Goal: Transaction & Acquisition: Purchase product/service

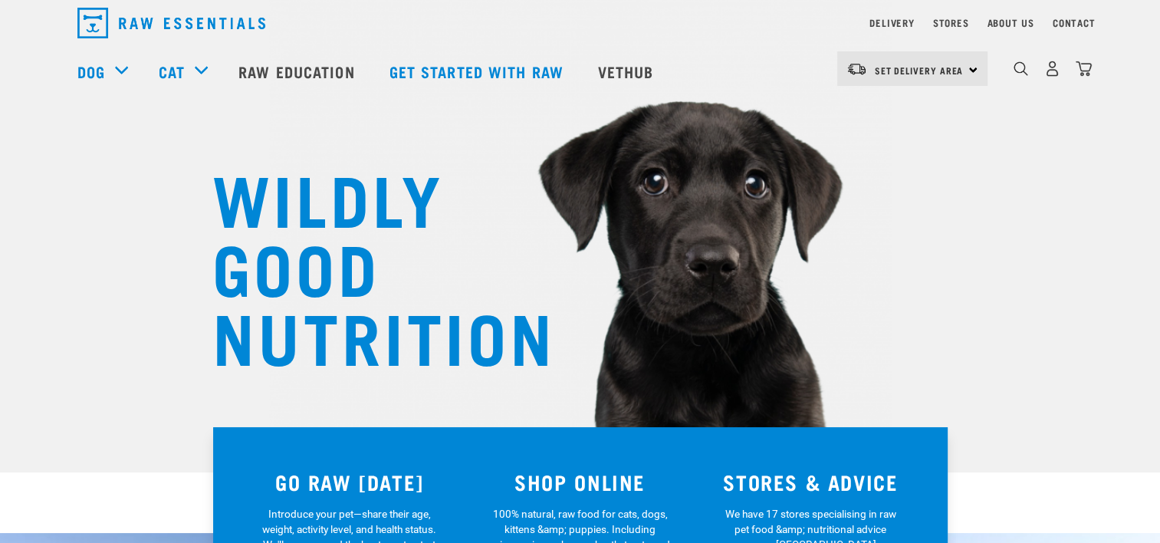
scroll to position [77, 0]
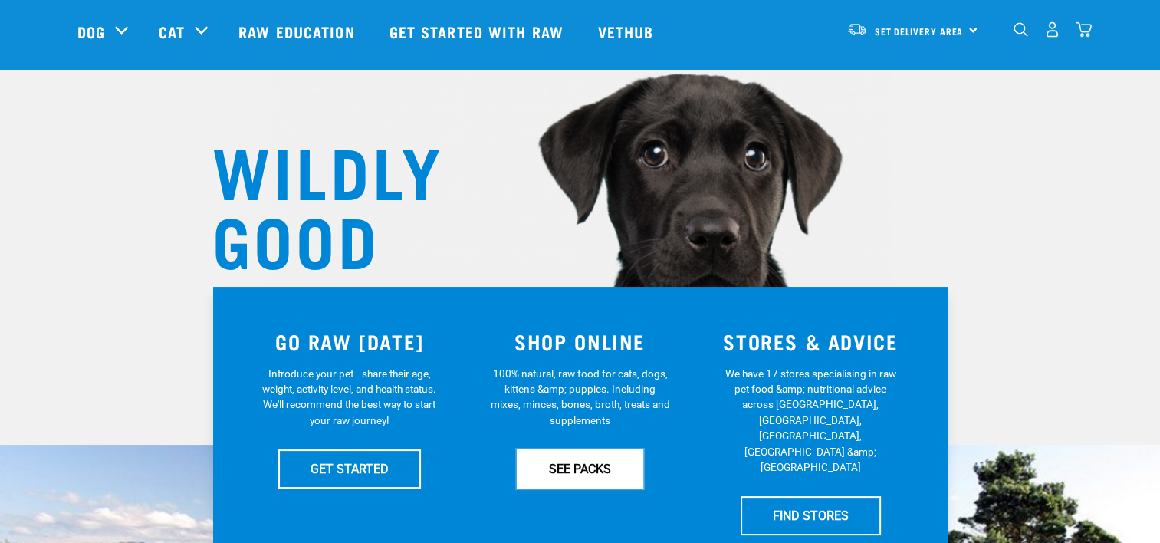
click at [587, 471] on link "SEE PACKS" at bounding box center [580, 468] width 127 height 38
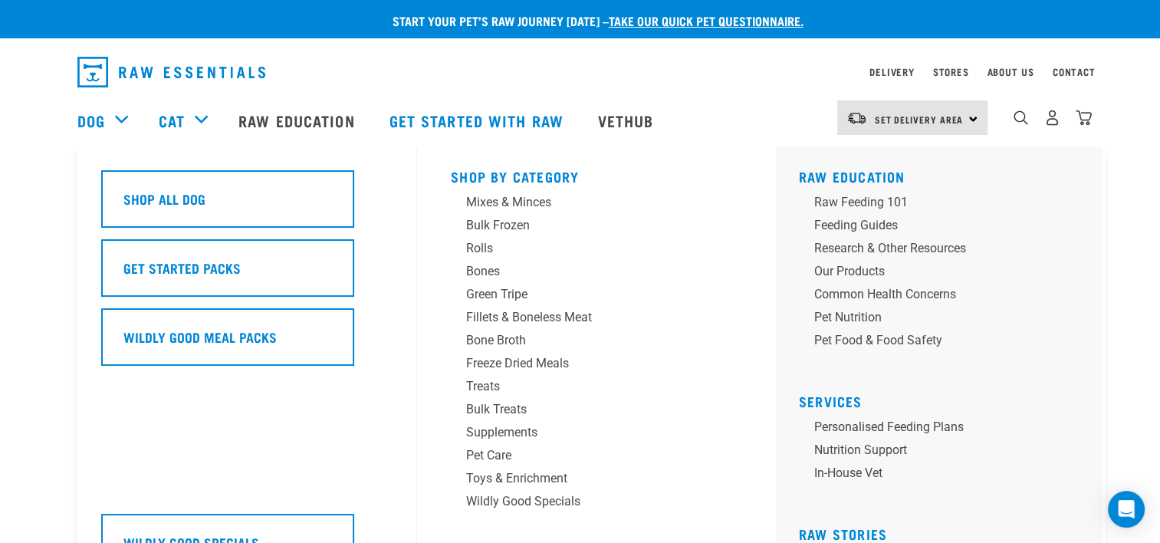
click at [184, 337] on h5 "Wildly Good Meal Packs" at bounding box center [199, 337] width 153 height 20
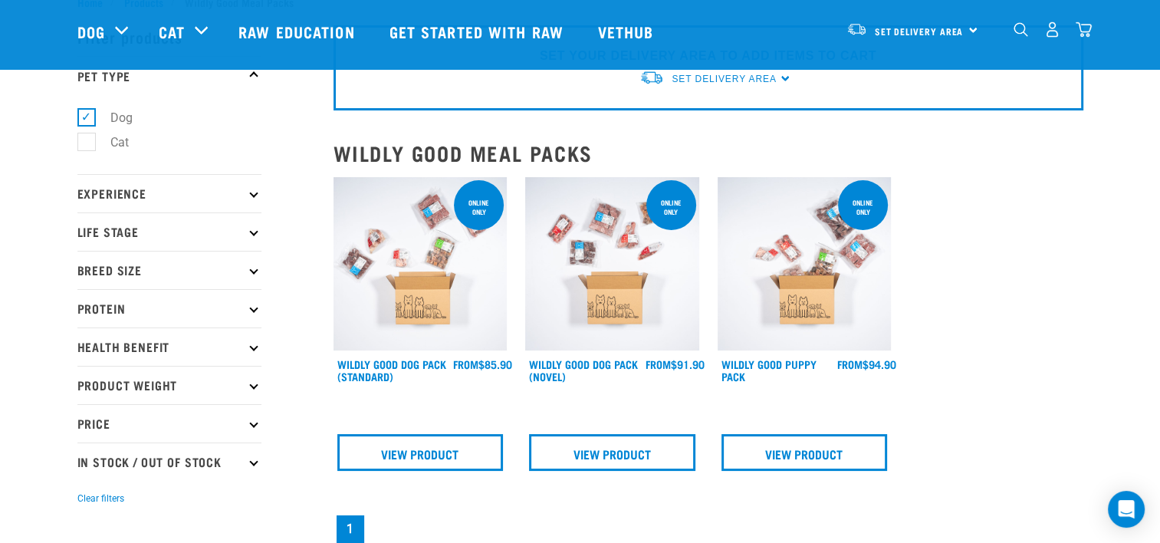
scroll to position [77, 0]
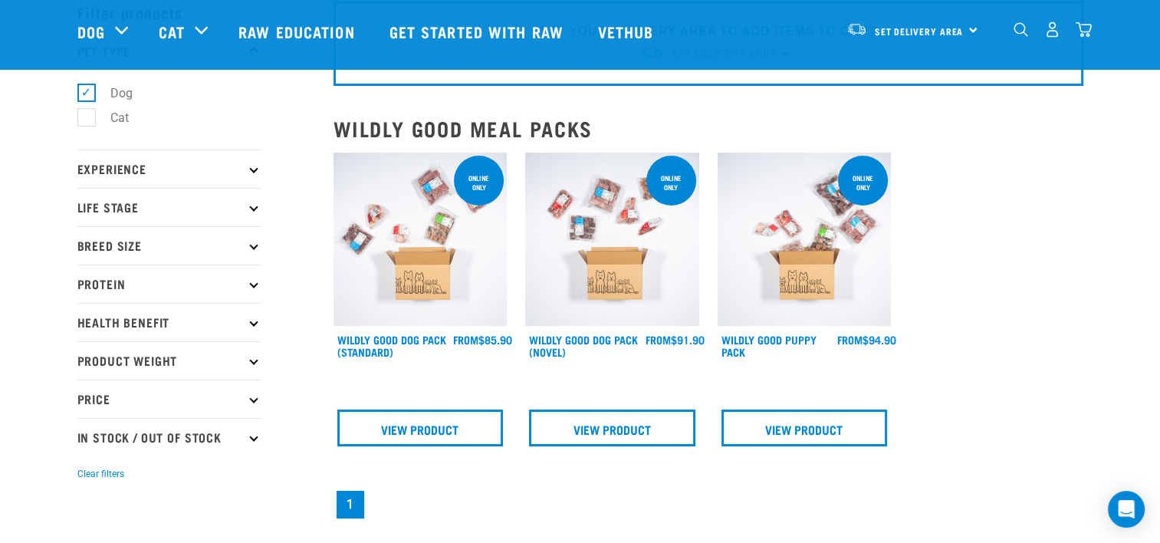
click at [564, 341] on link "Wildly Good Dog Pack (Novel)" at bounding box center [583, 346] width 109 height 18
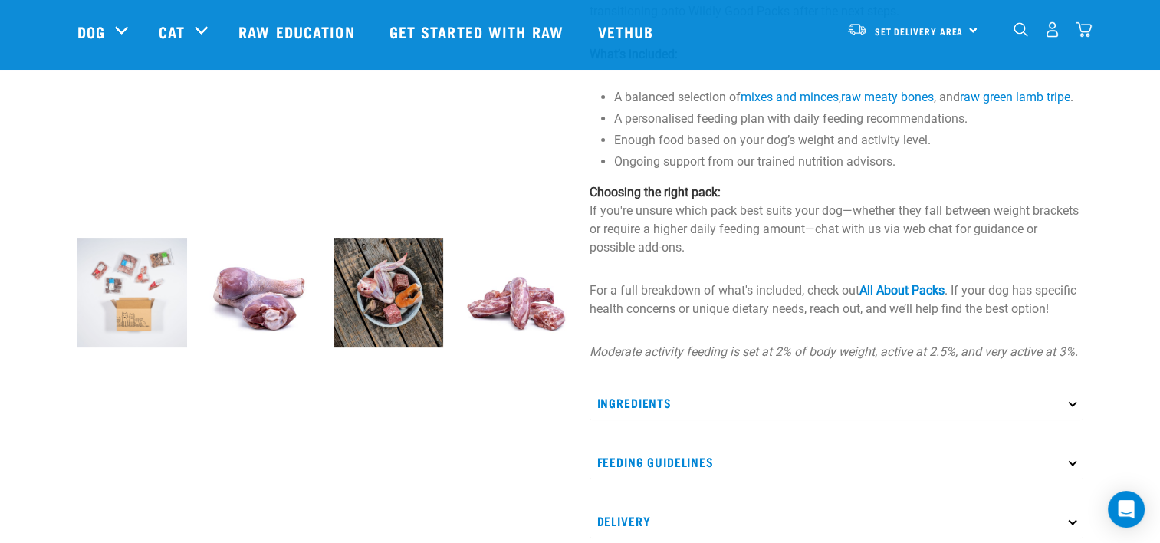
scroll to position [460, 0]
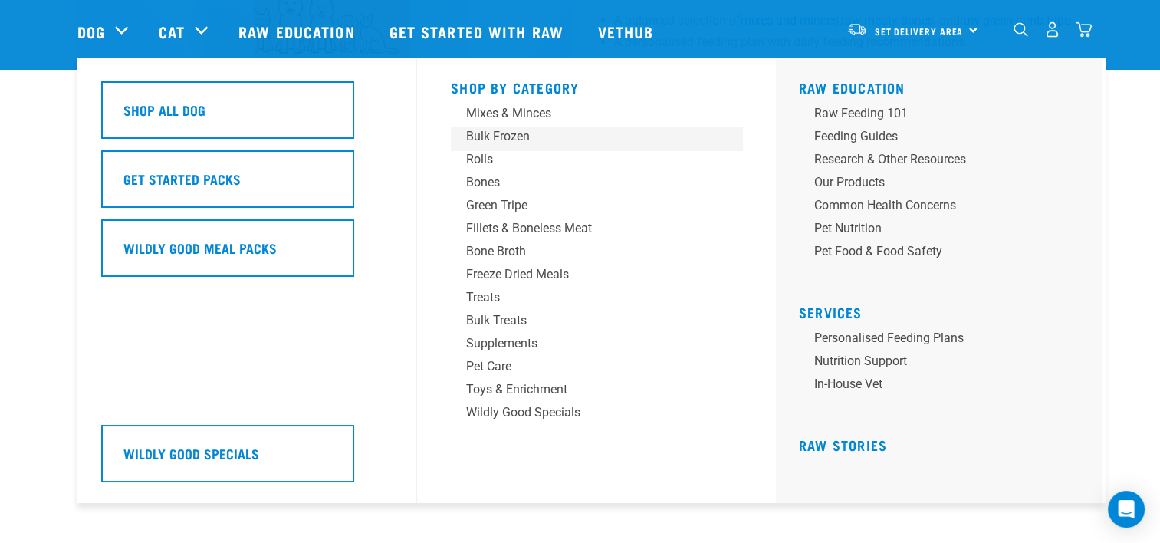
click at [500, 137] on div "Bulk Frozen" at bounding box center [585, 136] width 239 height 18
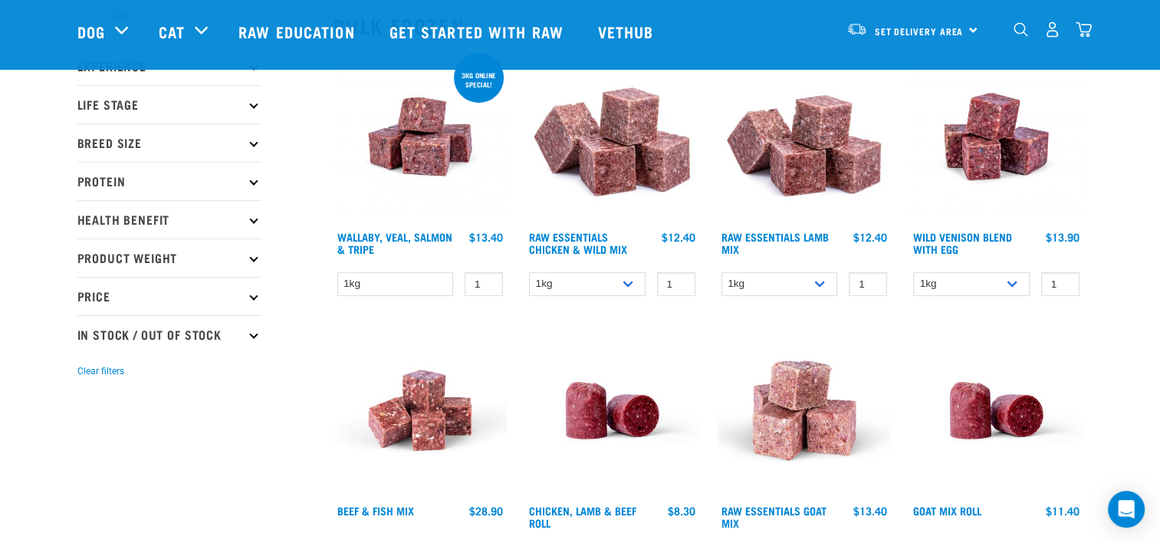
scroll to position [153, 0]
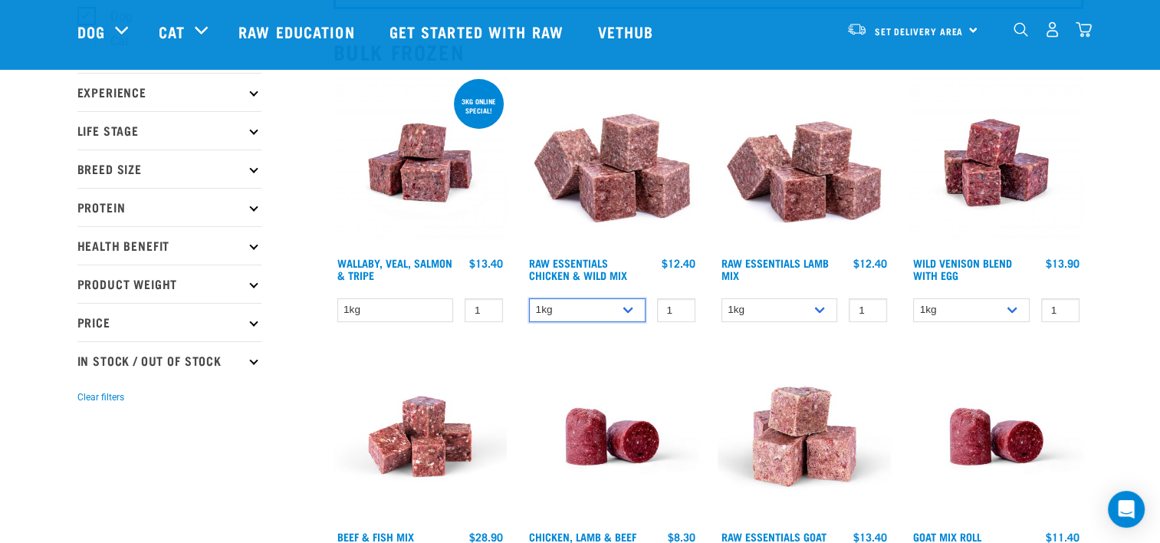
click at [617, 300] on select "1kg 3kg Bulk (10kg)" at bounding box center [587, 310] width 117 height 24
select select "731"
click at [529, 298] on select "1kg 3kg Bulk (10kg)" at bounding box center [587, 310] width 117 height 24
click at [784, 324] on div "Raw Essentials Lamb Mix" at bounding box center [805, 204] width 192 height 274
click at [782, 313] on select "1kg 3kg Bulk (10kg)" at bounding box center [780, 310] width 117 height 24
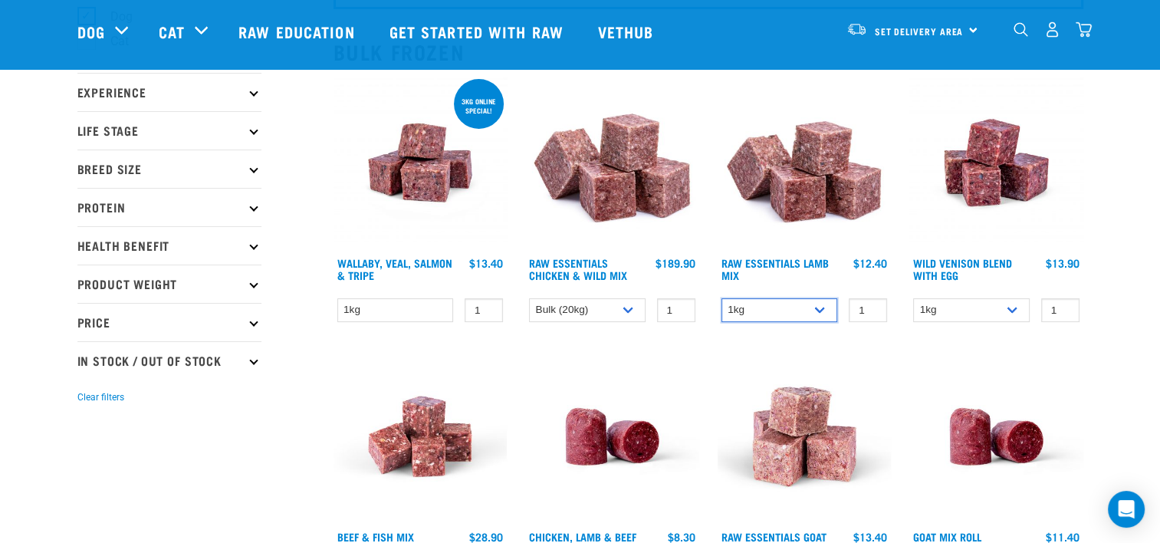
select select "758"
click at [722, 298] on select "1kg 3kg Bulk (10kg)" at bounding box center [780, 310] width 117 height 24
click at [946, 307] on select "1kg 3kg Bulk (10kg)" at bounding box center [971, 310] width 117 height 24
select select "50722"
click at [913, 298] on select "1kg 3kg Bulk (10kg)" at bounding box center [971, 310] width 117 height 24
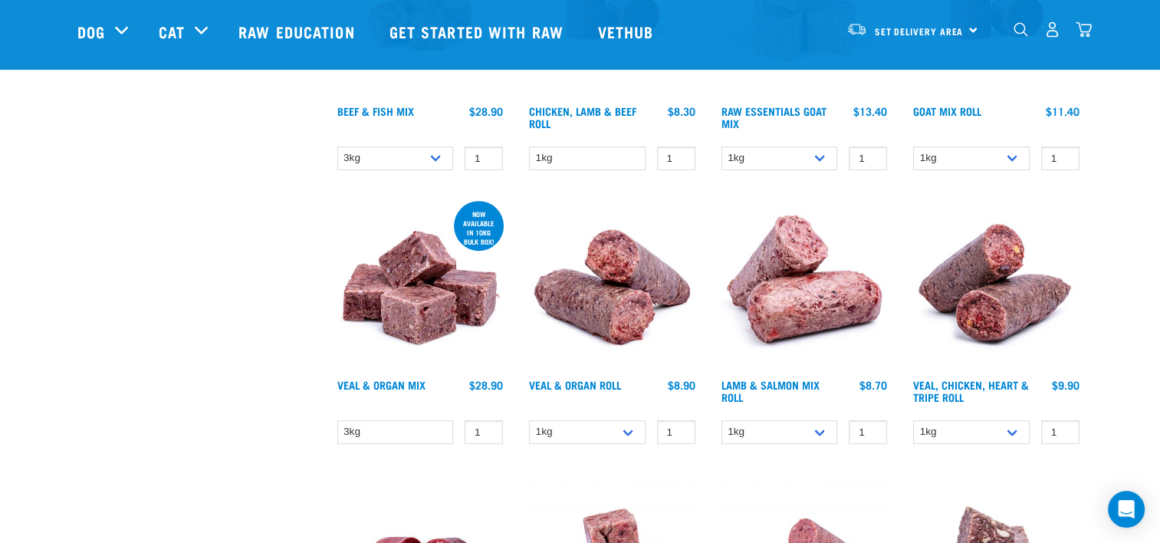
scroll to position [614, 0]
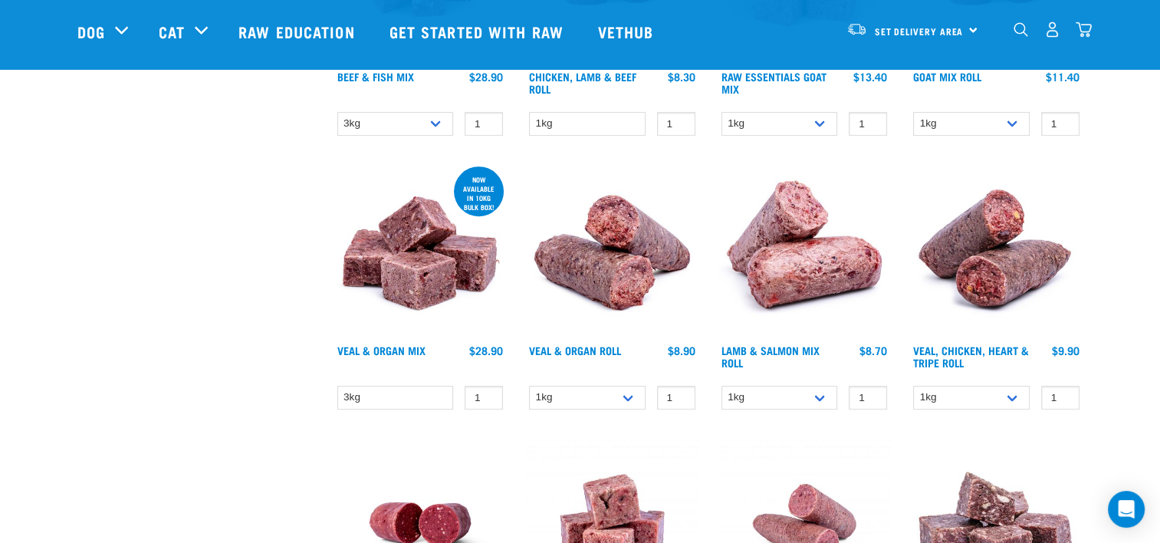
drag, startPoint x: 402, startPoint y: 363, endPoint x: 405, endPoint y: 374, distance: 11.9
click at [402, 364] on h4 "Veal & Organ Mix" at bounding box center [381, 359] width 88 height 31
click at [408, 388] on select "3kg" at bounding box center [395, 398] width 117 height 24
click at [408, 386] on select "3kg" at bounding box center [395, 398] width 117 height 24
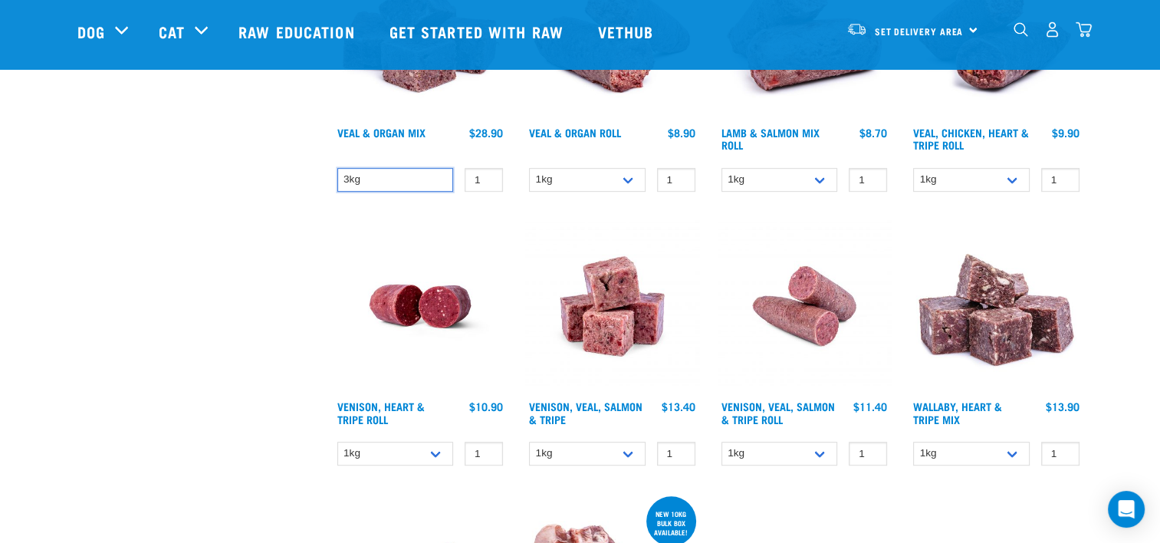
scroll to position [920, 0]
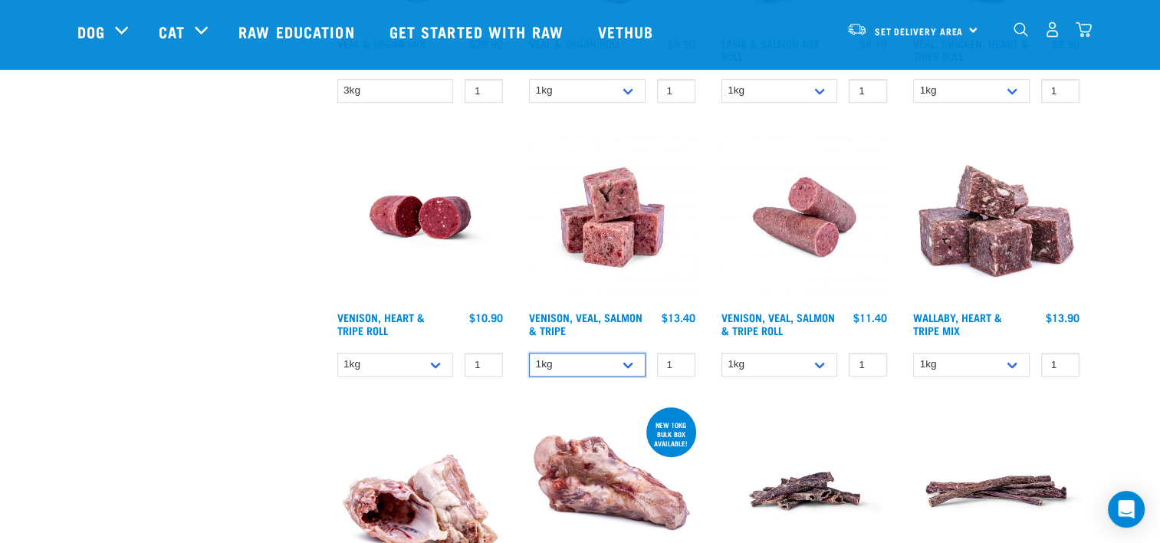
click at [602, 361] on select "1kg 3kg Bulk (18kg)" at bounding box center [587, 365] width 117 height 24
select select "327935"
click at [529, 353] on select "1kg 3kg Bulk (18kg)" at bounding box center [587, 365] width 117 height 24
click at [996, 365] on select "1kg 3kg" at bounding box center [971, 365] width 117 height 24
click at [1091, 389] on div "Wallaby, Heart & Tripe Mix 1 0 100 0 100 0 100" at bounding box center [996, 258] width 192 height 274
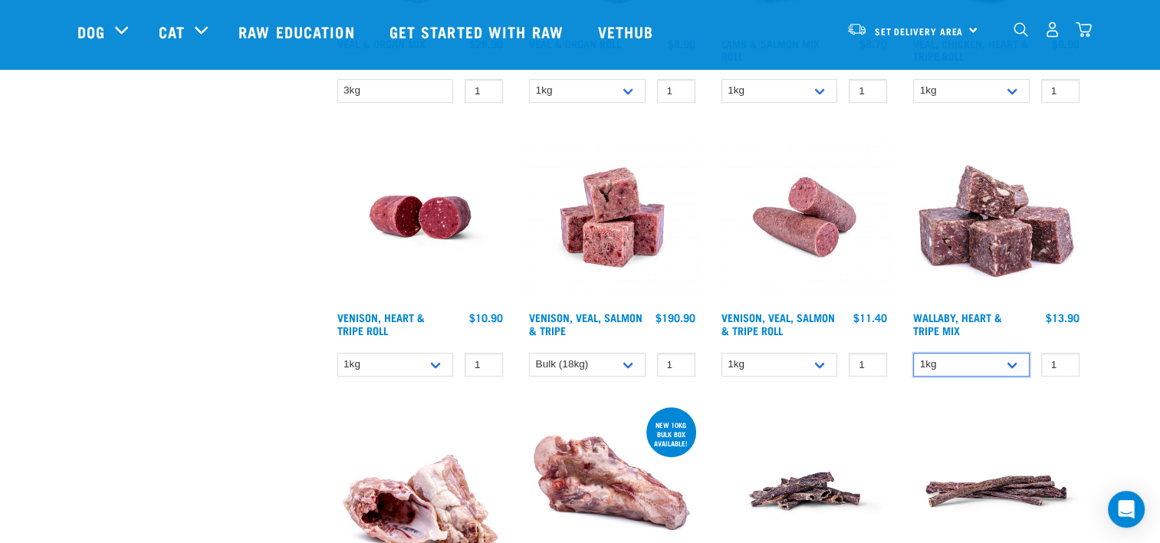
click at [980, 360] on select "1kg 3kg" at bounding box center [971, 365] width 117 height 24
select select "776"
click at [913, 353] on select "1kg 3kg" at bounding box center [971, 365] width 117 height 24
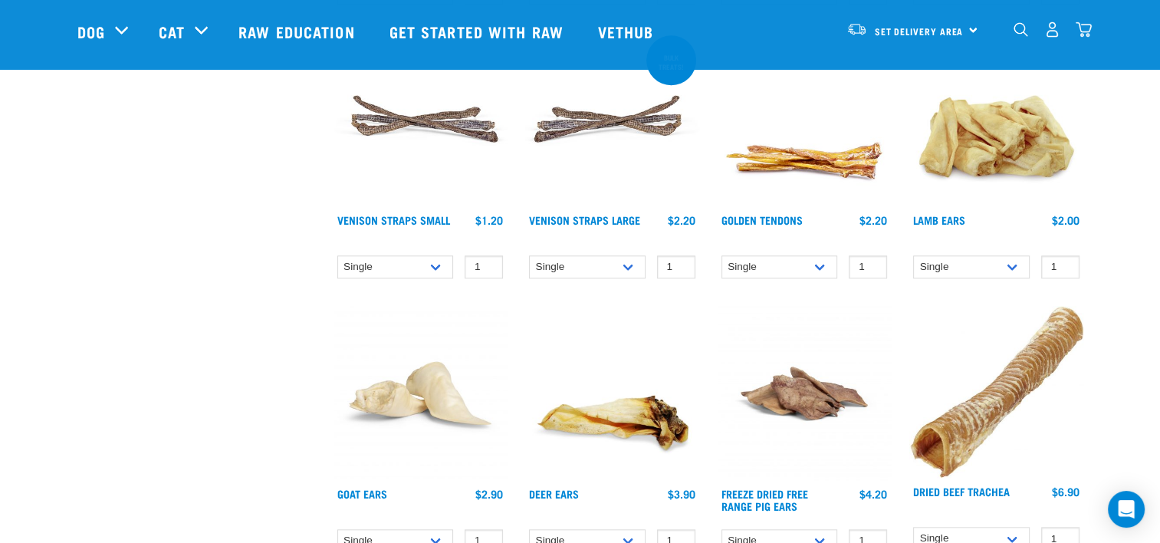
scroll to position [1534, 0]
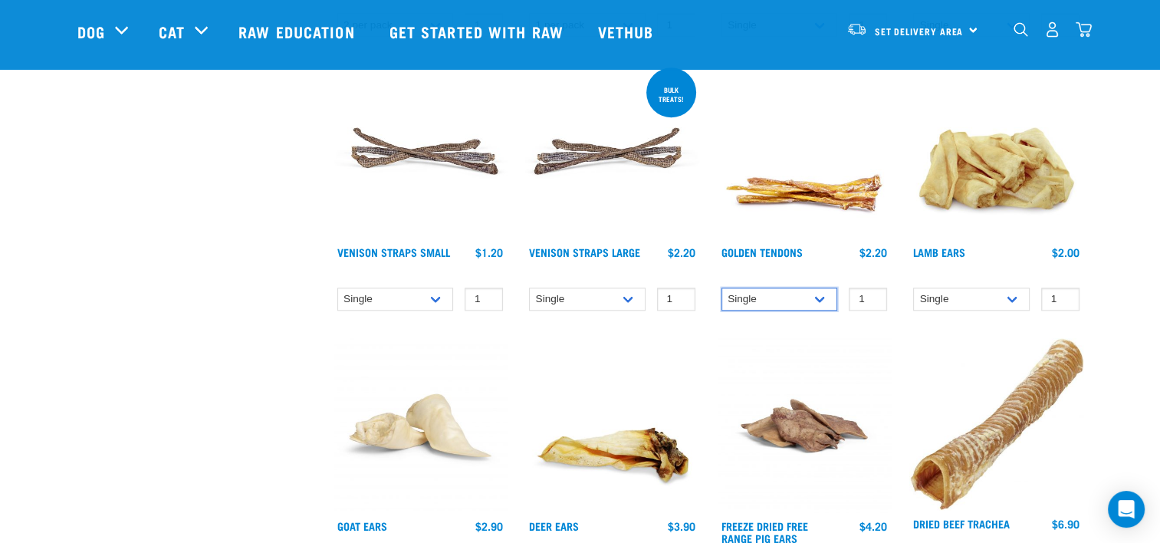
click at [821, 296] on select "Single 10 per pack 25 per pack" at bounding box center [780, 300] width 117 height 24
click at [821, 295] on select "Single 10 per pack 25 per pack" at bounding box center [780, 300] width 117 height 24
click at [821, 297] on select "Single 10 per pack 25 per pack" at bounding box center [780, 300] width 117 height 24
click at [722, 288] on select "Single 10 per pack 25 per pack" at bounding box center [780, 300] width 117 height 24
click at [807, 353] on img at bounding box center [805, 425] width 174 height 174
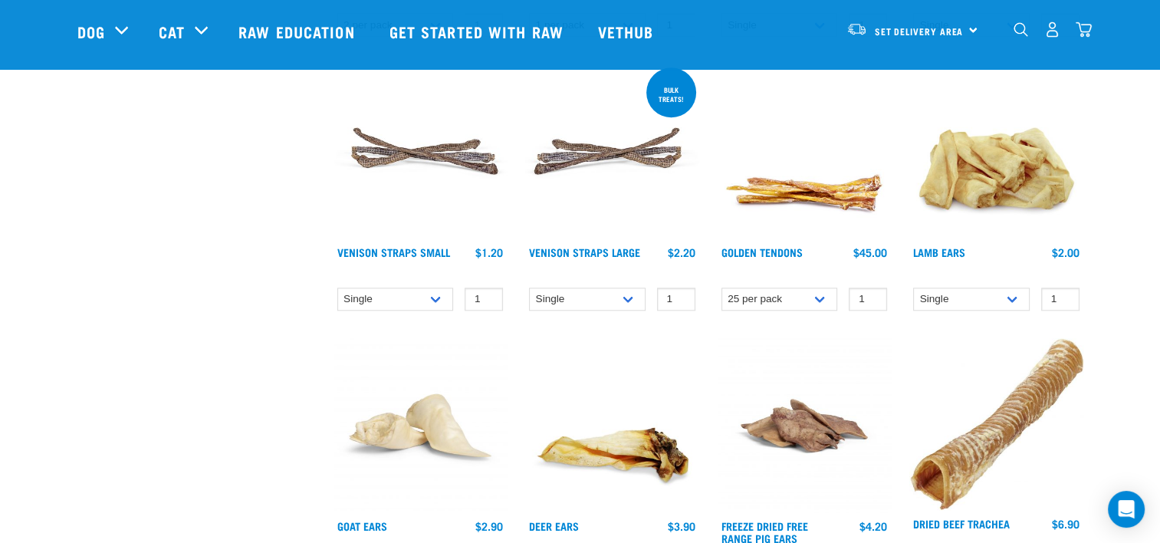
click at [806, 286] on div "Single 10 per pack 25 per pack 1" at bounding box center [805, 299] width 174 height 27
click at [811, 289] on select "Single 10 per pack 25 per pack" at bounding box center [780, 300] width 117 height 24
select select "682012"
click at [722, 288] on select "Single 10 per pack 25 per pack" at bounding box center [780, 300] width 117 height 24
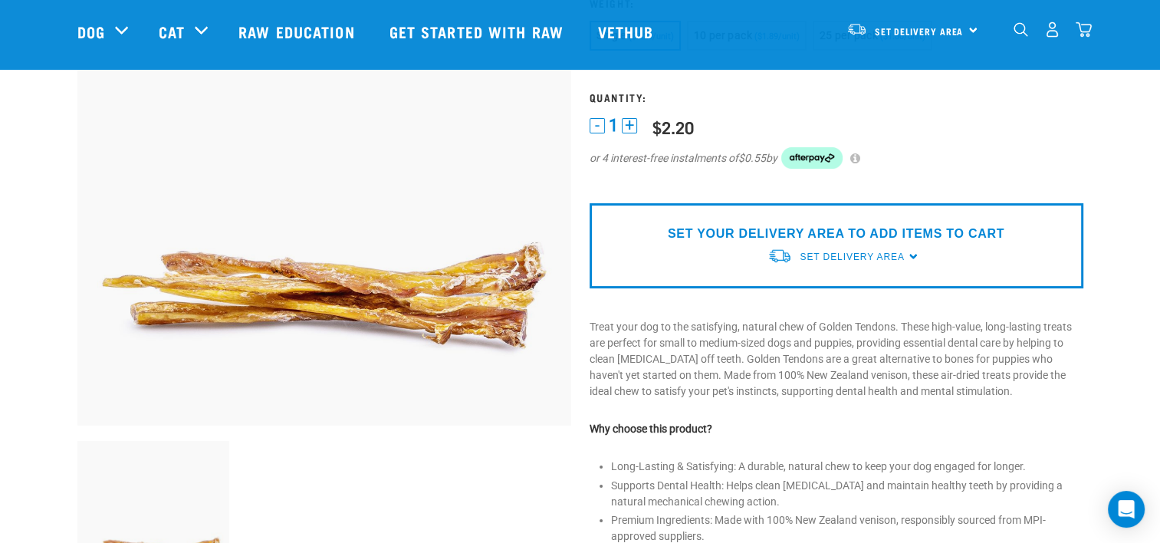
scroll to position [153, 0]
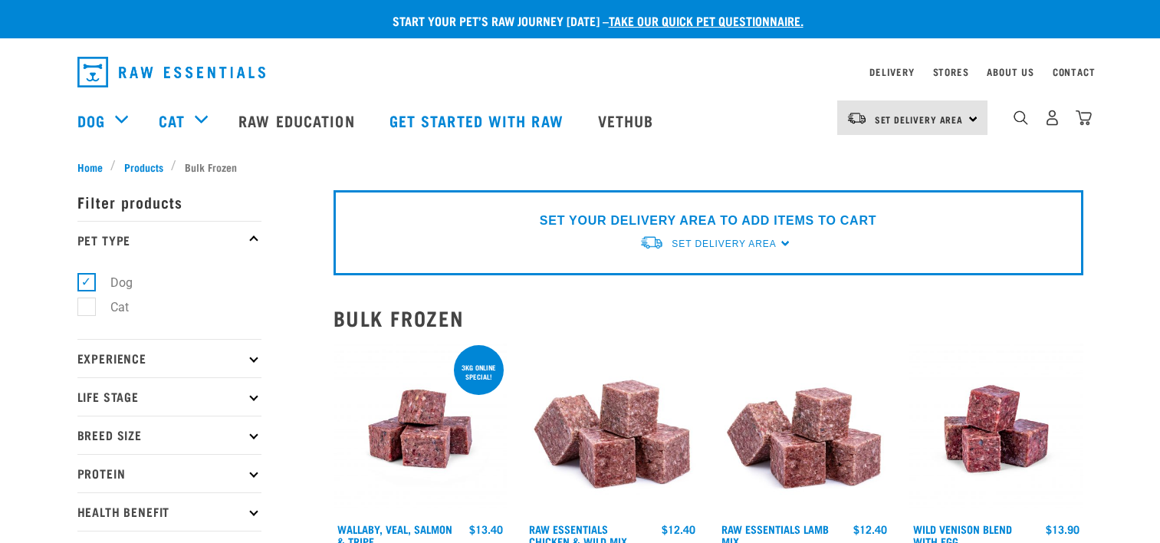
select select "731"
select select "758"
select select "50722"
select select "327935"
select select "776"
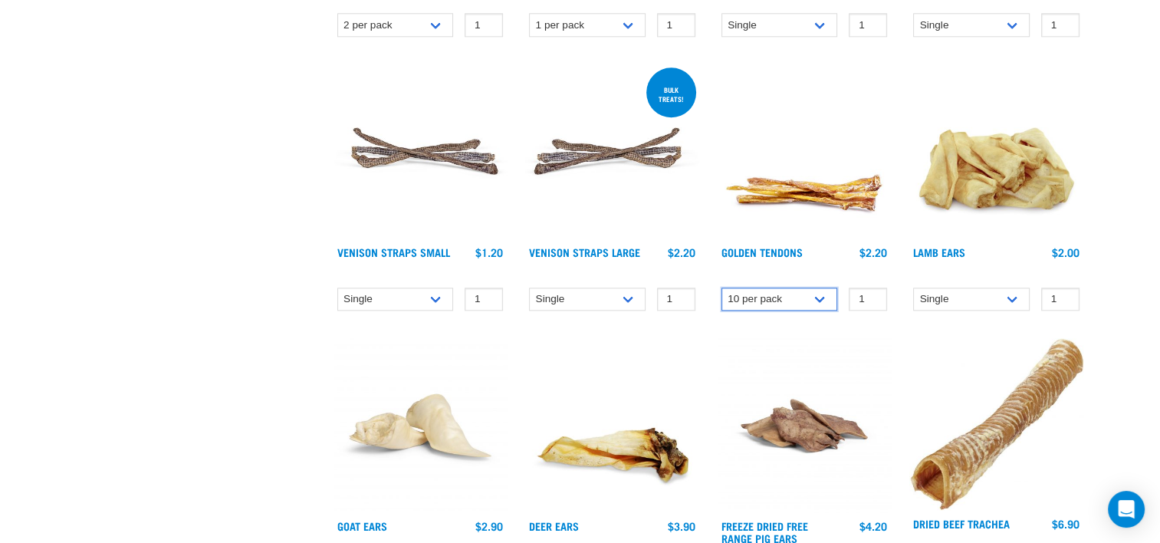
click at [777, 300] on select "Single 10 per pack 25 per pack" at bounding box center [780, 300] width 117 height 24
click at [722, 288] on select "Single 10 per pack 25 per pack" at bounding box center [780, 300] width 117 height 24
click at [812, 288] on select "Single 10 per pack 25 per pack" at bounding box center [780, 300] width 117 height 24
click at [722, 288] on select "Single 10 per pack 25 per pack" at bounding box center [780, 300] width 117 height 24
click at [813, 294] on select "Single 10 per pack 25 per pack" at bounding box center [780, 300] width 117 height 24
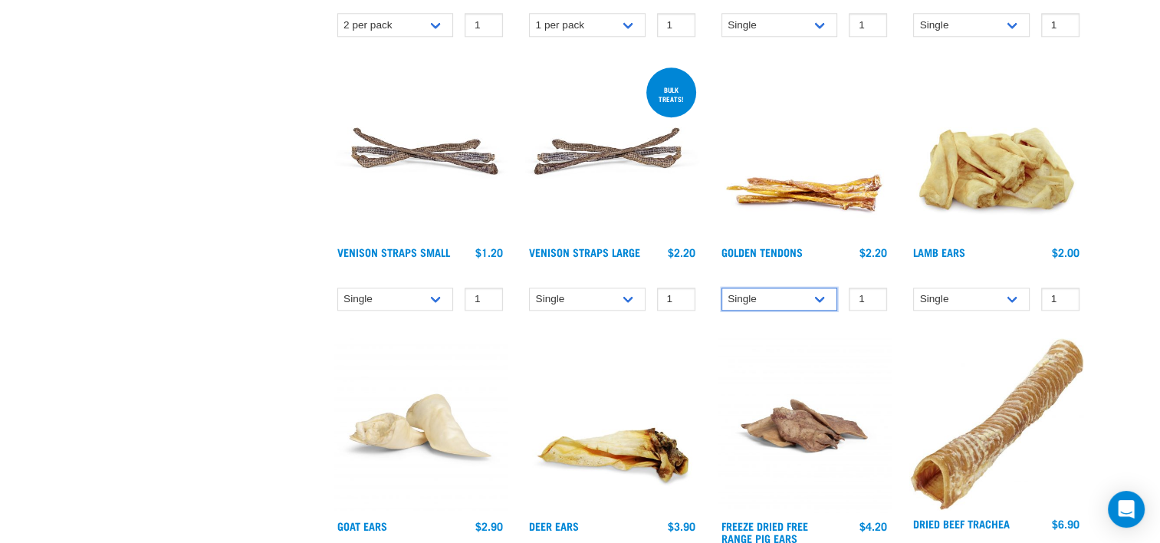
select select "682012"
click at [722, 288] on select "Single 10 per pack 25 per pack" at bounding box center [780, 300] width 117 height 24
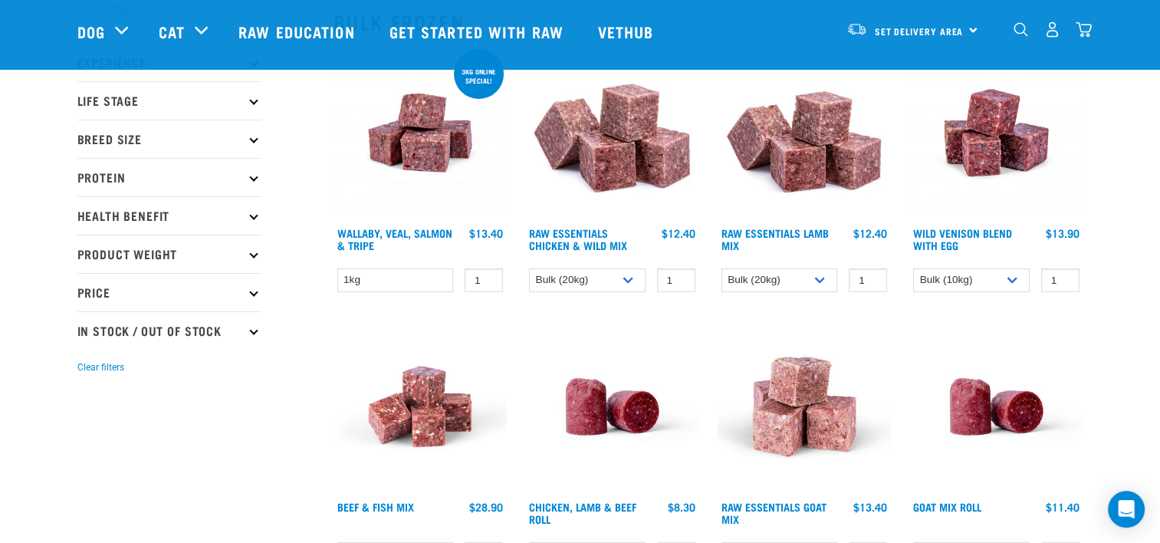
scroll to position [113, 0]
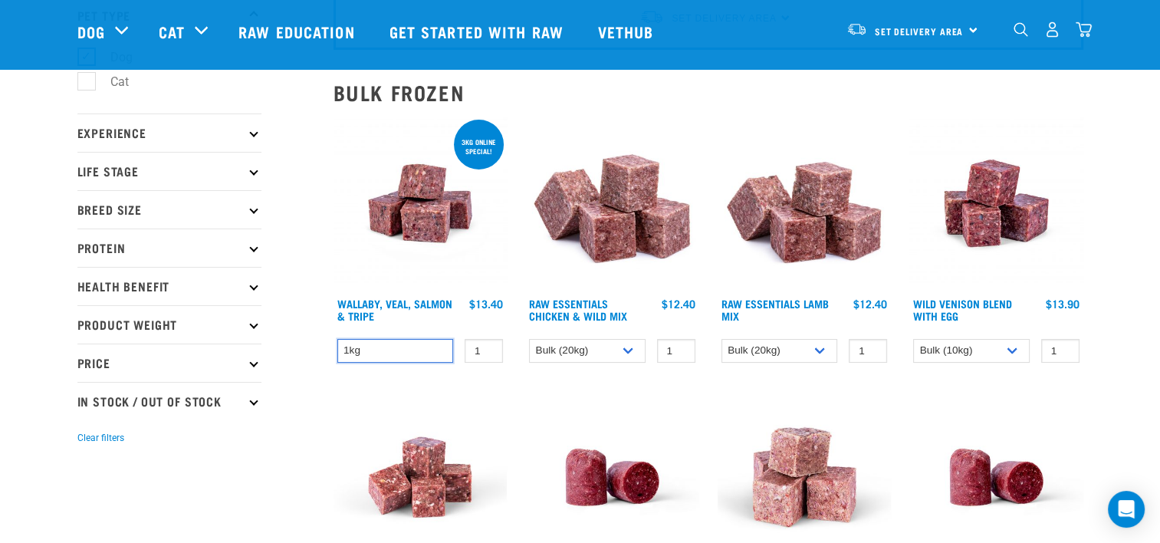
click at [404, 358] on select "1kg" at bounding box center [395, 351] width 117 height 24
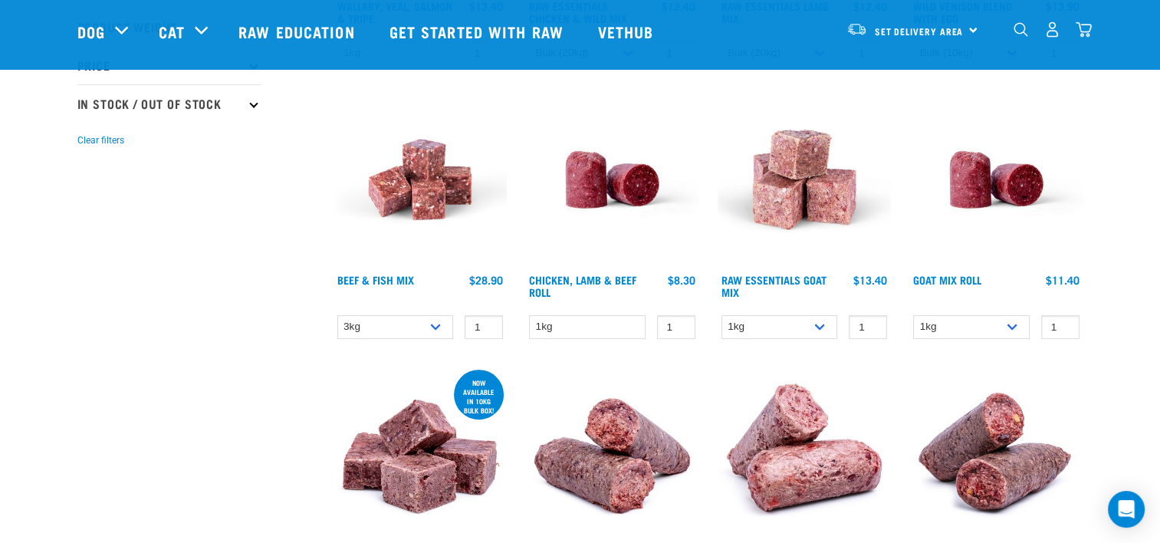
scroll to position [419, 0]
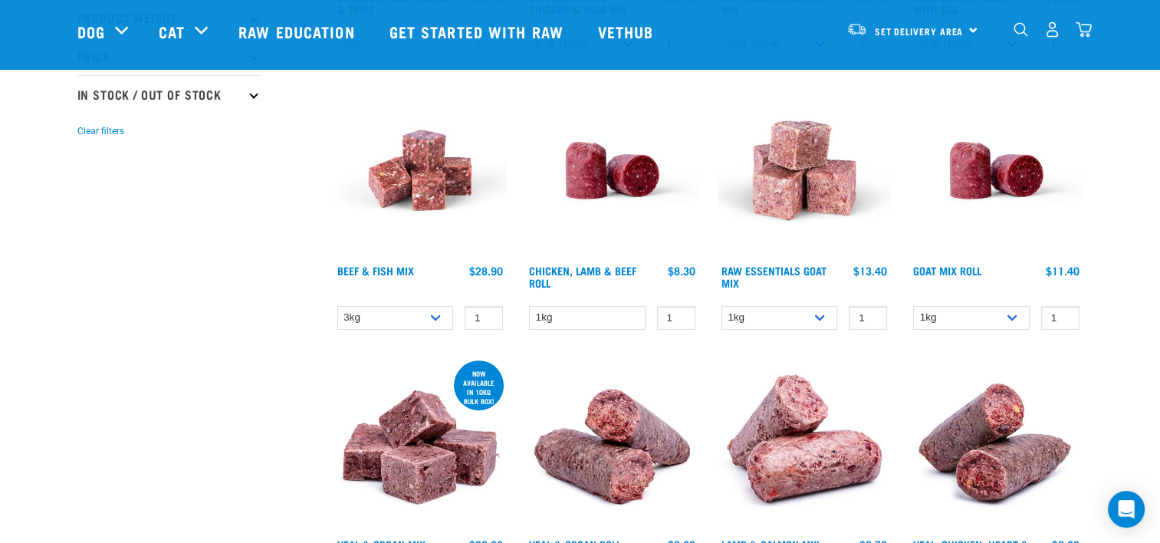
click at [392, 268] on link "Beef & Fish Mix" at bounding box center [375, 270] width 77 height 5
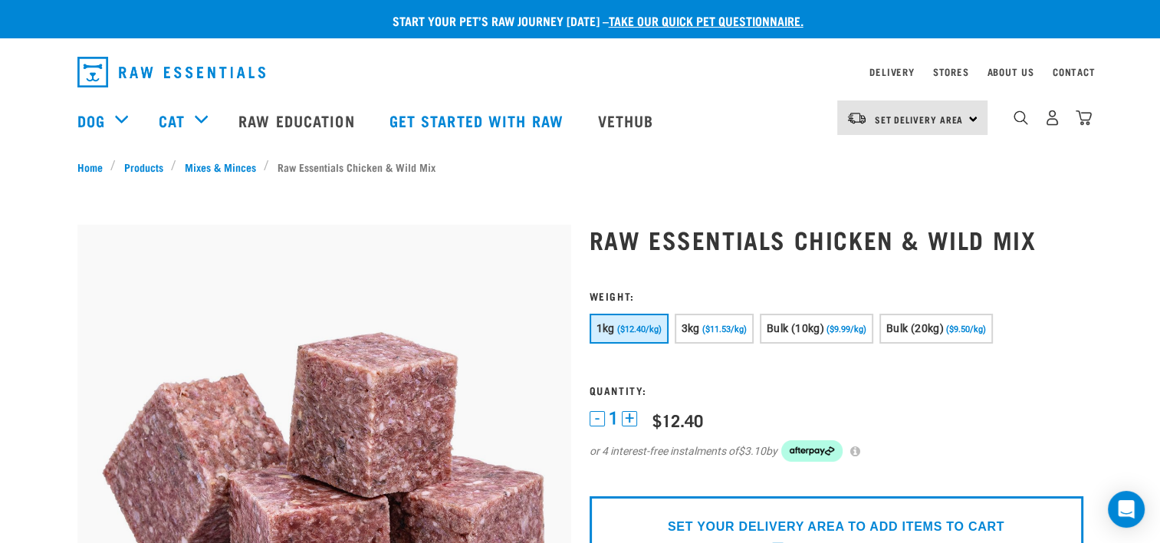
click at [900, 323] on span "Bulk (20kg)" at bounding box center [916, 328] width 58 height 12
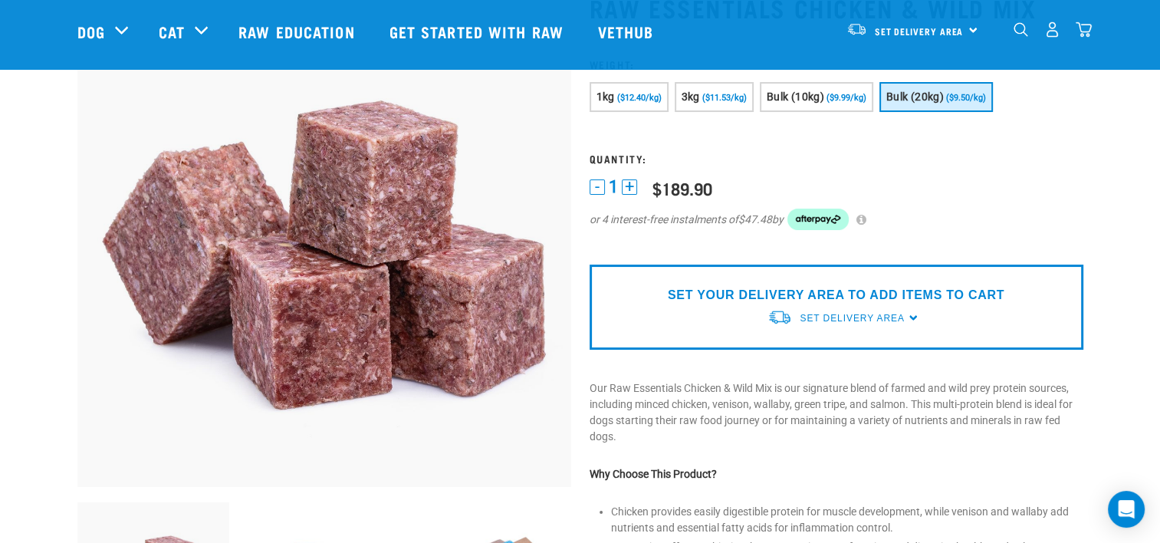
scroll to position [153, 0]
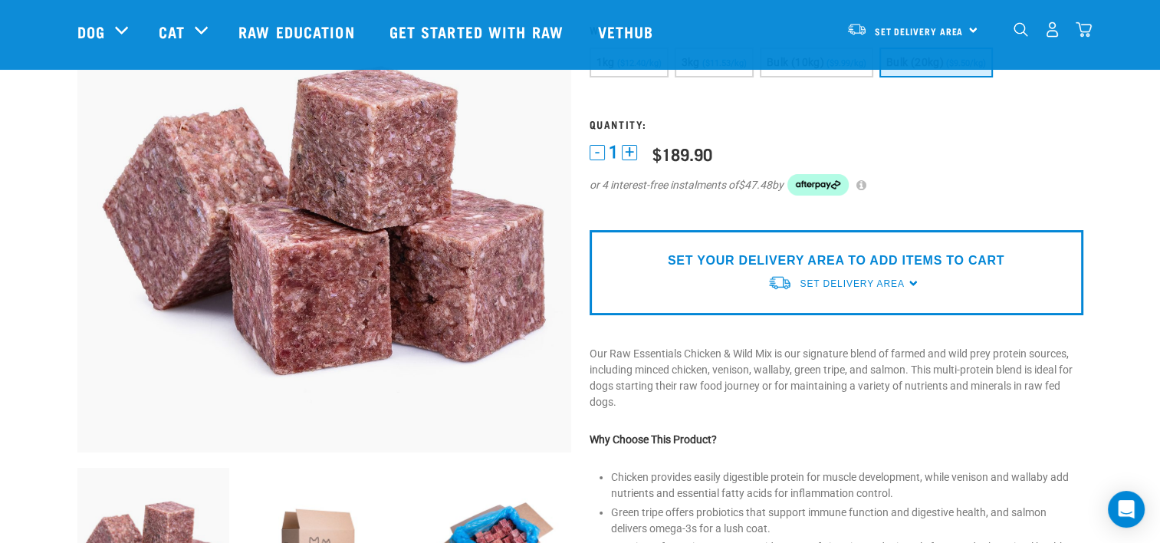
click at [832, 278] on span "Set Delivery Area" at bounding box center [852, 283] width 104 height 11
click at [844, 323] on link "[GEOGRAPHIC_DATA]" at bounding box center [844, 319] width 153 height 25
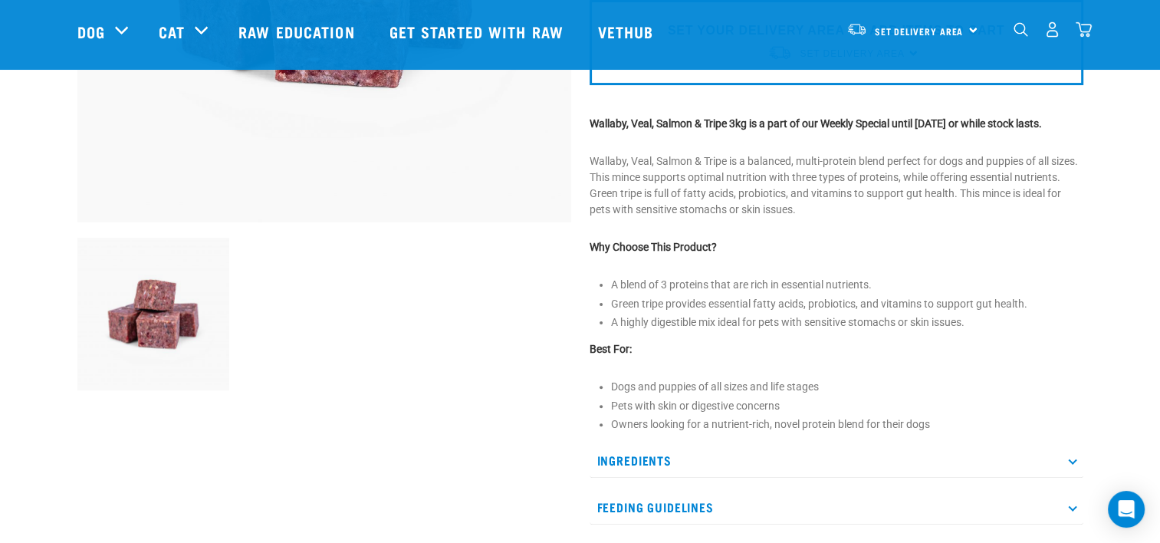
scroll to position [460, 0]
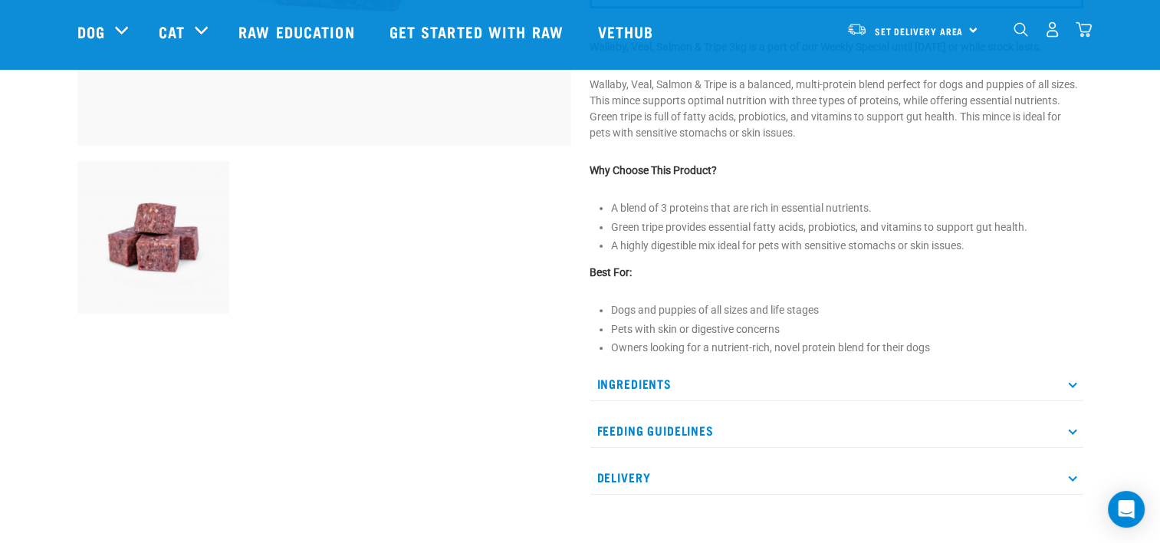
click at [617, 401] on p "Ingredients" at bounding box center [837, 384] width 494 height 35
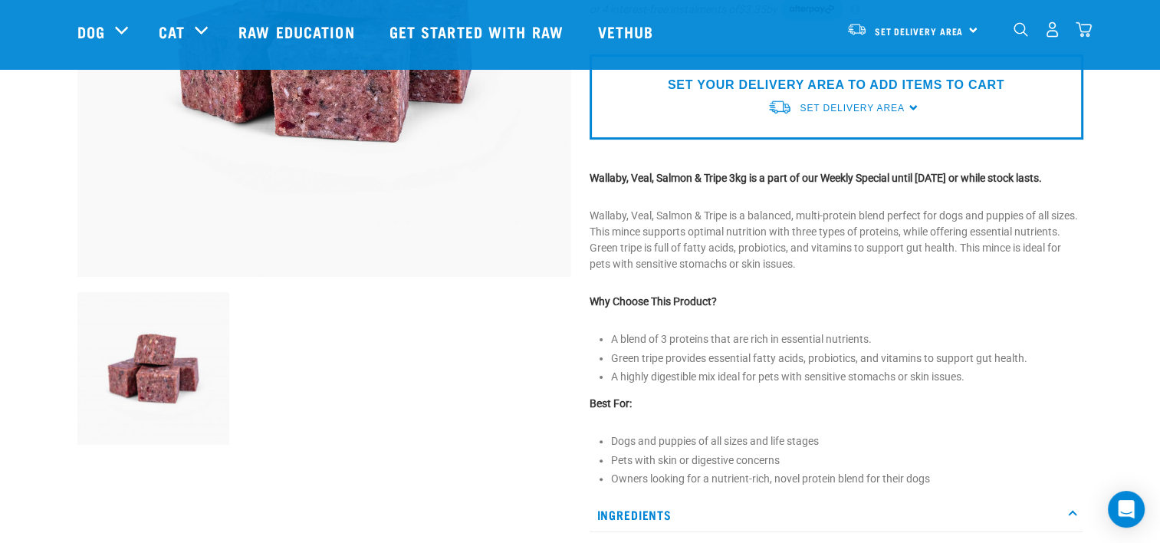
scroll to position [153, 0]
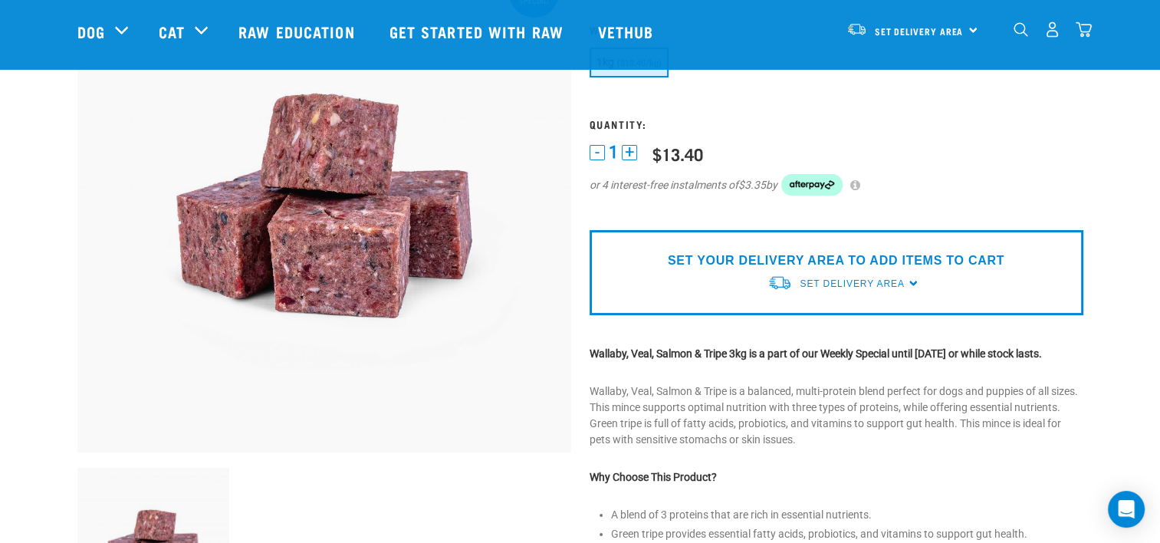
click at [818, 291] on div "Set Delivery Area" at bounding box center [852, 284] width 104 height 28
click at [814, 281] on span "Set Delivery Area" at bounding box center [852, 283] width 104 height 11
drag, startPoint x: 814, startPoint y: 281, endPoint x: 821, endPoint y: 317, distance: 36.7
click at [821, 317] on link "[GEOGRAPHIC_DATA]" at bounding box center [844, 319] width 153 height 25
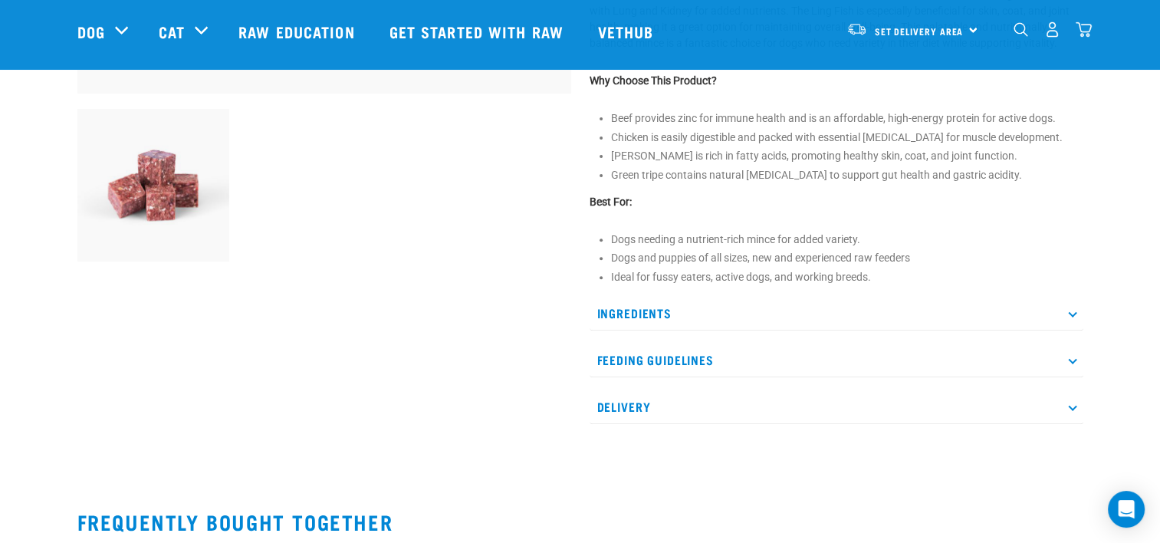
scroll to position [537, 0]
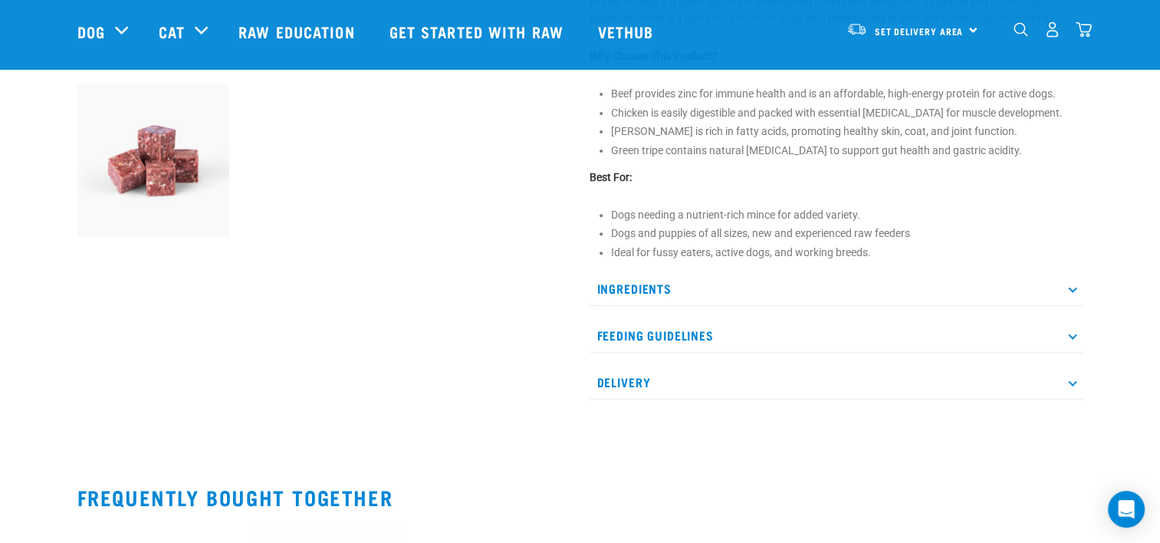
click at [647, 306] on p "Ingredients" at bounding box center [837, 288] width 494 height 35
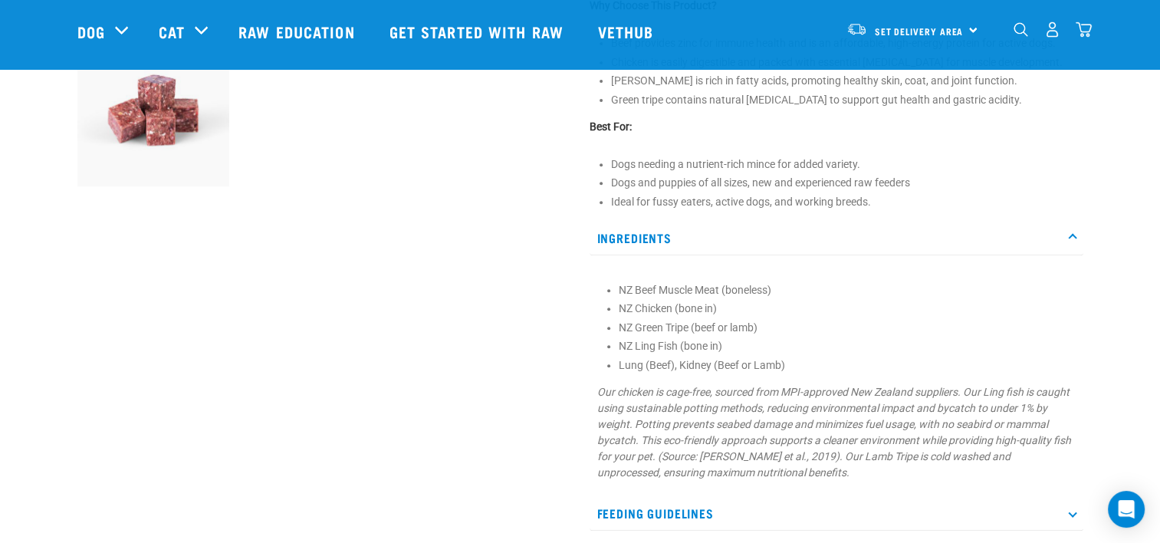
scroll to position [614, 0]
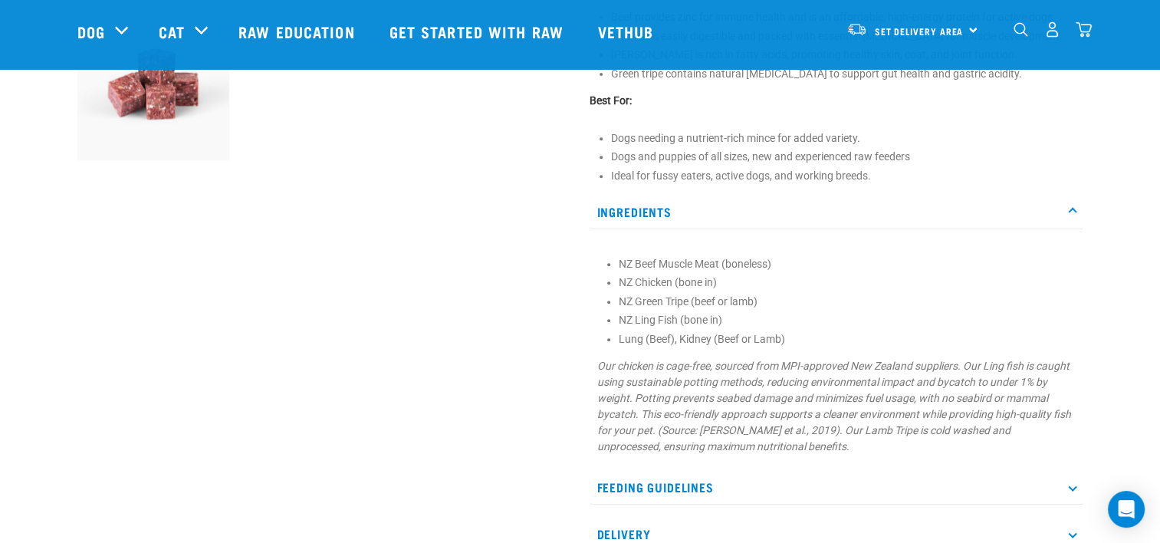
click at [626, 213] on p "Ingredients" at bounding box center [837, 212] width 494 height 35
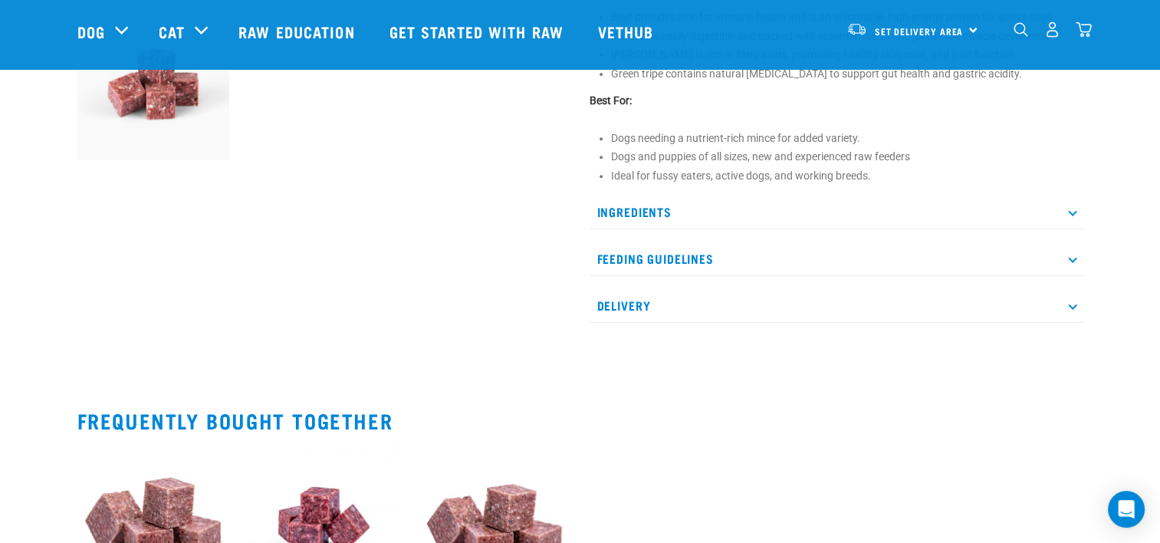
click at [645, 265] on p "Feeding Guidelines" at bounding box center [837, 259] width 494 height 35
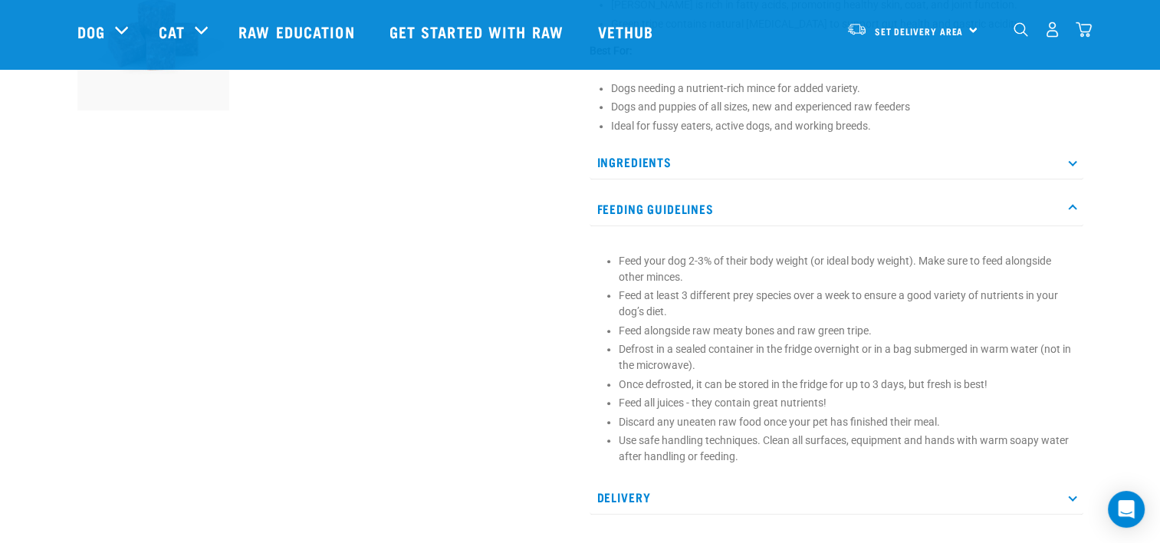
scroll to position [690, 0]
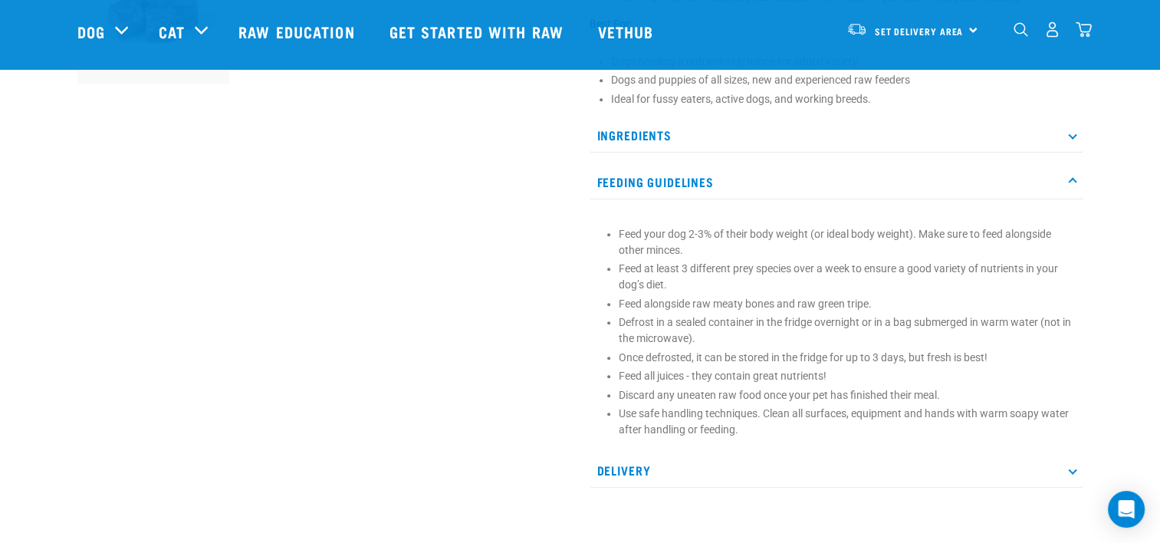
click at [634, 190] on p "Feeding Guidelines" at bounding box center [837, 182] width 494 height 35
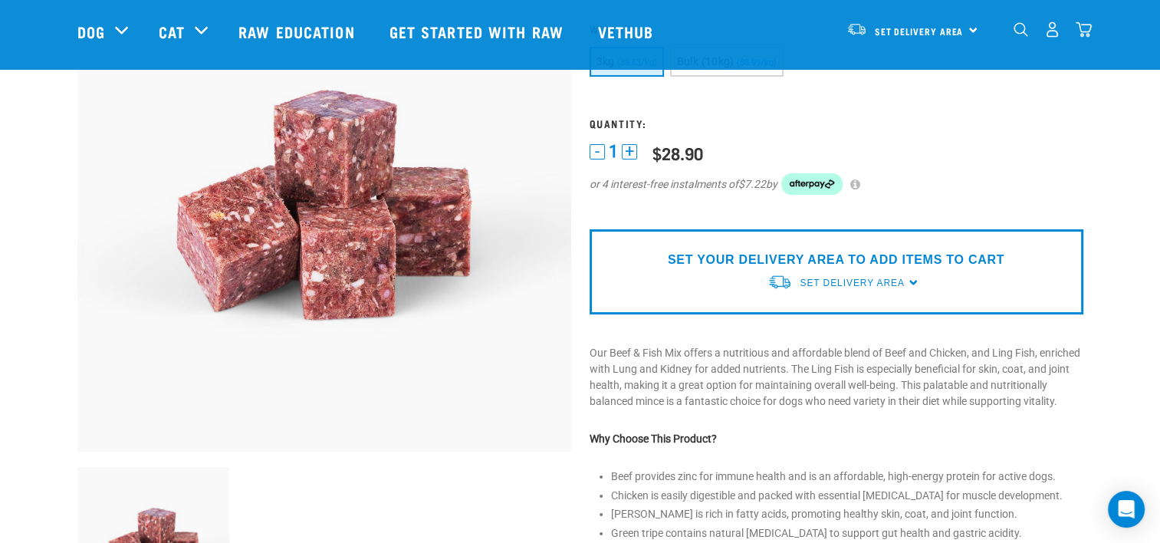
scroll to position [153, 0]
click at [686, 272] on div "SET YOUR DELIVERY AREA TO ADD ITEMS TO CART Set Delivery Area North Island Sout…" at bounding box center [837, 272] width 494 height 85
click at [896, 275] on div "Set Delivery Area" at bounding box center [852, 284] width 104 height 28
click at [828, 321] on link "[GEOGRAPHIC_DATA]" at bounding box center [844, 319] width 153 height 25
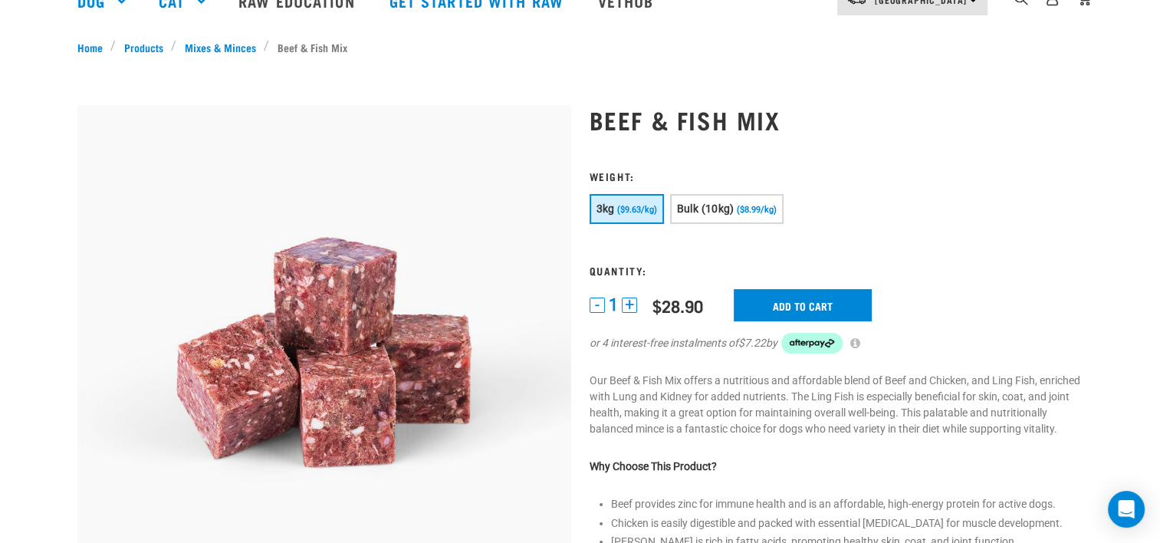
scroll to position [35, 0]
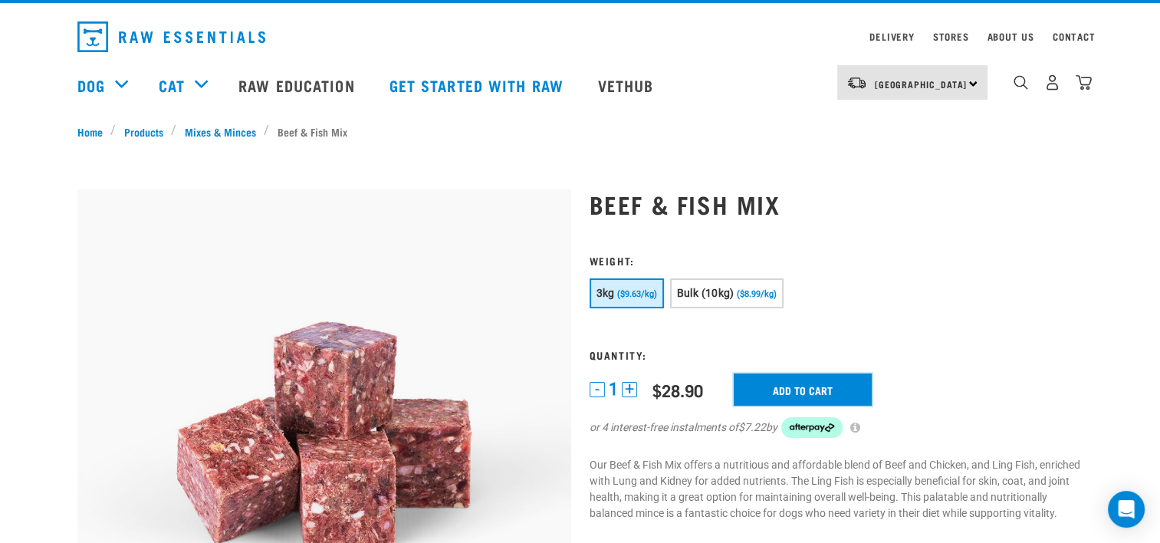
click at [829, 392] on input "Add to cart" at bounding box center [803, 389] width 138 height 32
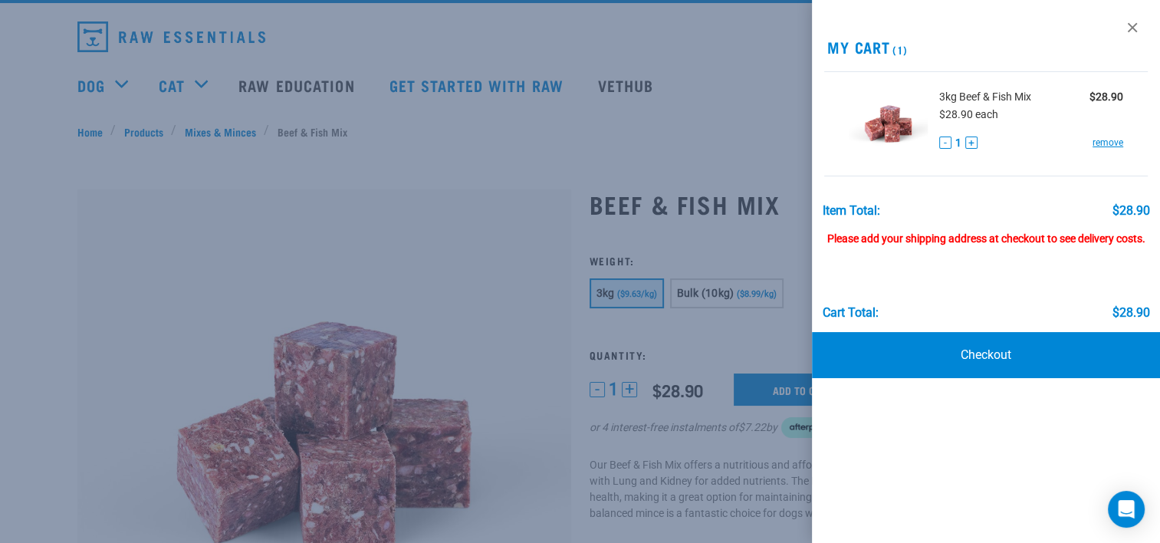
click at [1110, 139] on link "remove" at bounding box center [1108, 143] width 31 height 14
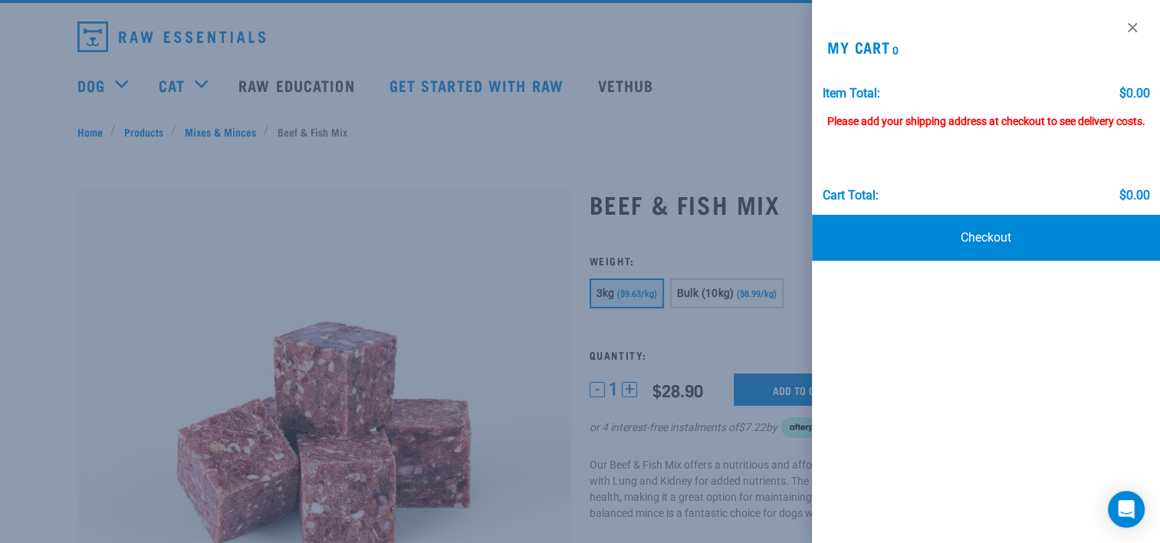
click at [1134, 25] on link at bounding box center [1132, 27] width 25 height 25
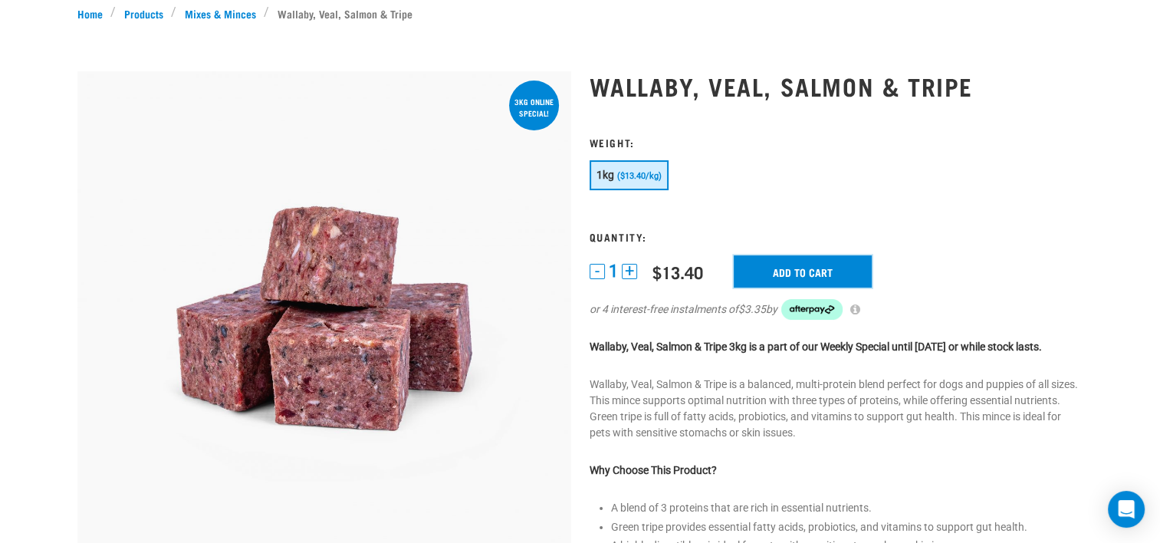
click at [755, 269] on input "Add to cart" at bounding box center [803, 271] width 138 height 32
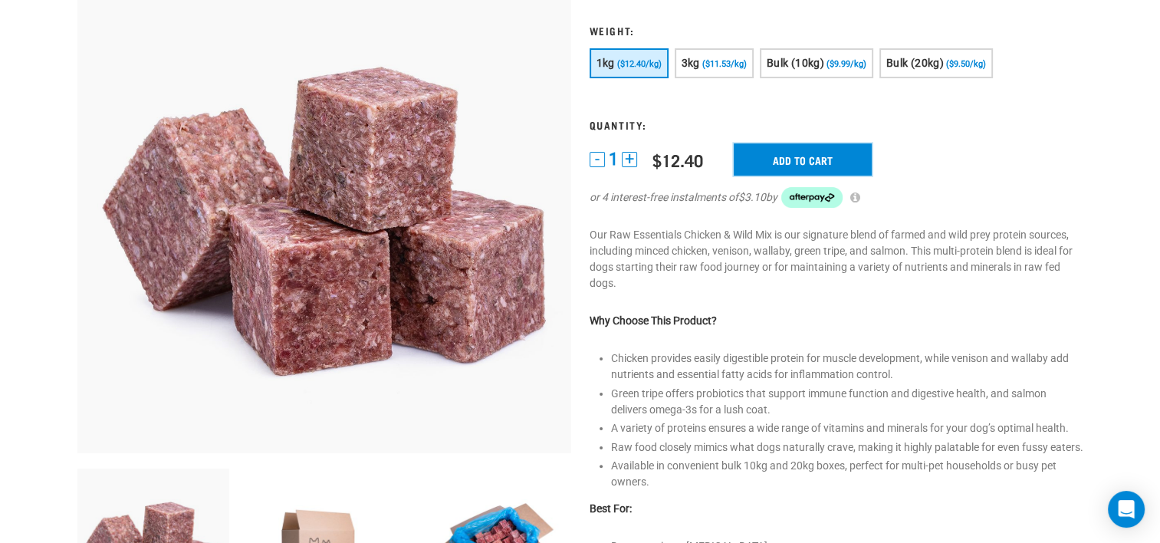
click at [798, 162] on input "Add to cart" at bounding box center [803, 159] width 138 height 32
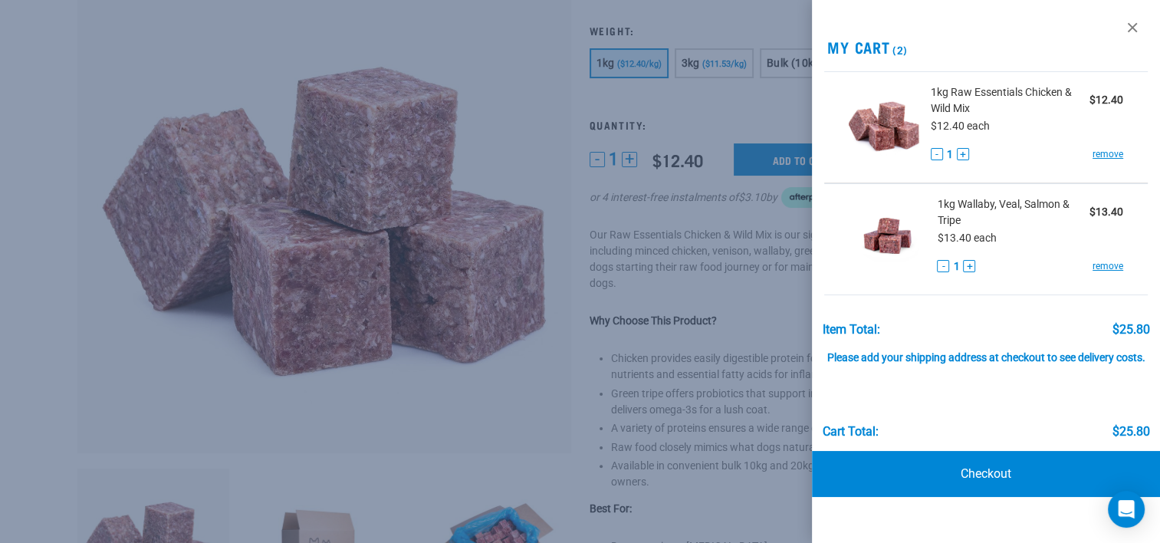
click at [662, 276] on div at bounding box center [580, 271] width 1160 height 543
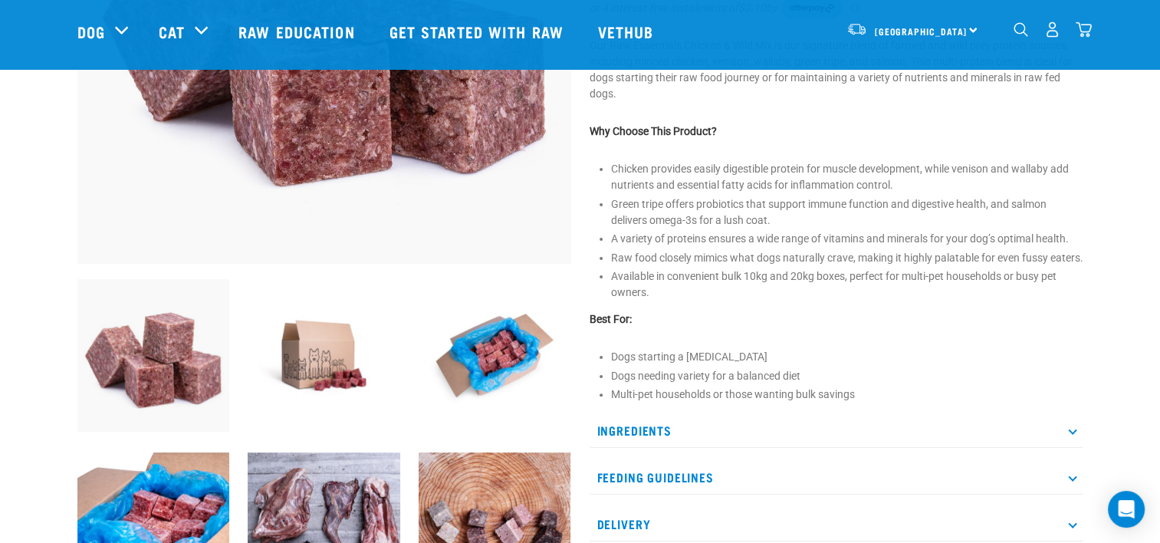
scroll to position [419, 0]
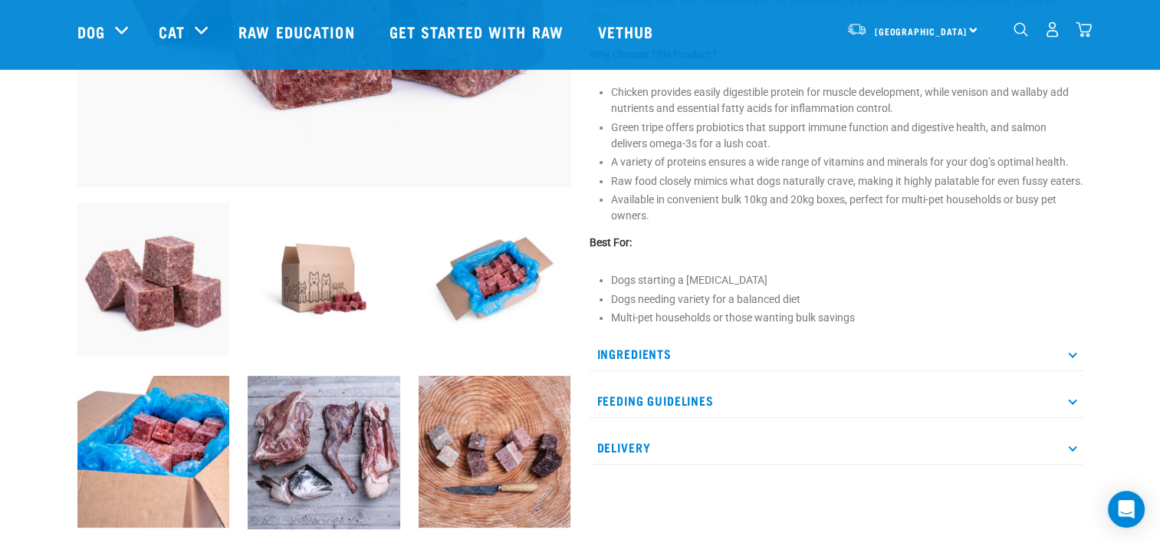
click at [686, 371] on p "Ingredients" at bounding box center [837, 354] width 494 height 35
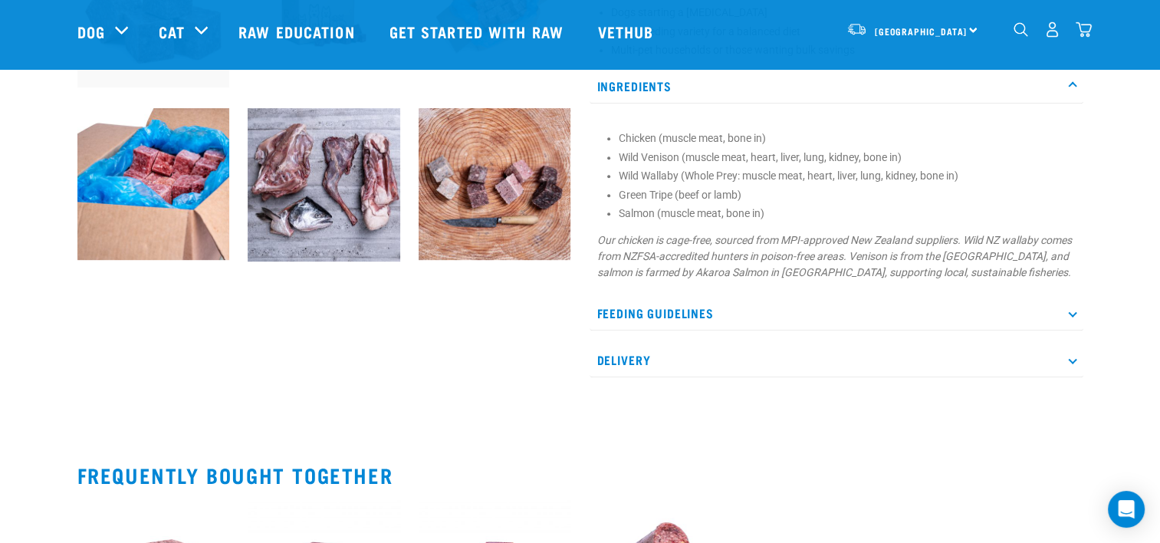
scroll to position [649, 0]
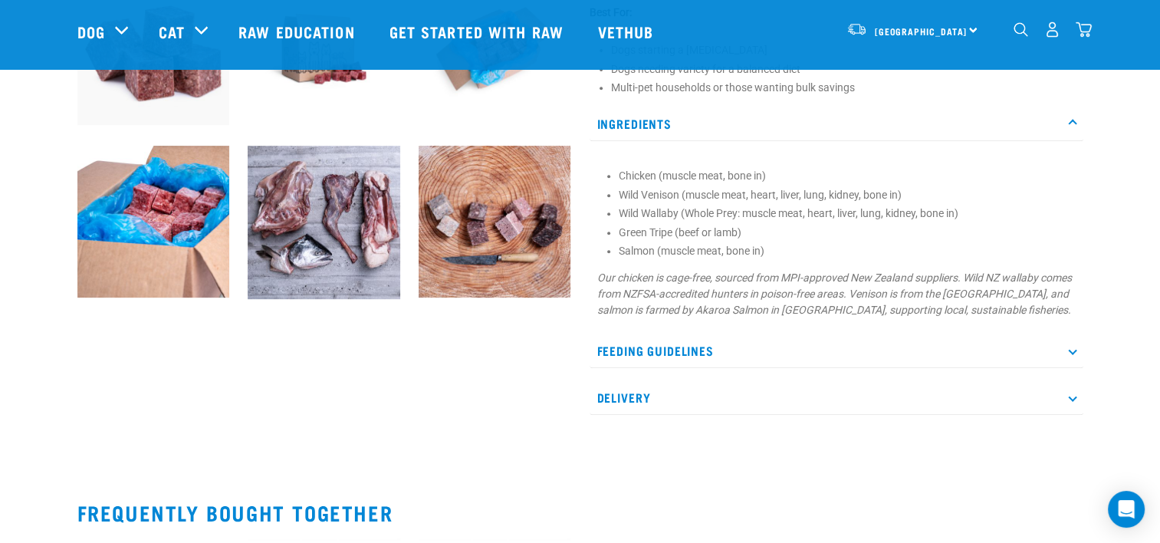
click at [665, 141] on p "Ingredients" at bounding box center [837, 124] width 494 height 35
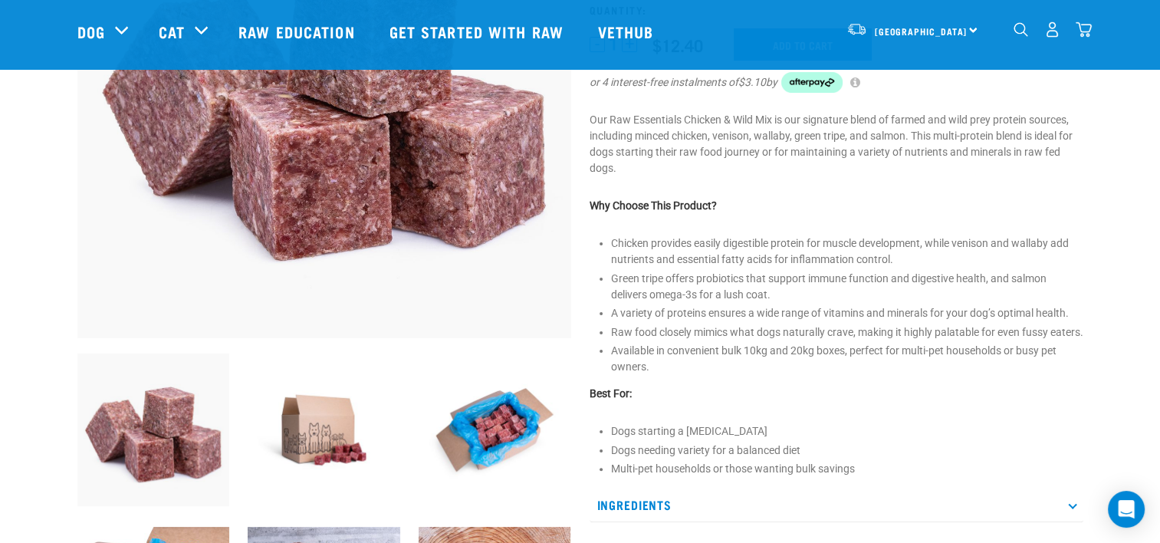
scroll to position [265, 0]
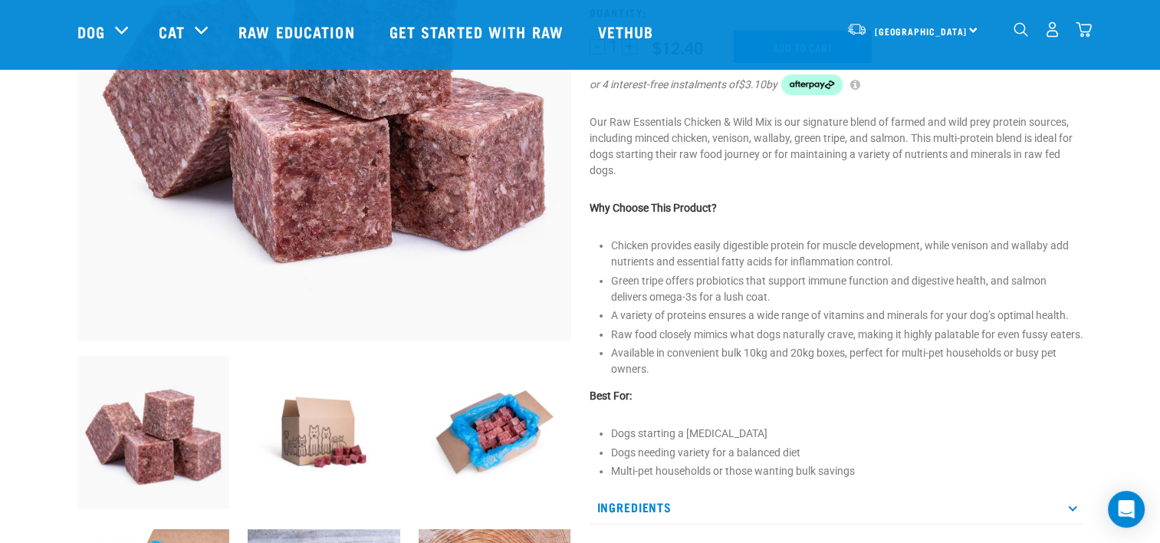
click at [1091, 36] on img "dropdown navigation" at bounding box center [1084, 29] width 16 height 16
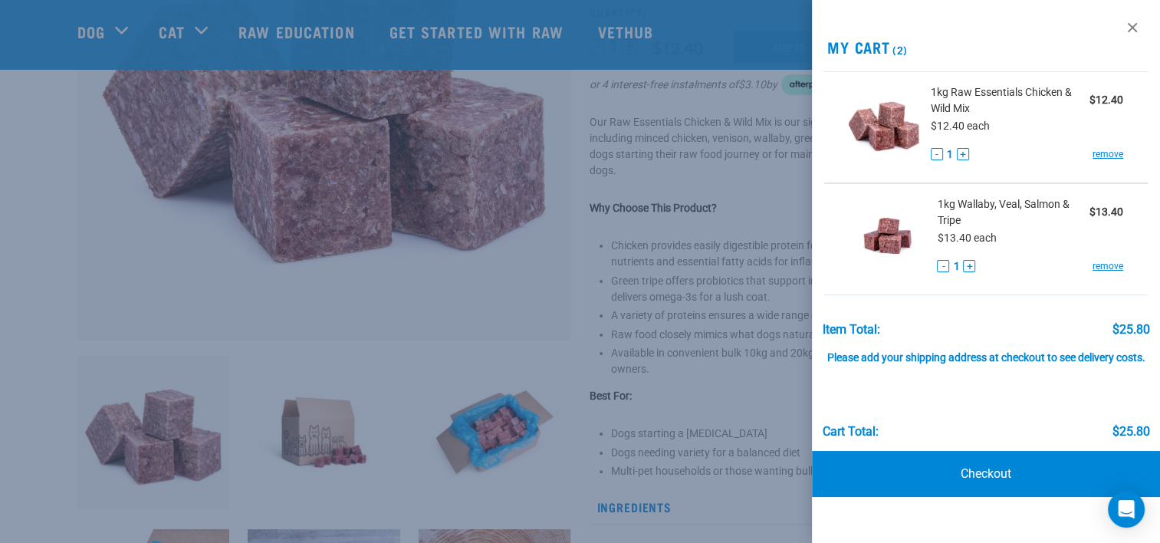
click at [1104, 153] on link "remove" at bounding box center [1108, 154] width 31 height 14
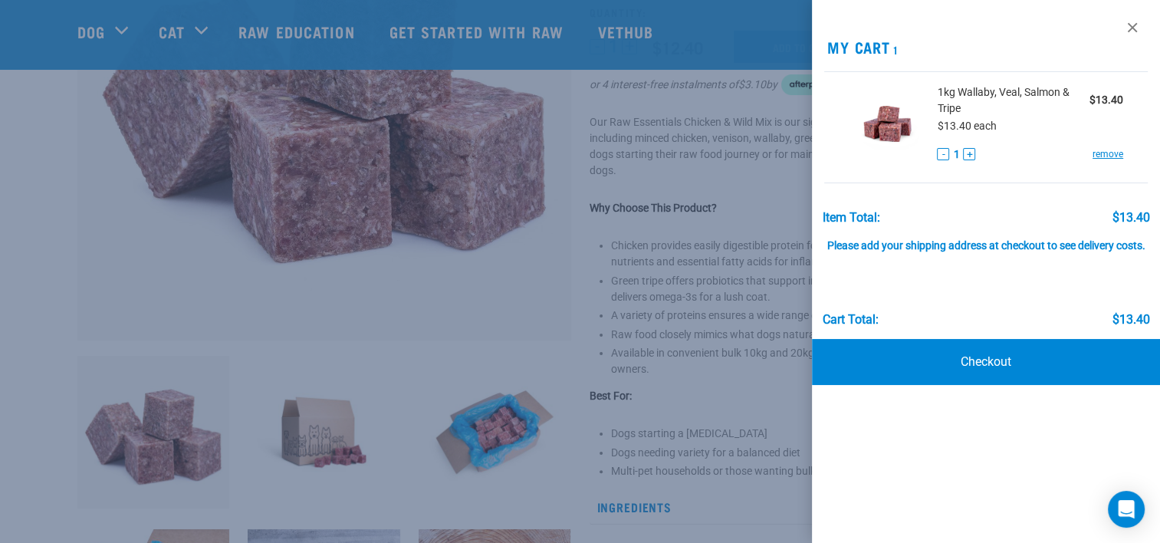
click at [1101, 149] on link "remove" at bounding box center [1108, 154] width 31 height 14
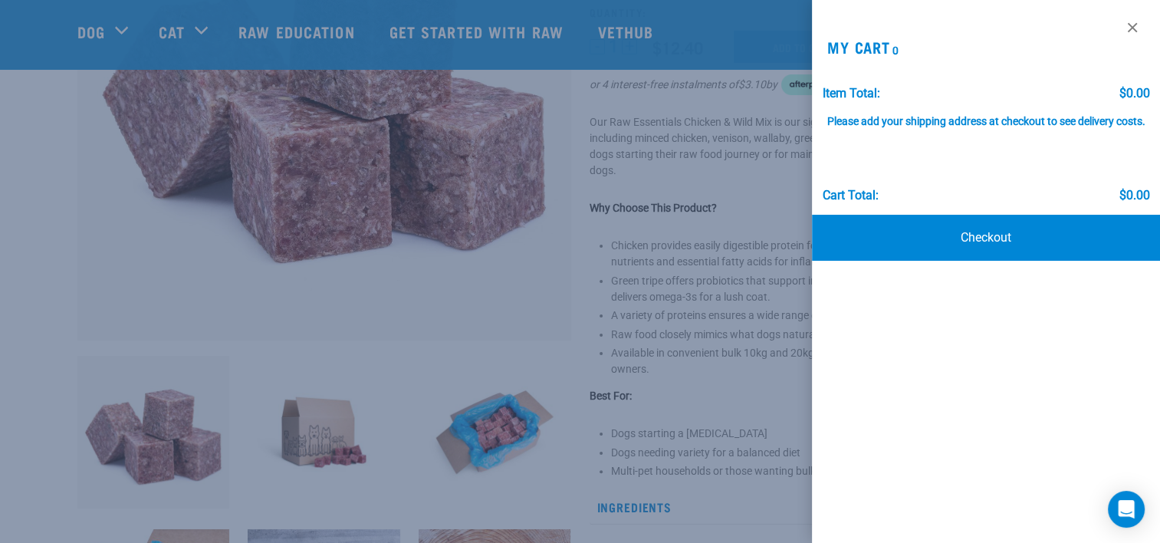
click at [669, 209] on div at bounding box center [580, 271] width 1160 height 543
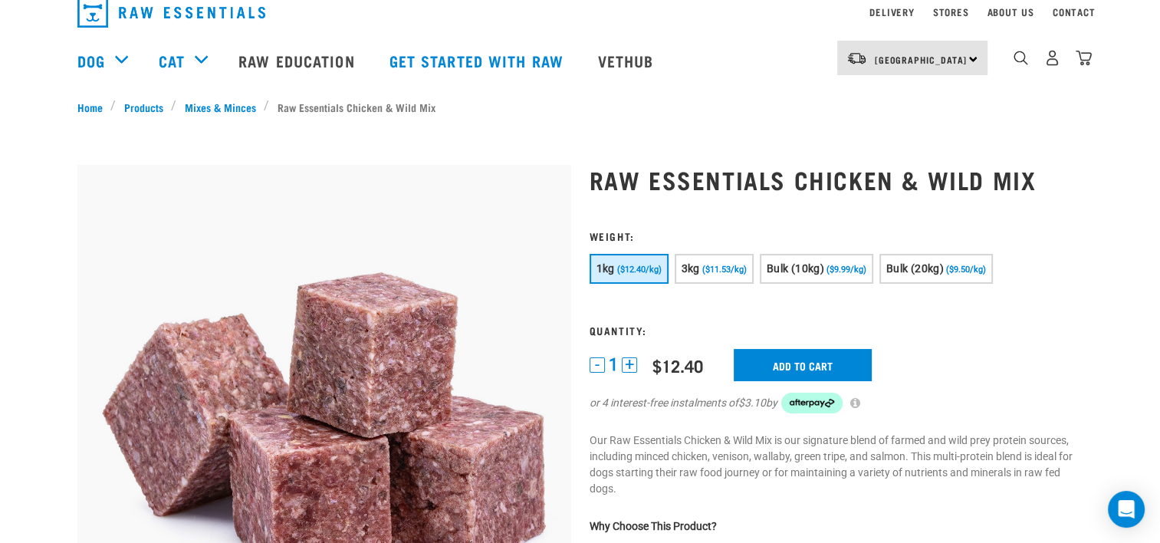
scroll to position [35, 0]
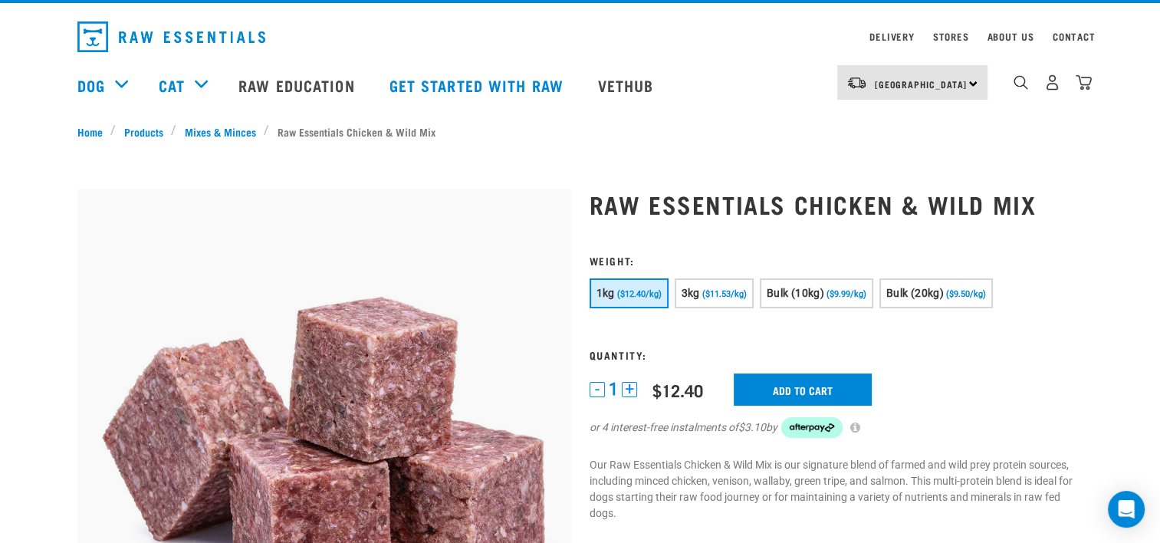
click at [897, 298] on span "Bulk (20kg)" at bounding box center [916, 293] width 58 height 12
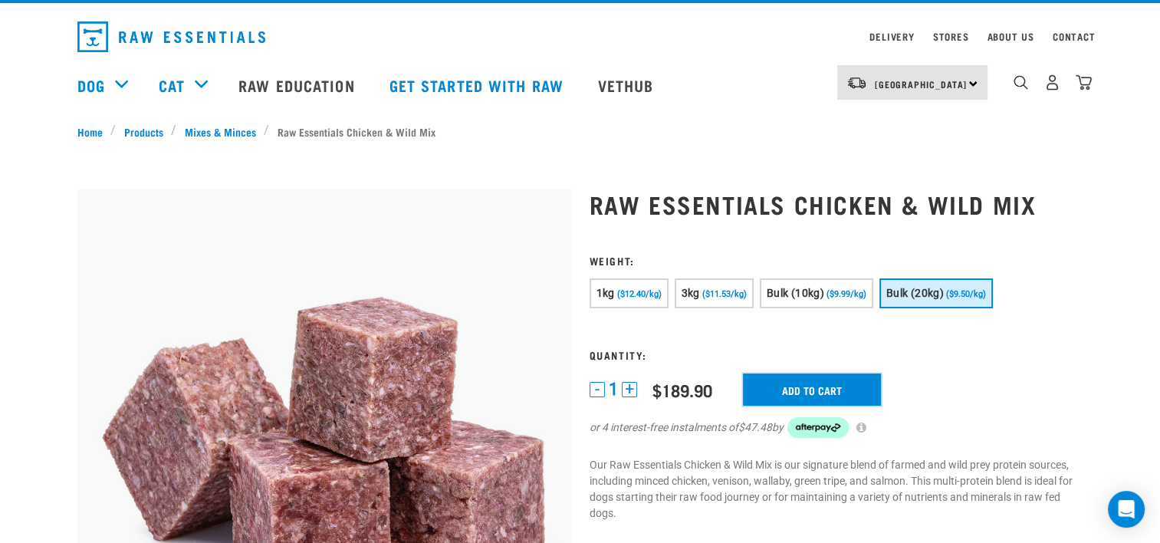
click at [814, 400] on input "Add to cart" at bounding box center [812, 389] width 138 height 32
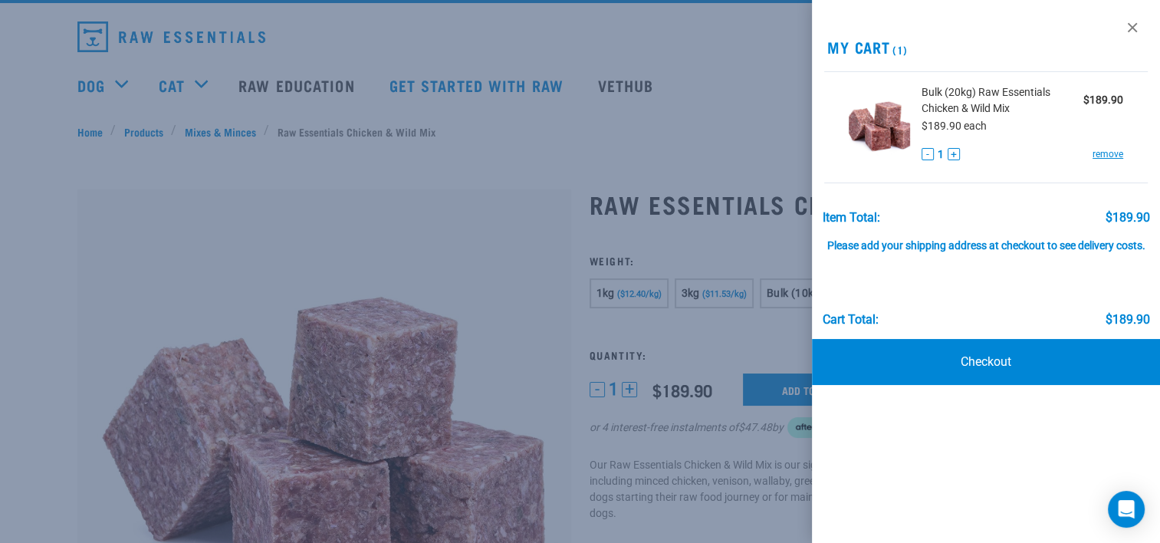
click at [684, 90] on div at bounding box center [580, 271] width 1160 height 543
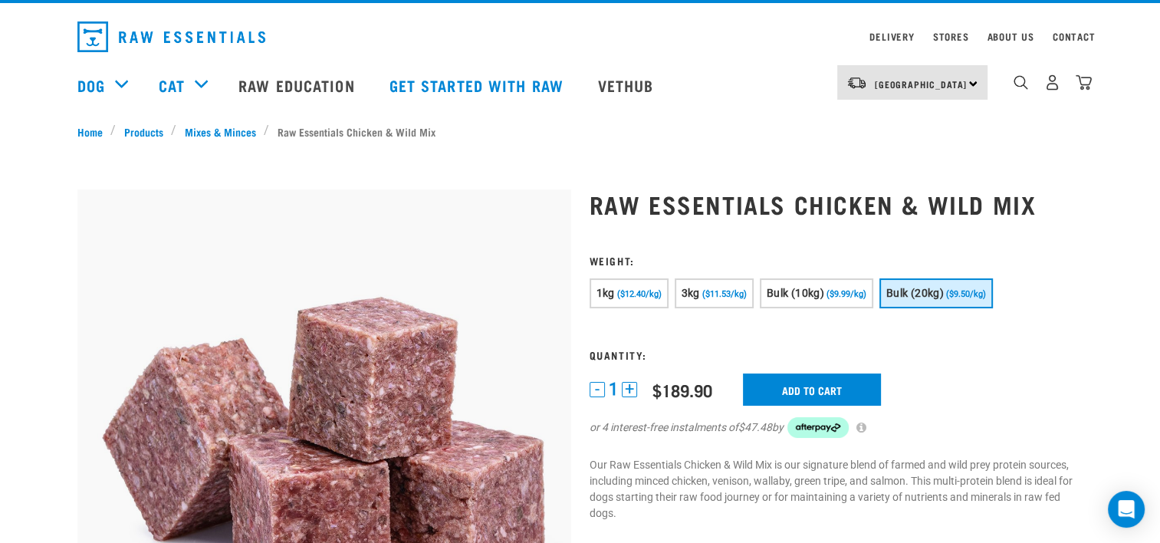
click at [235, 123] on link "Mixes & Minces" at bounding box center [219, 131] width 87 height 16
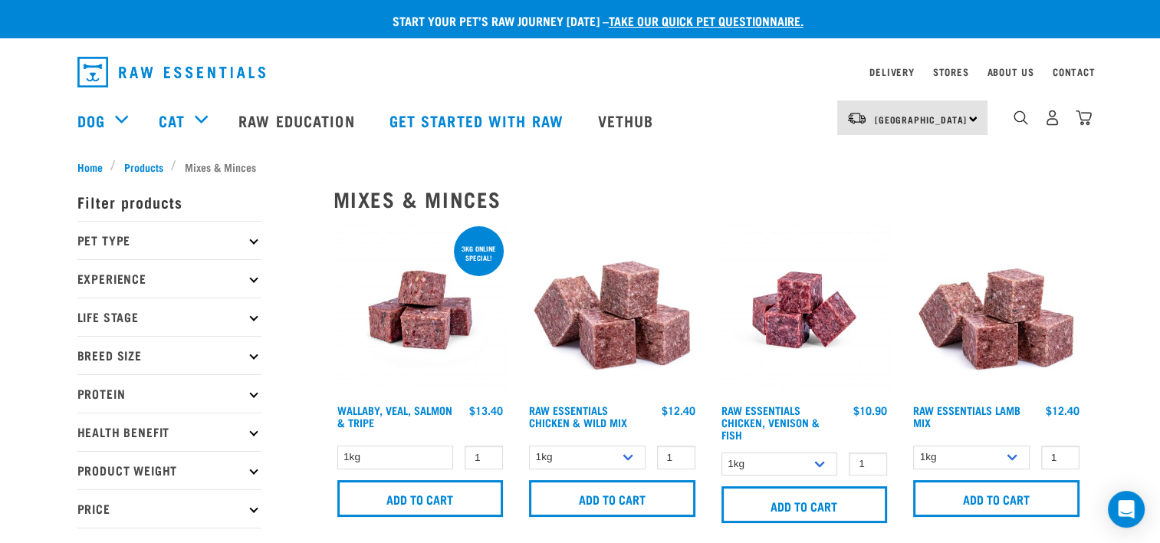
click at [1087, 120] on img "dropdown navigation" at bounding box center [1084, 118] width 16 height 16
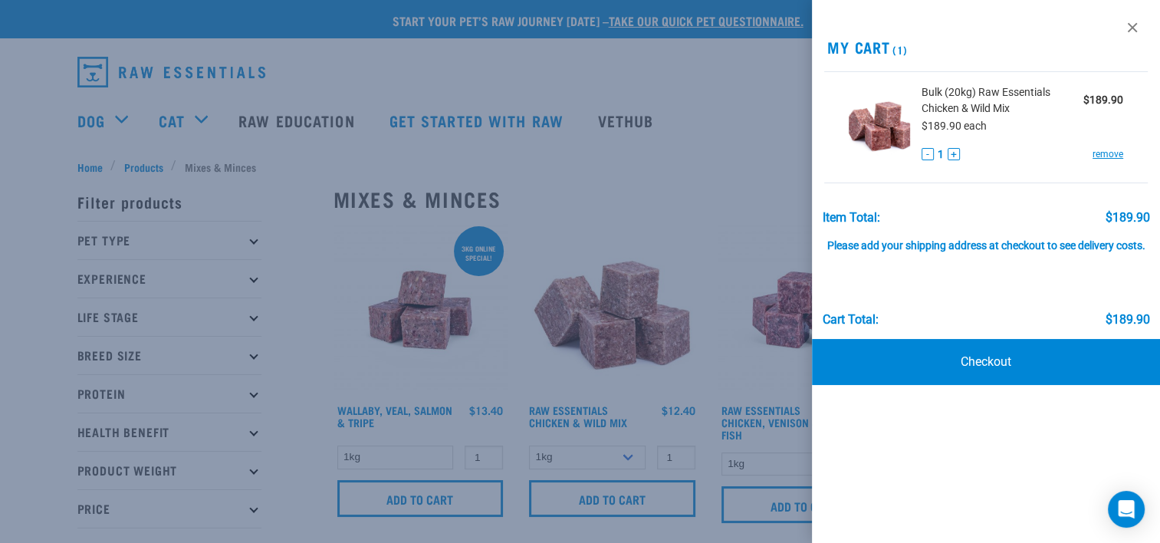
click at [758, 181] on div at bounding box center [580, 271] width 1160 height 543
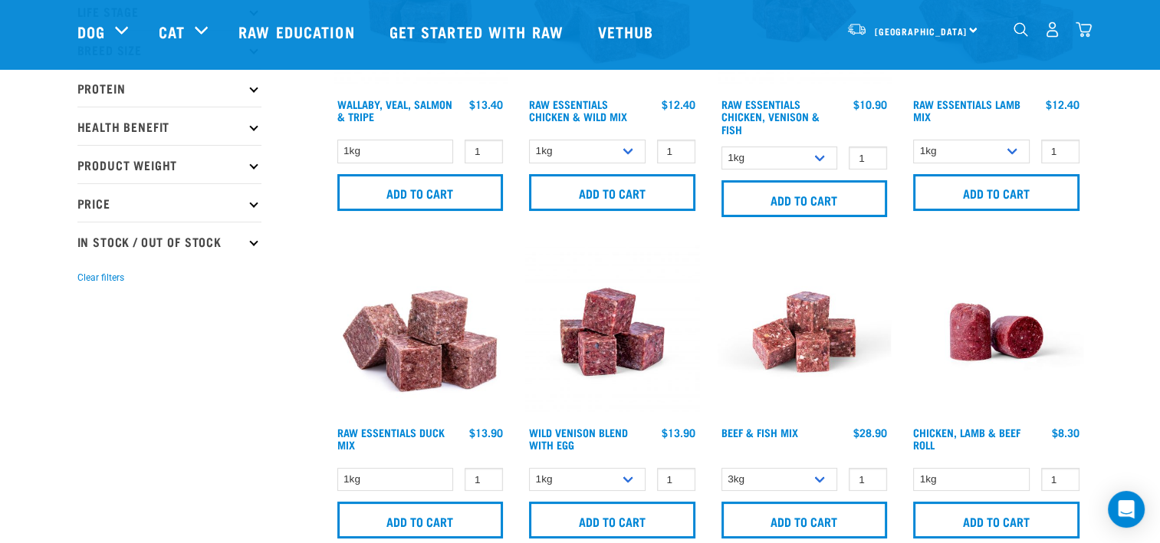
scroll to position [230, 0]
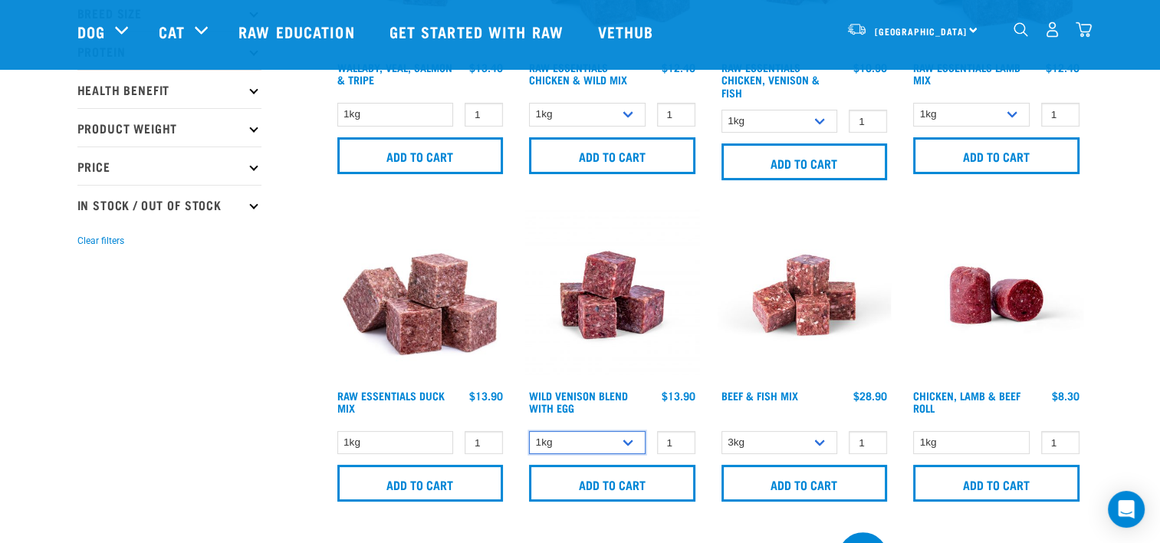
click at [558, 443] on select "1kg 3kg Bulk (10kg)" at bounding box center [587, 443] width 117 height 24
click at [830, 447] on select "3kg Bulk (10kg)" at bounding box center [780, 443] width 117 height 24
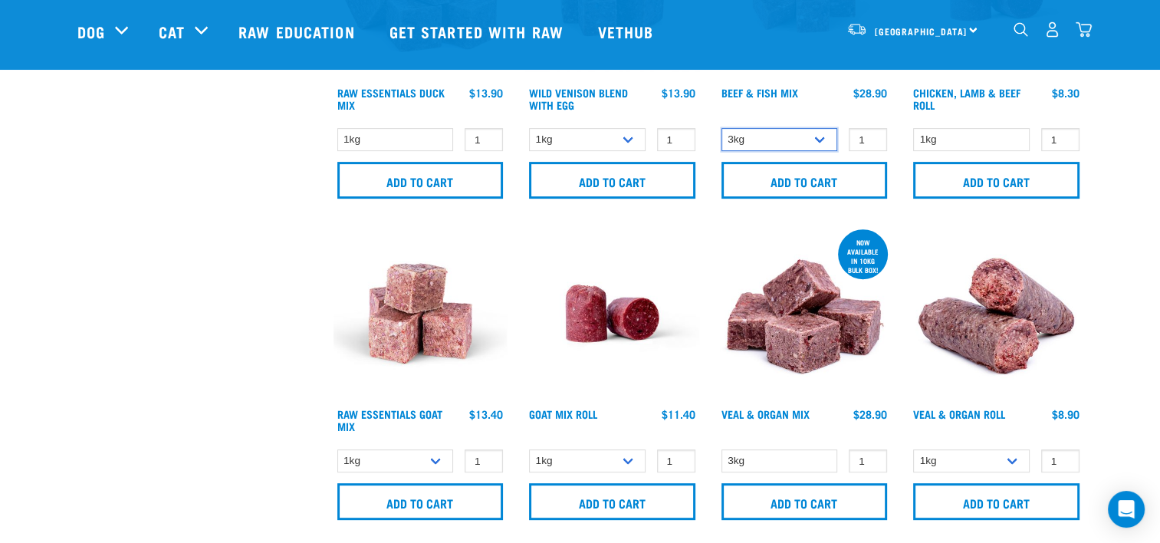
scroll to position [537, 0]
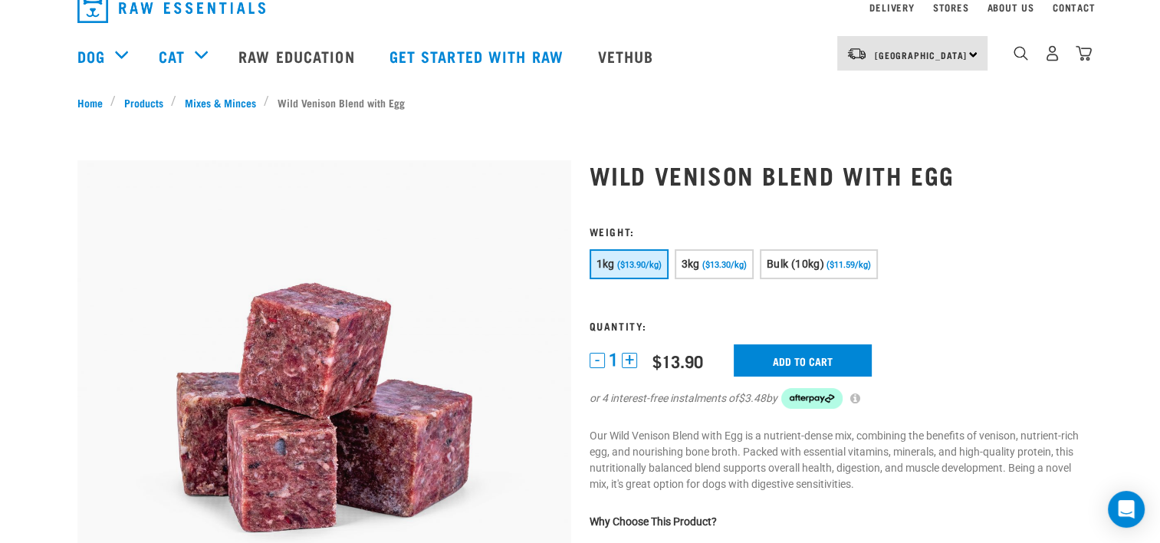
scroll to position [153, 0]
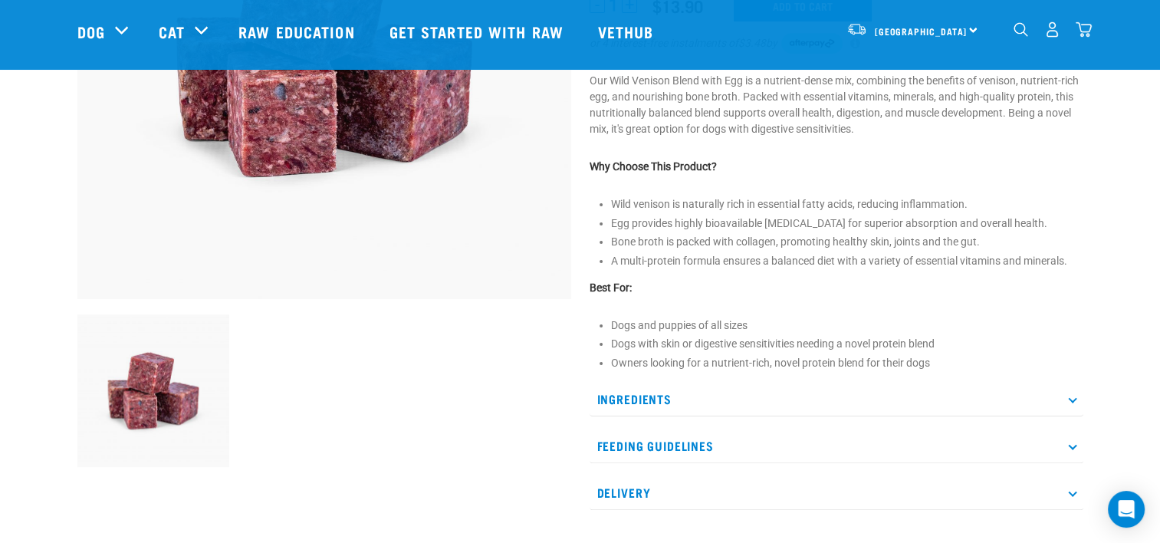
click at [807, 401] on p "Ingredients" at bounding box center [837, 399] width 494 height 35
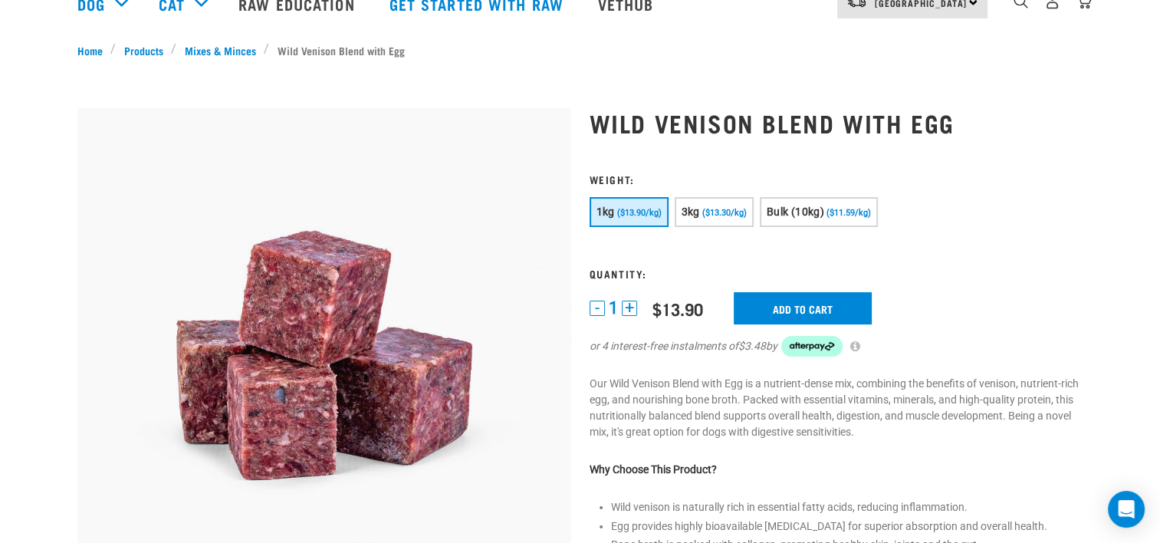
scroll to position [0, 0]
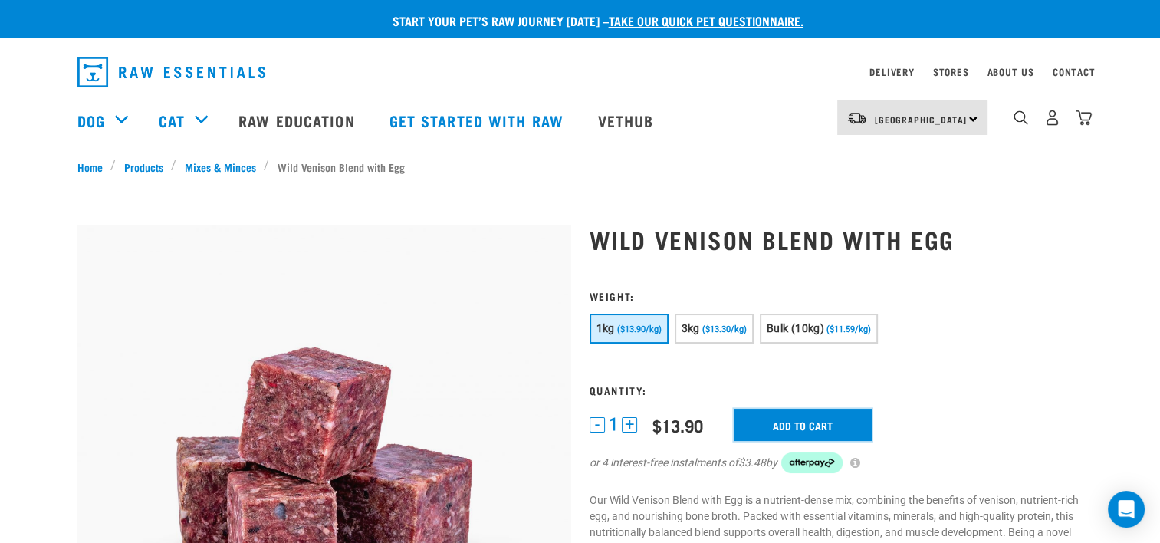
click at [755, 422] on input "Add to cart" at bounding box center [803, 425] width 138 height 32
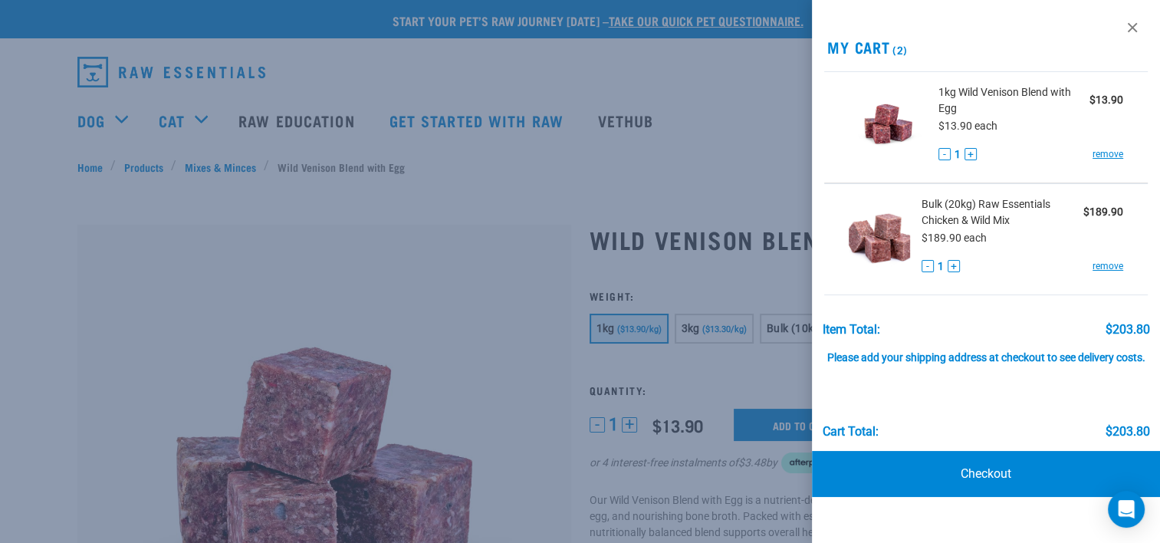
click at [911, 466] on link "Checkout" at bounding box center [986, 474] width 348 height 46
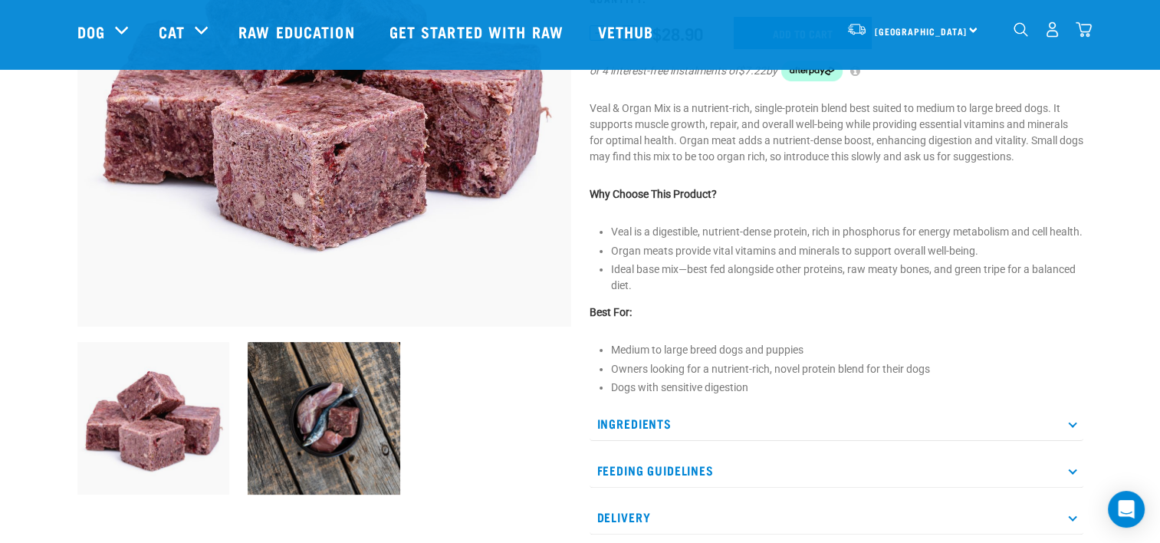
scroll to position [307, 0]
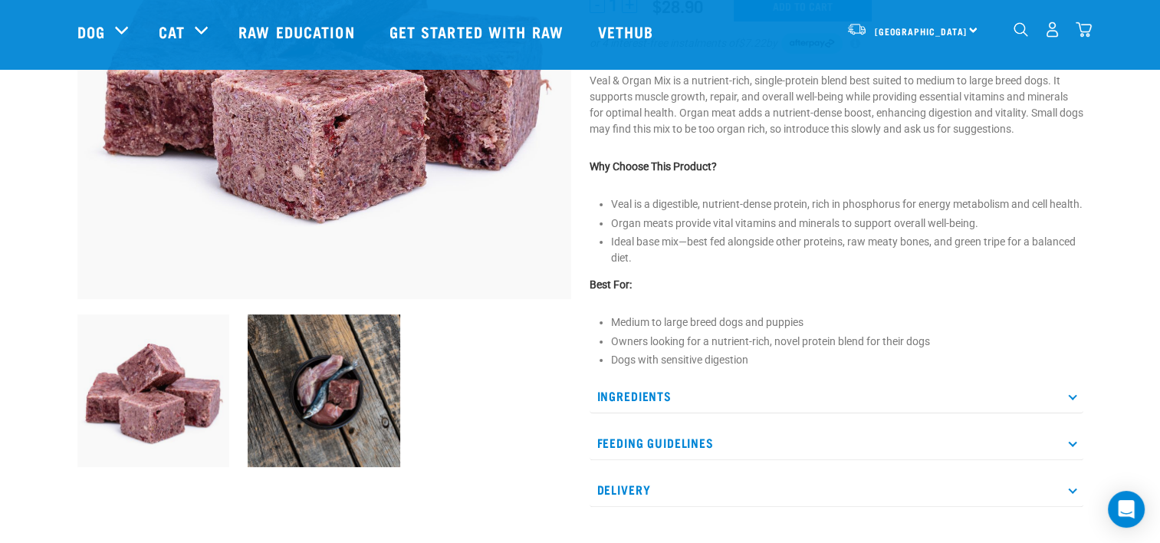
click at [790, 413] on p "Ingredients" at bounding box center [837, 396] width 494 height 35
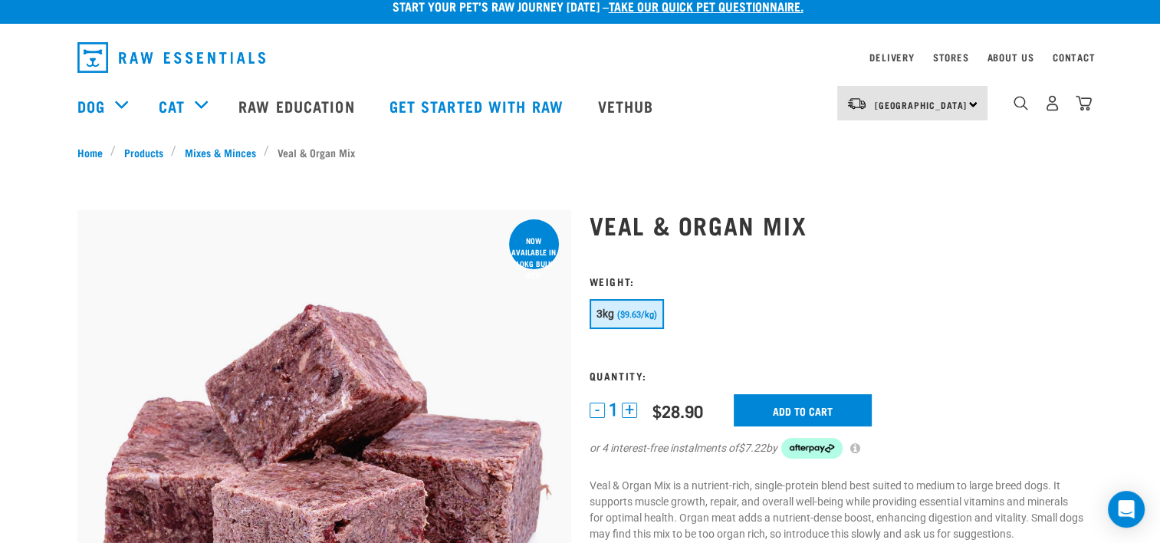
scroll to position [0, 0]
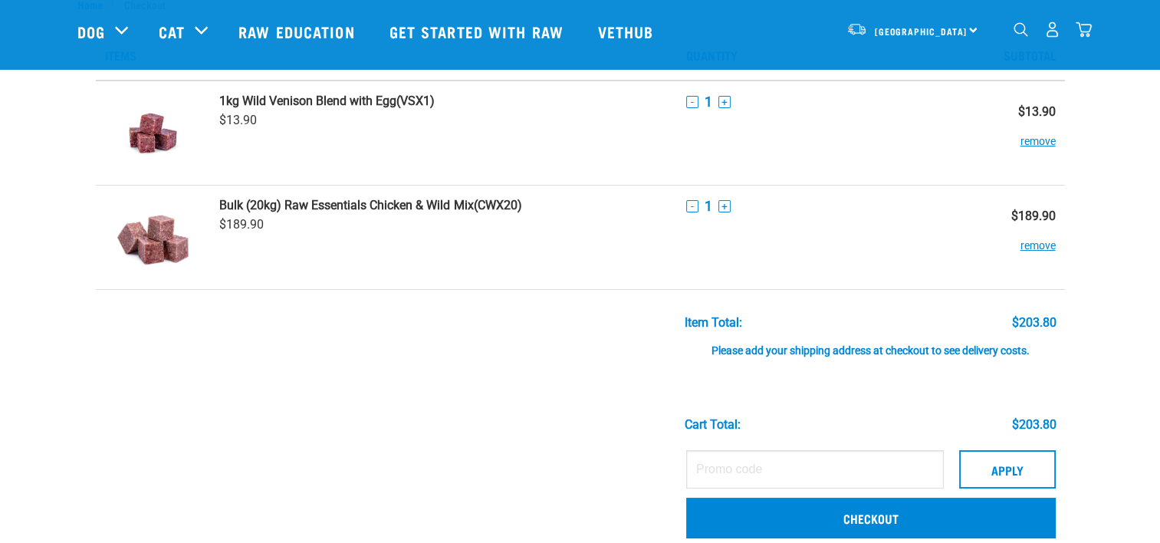
scroll to position [77, 0]
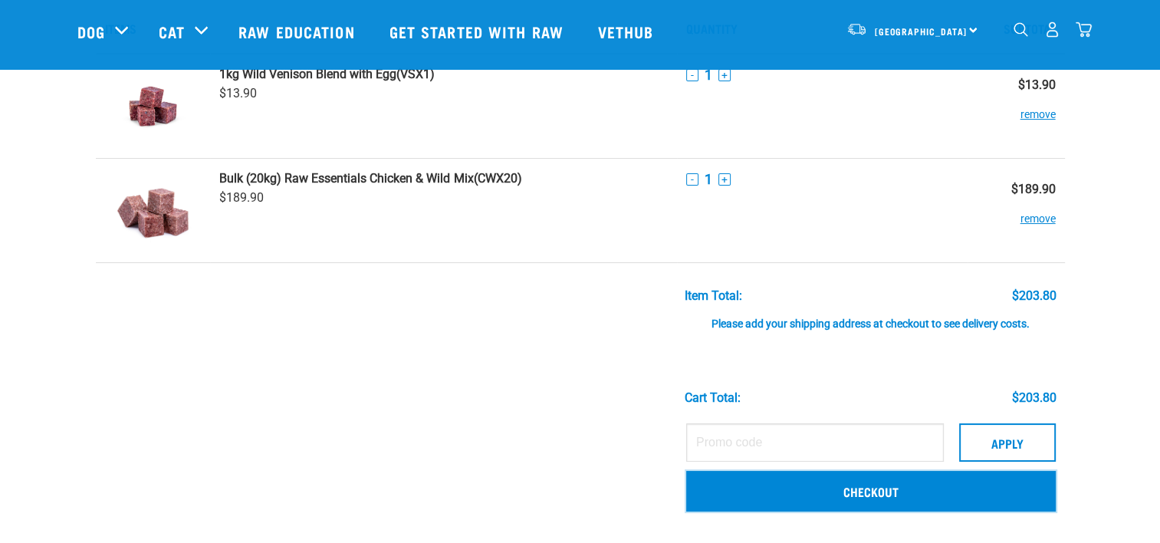
click at [906, 495] on link "Checkout" at bounding box center [871, 491] width 370 height 40
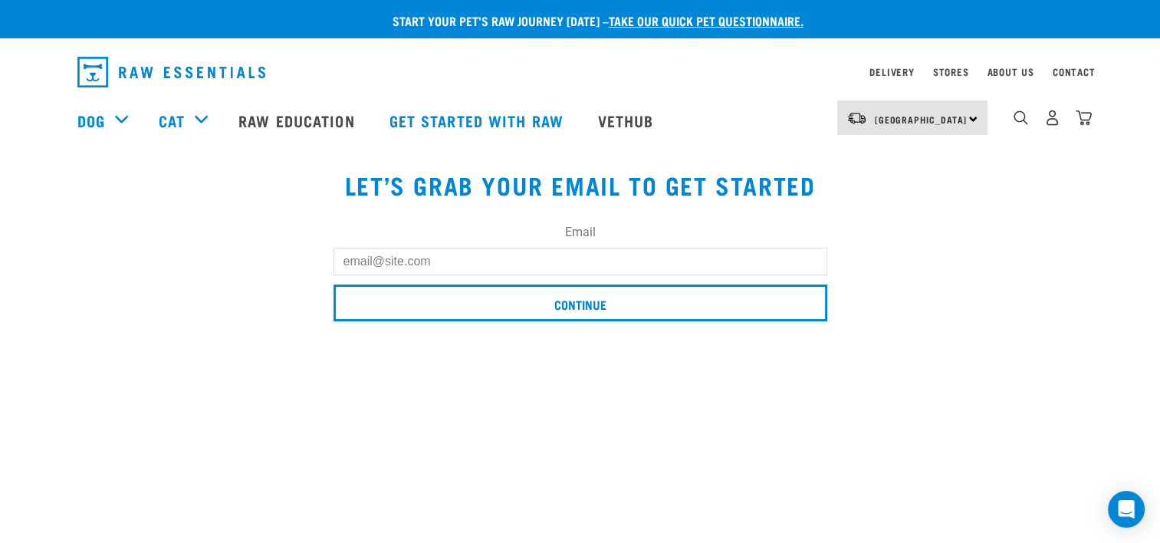
click at [610, 256] on input "Email" at bounding box center [581, 262] width 494 height 28
type input "[PERSON_NAME][EMAIL_ADDRESS][DOMAIN_NAME]"
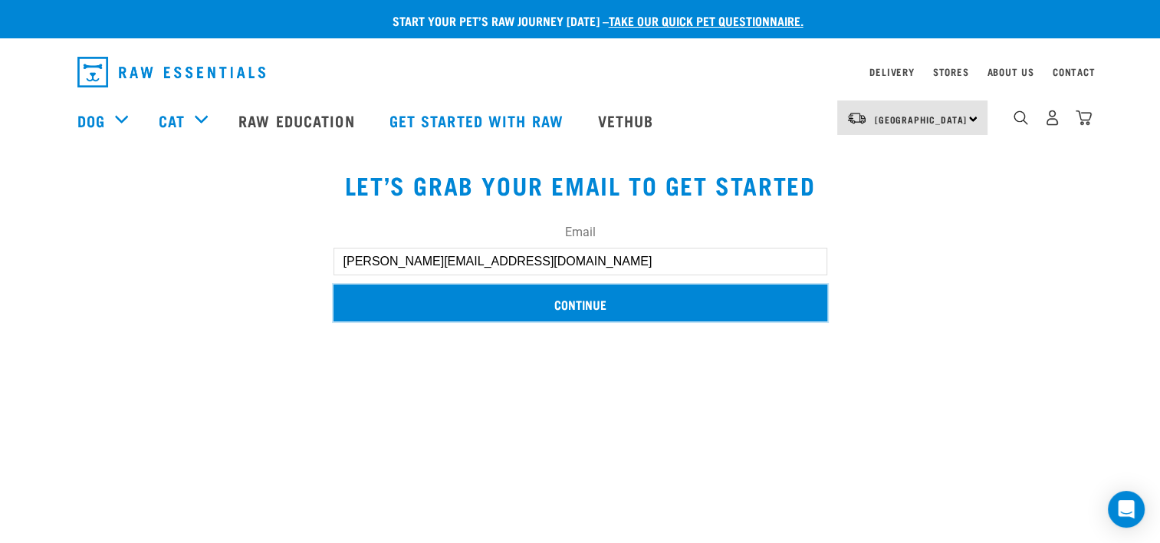
click at [530, 295] on input "Continue" at bounding box center [581, 303] width 494 height 37
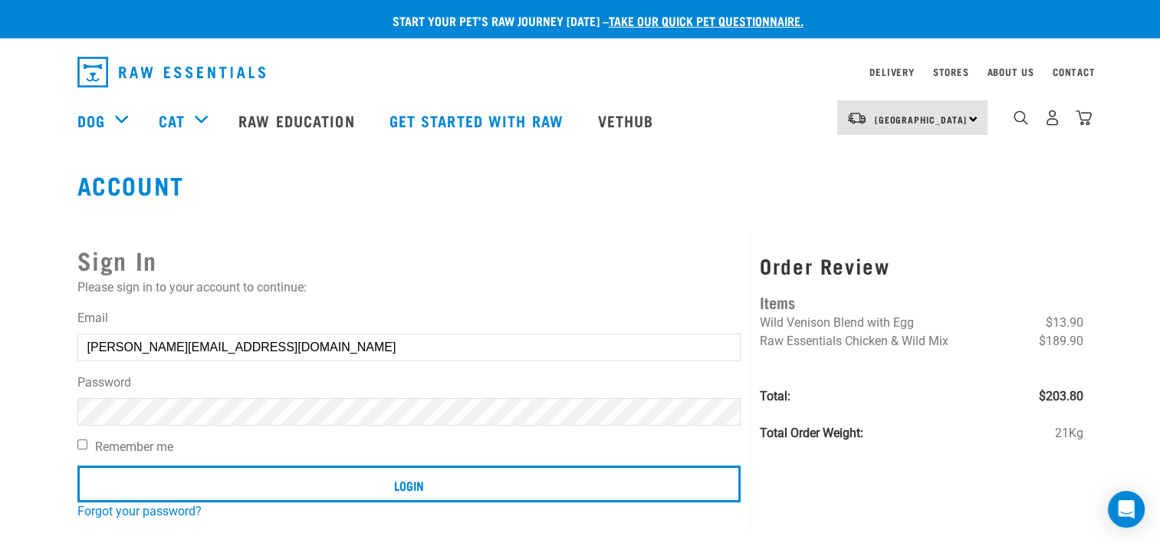
scroll to position [77, 0]
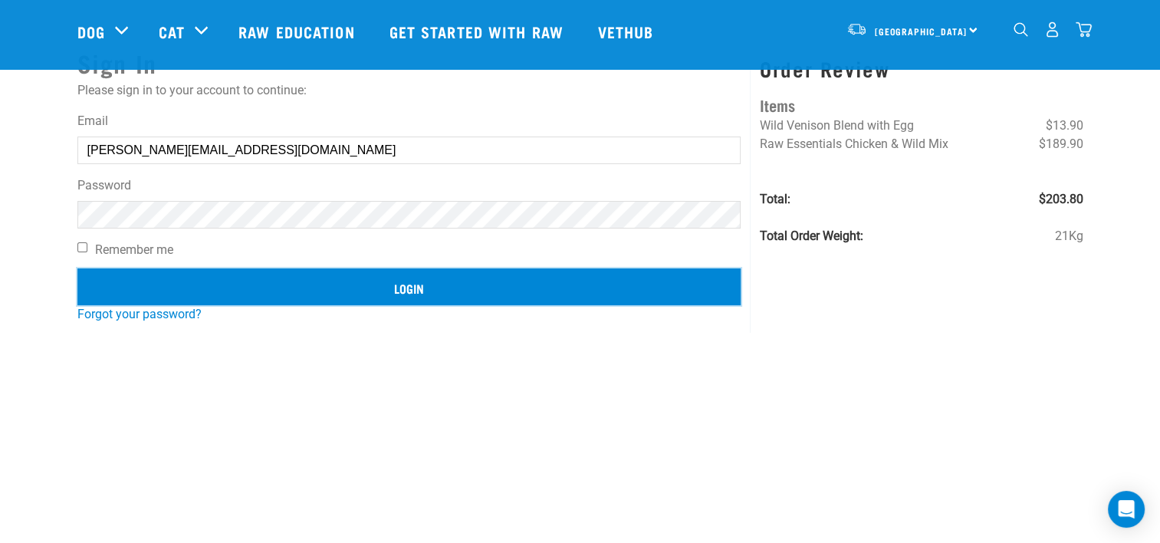
click at [324, 294] on input "Login" at bounding box center [409, 286] width 664 height 37
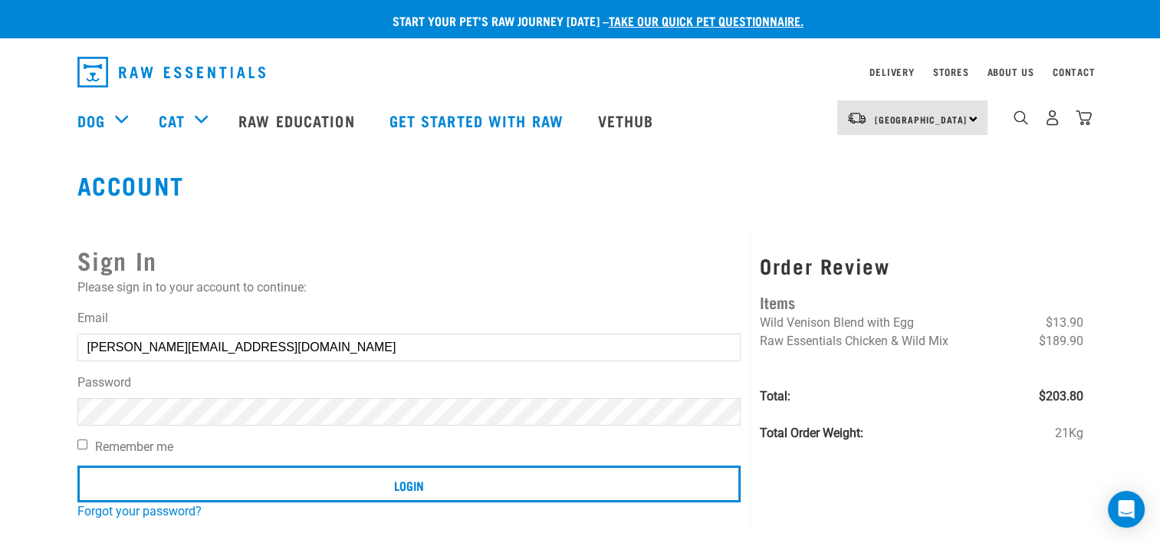
click at [35, 242] on button "delete" at bounding box center [27, 234] width 15 height 15
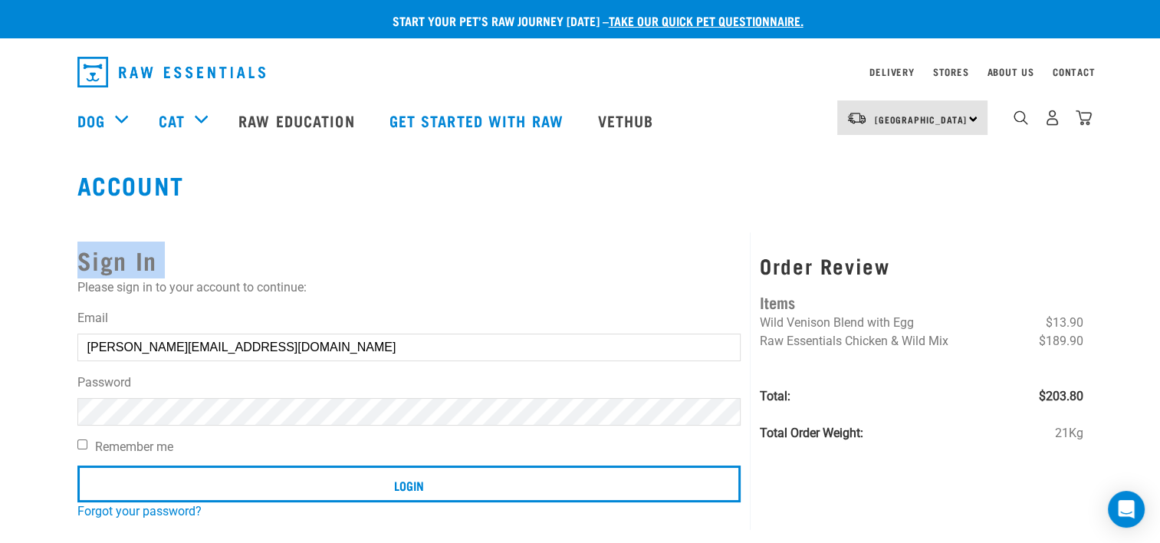
click at [663, 262] on h2 "Sign In" at bounding box center [409, 260] width 664 height 37
click at [453, 297] on div "Sign In Please sign in to your account to continue: Email [PERSON_NAME][EMAIL_A…" at bounding box center [409, 381] width 683 height 298
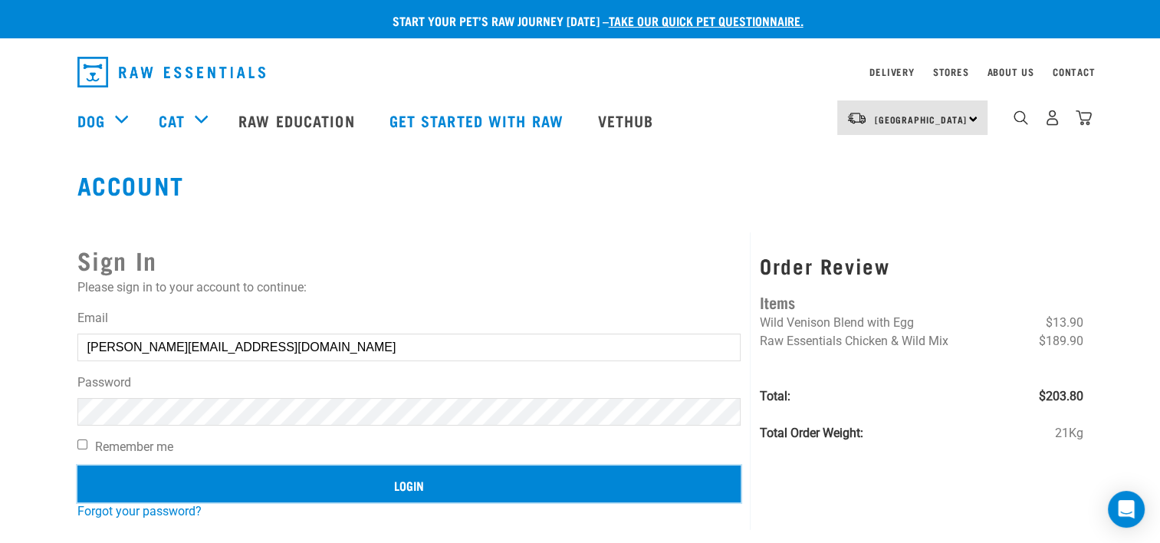
click at [583, 492] on input "Login" at bounding box center [409, 484] width 664 height 37
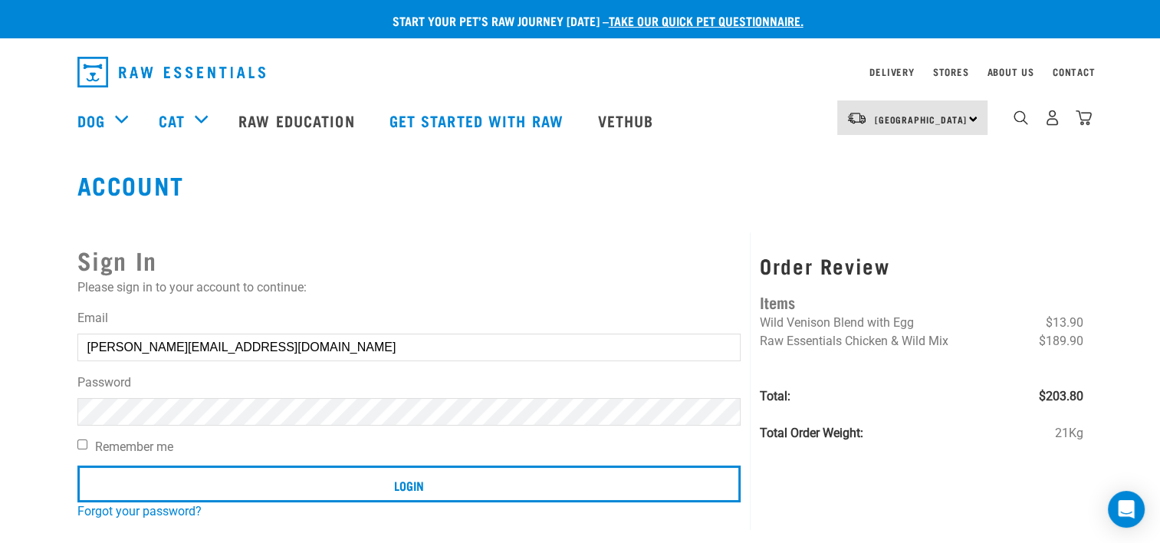
click at [35, 242] on button "delete" at bounding box center [27, 234] width 15 height 15
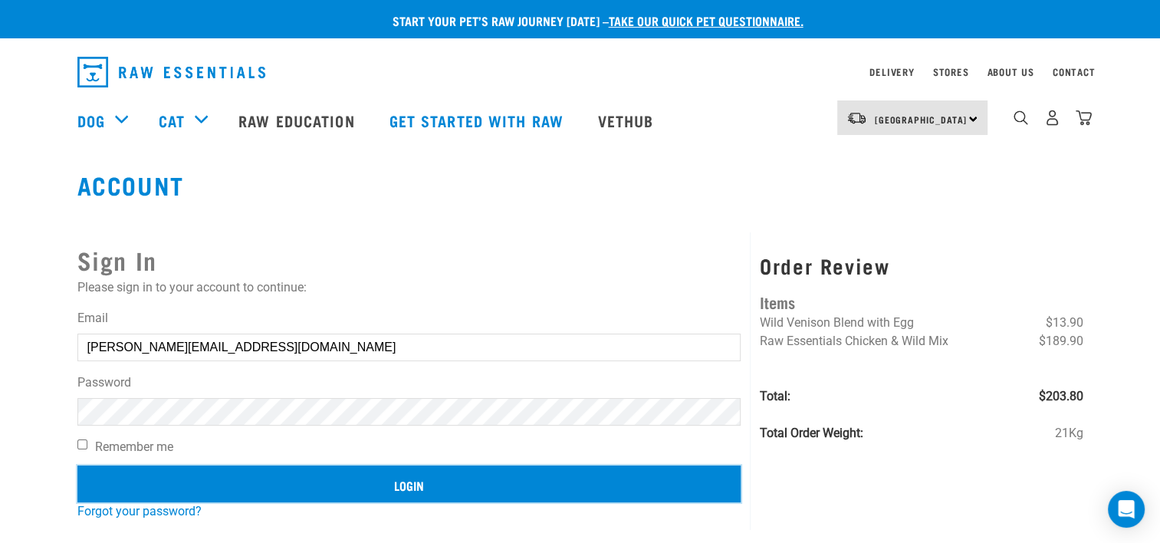
click at [497, 488] on input "Login" at bounding box center [409, 484] width 664 height 37
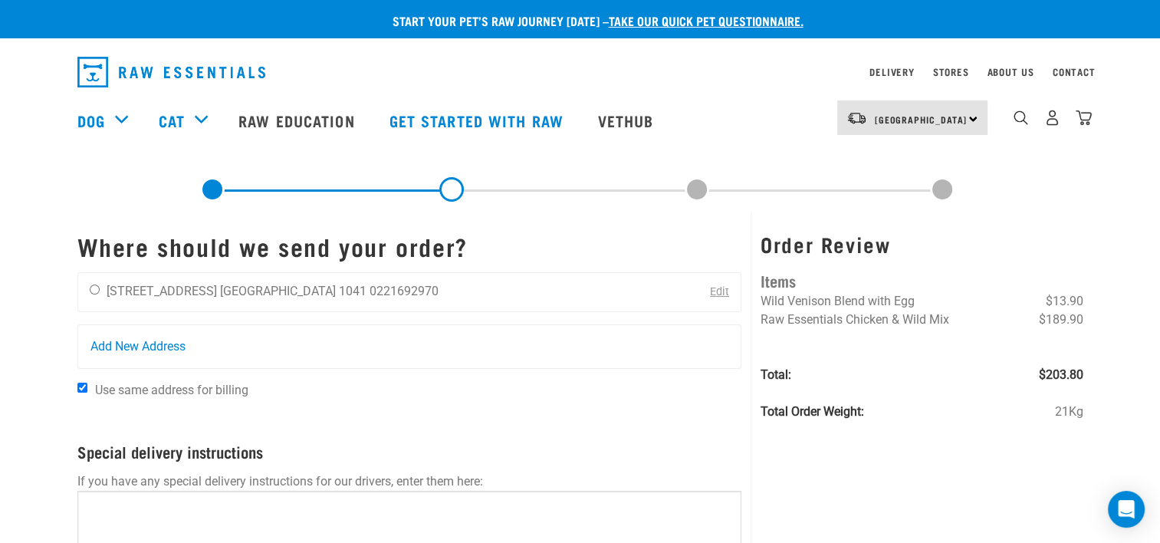
click at [164, 278] on div "Samantha Hiew 2/1211 Dominion Road Auckland 1041 0221692970" at bounding box center [264, 292] width 372 height 38
click at [152, 287] on li "2/1211 Dominion Road" at bounding box center [162, 291] width 110 height 15
drag, startPoint x: 152, startPoint y: 287, endPoint x: 99, endPoint y: 286, distance: 52.9
click at [99, 286] on div "Samantha Hiew 2/1211 Dominion Road Auckland 1041 0221692970" at bounding box center [264, 292] width 372 height 38
click at [95, 287] on input "radio" at bounding box center [95, 290] width 10 height 10
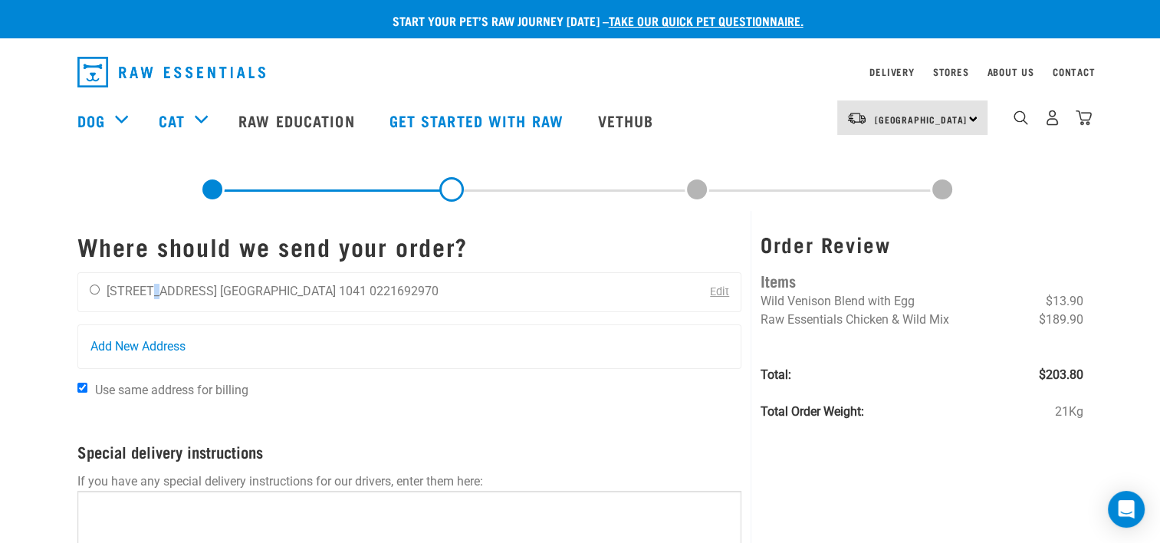
radio input "true"
click at [163, 283] on div "Samantha Hiew 2/1211 Dominion Road Auckland 1041 0221692970" at bounding box center [264, 292] width 372 height 38
click at [19, 320] on div "Start your pet’s raw journey today – take our quick pet questionnaire. Delivery…" at bounding box center [580, 362] width 1160 height 724
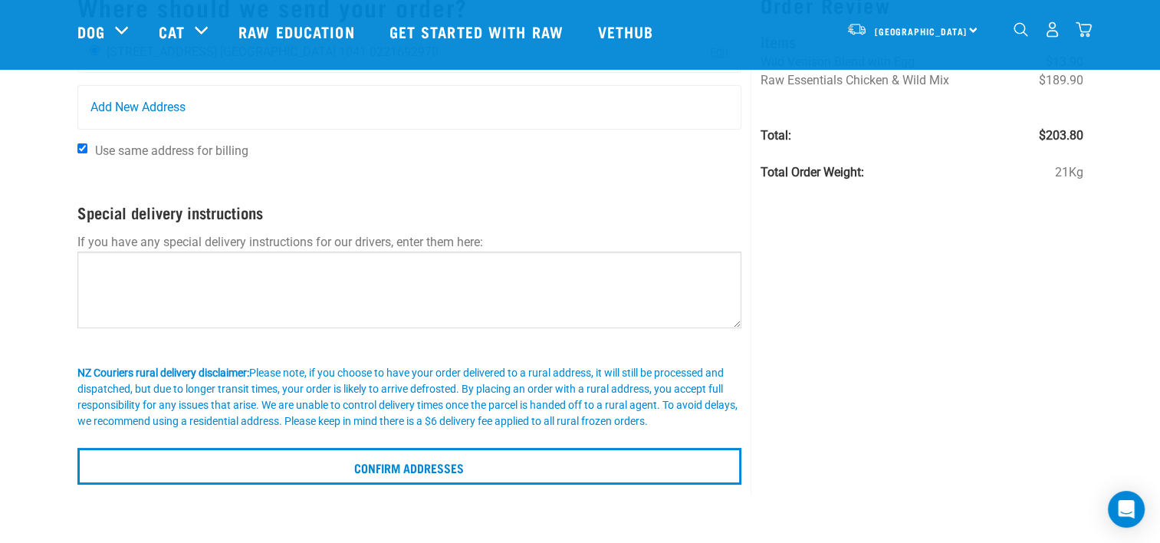
scroll to position [153, 0]
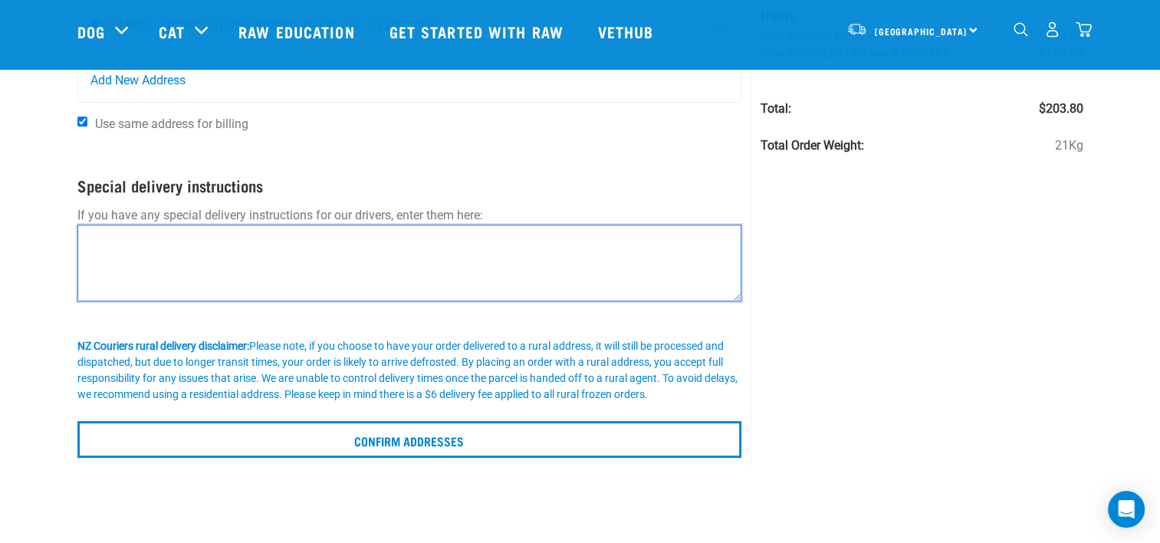
click at [221, 244] on textarea at bounding box center [409, 263] width 665 height 77
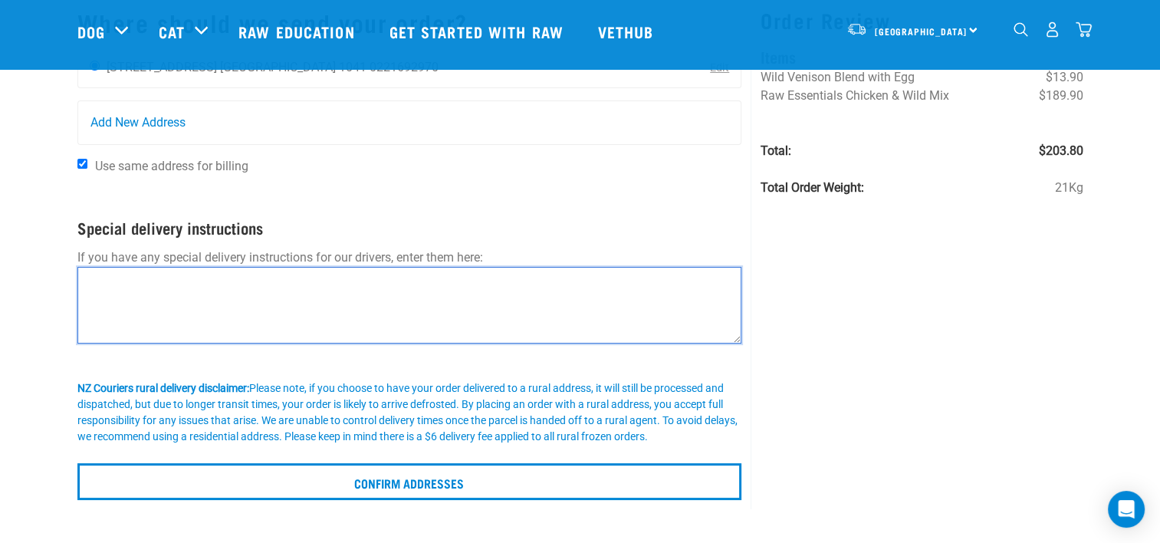
scroll to position [0, 0]
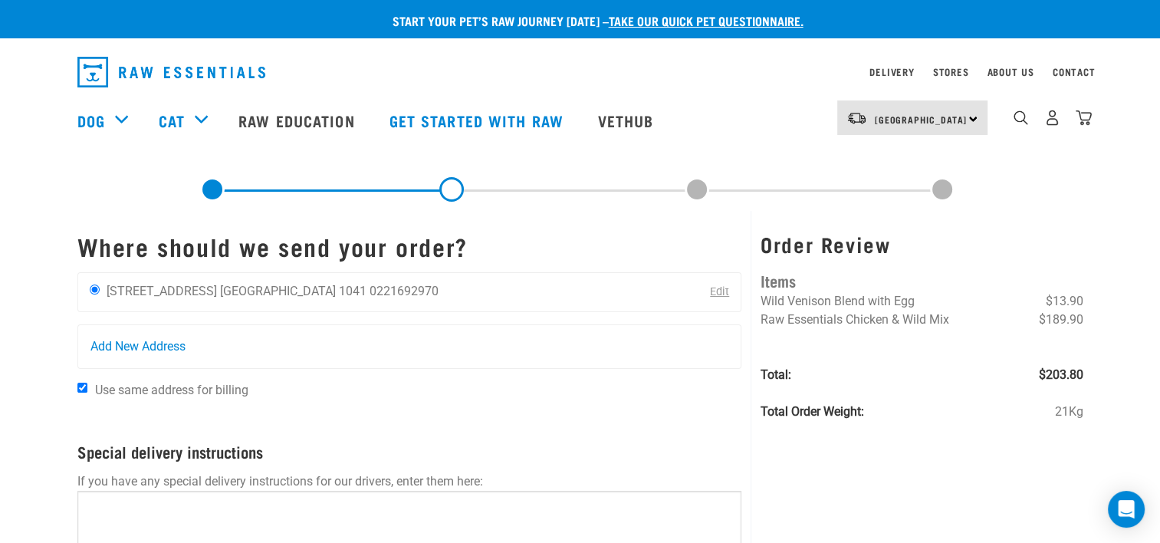
click at [400, 356] on div "Add New Address" at bounding box center [409, 346] width 663 height 43
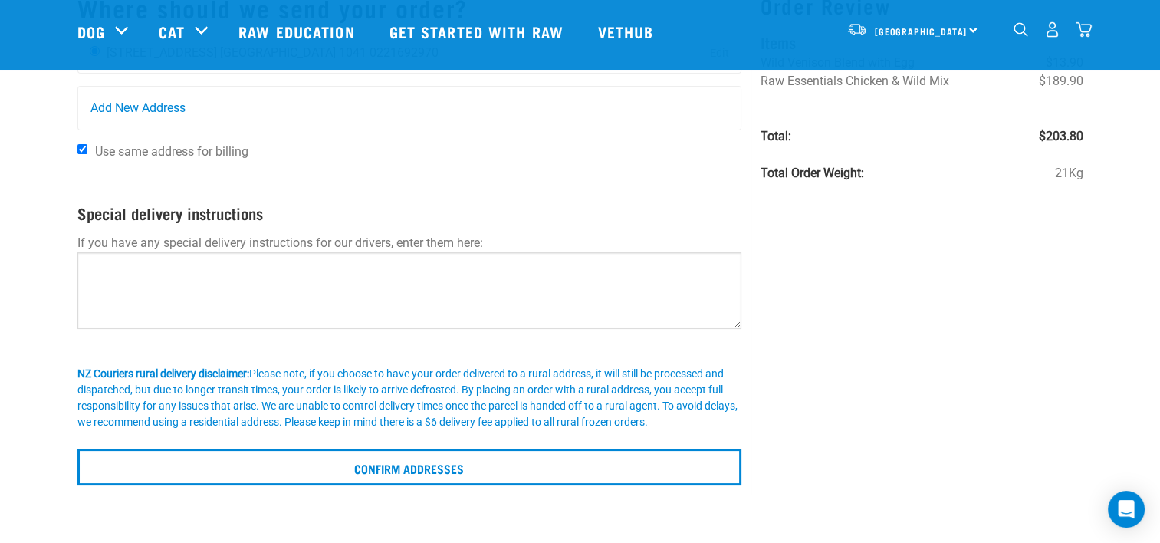
scroll to position [153, 0]
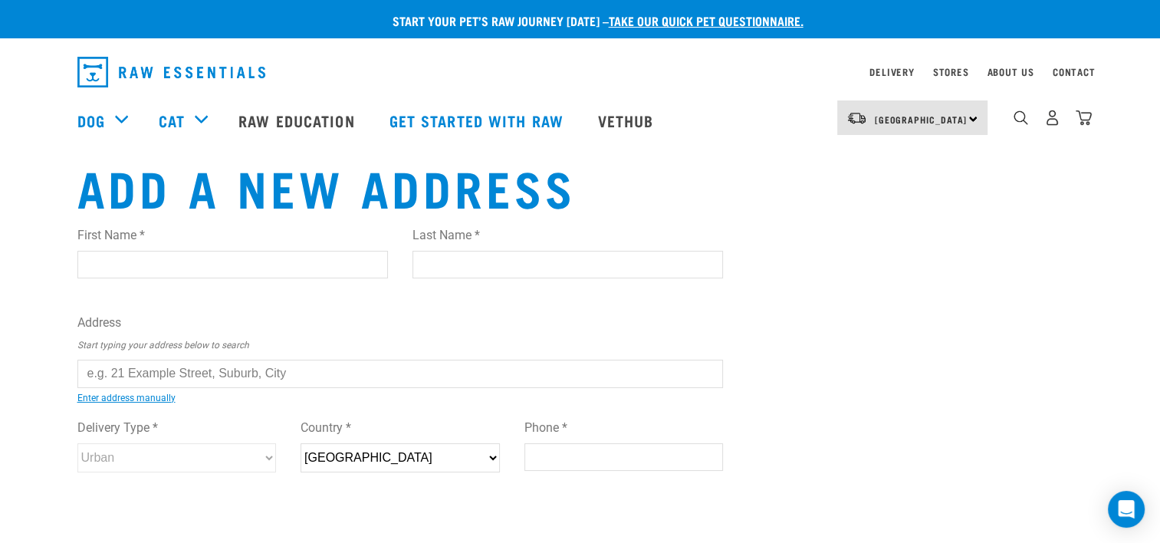
click at [252, 265] on input "First Name *" at bounding box center [232, 265] width 311 height 28
click at [380, 295] on div "First Name * Last Name *" at bounding box center [400, 257] width 671 height 87
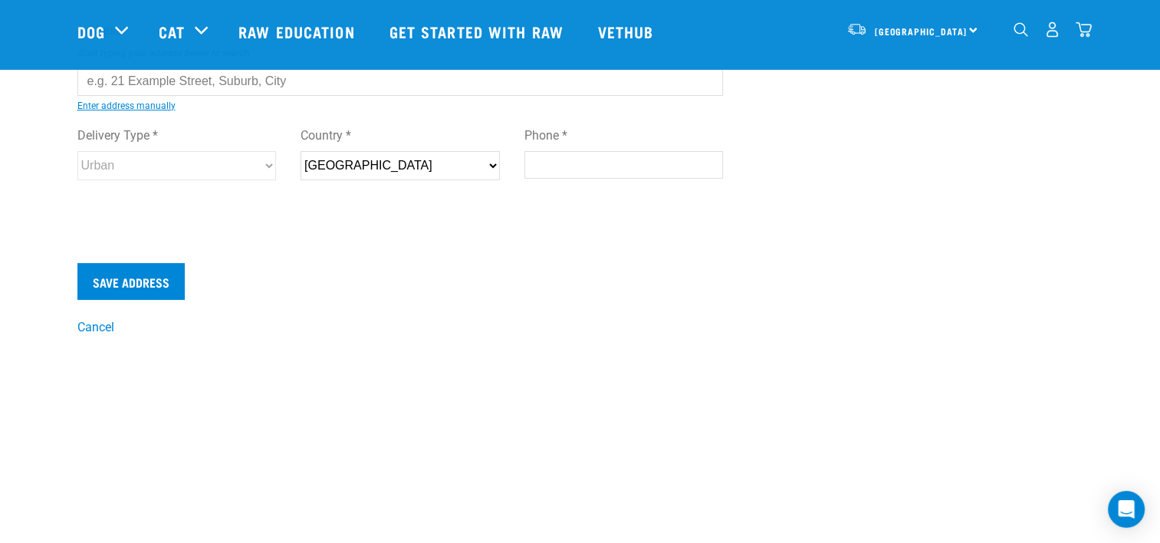
scroll to position [153, 0]
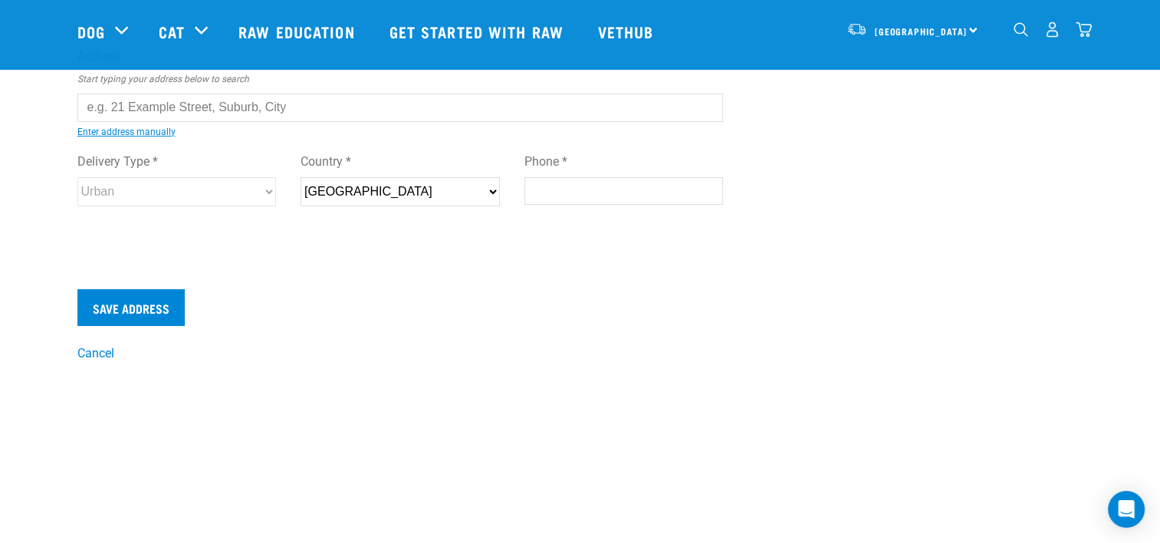
click at [100, 354] on link "Cancel" at bounding box center [95, 353] width 37 height 15
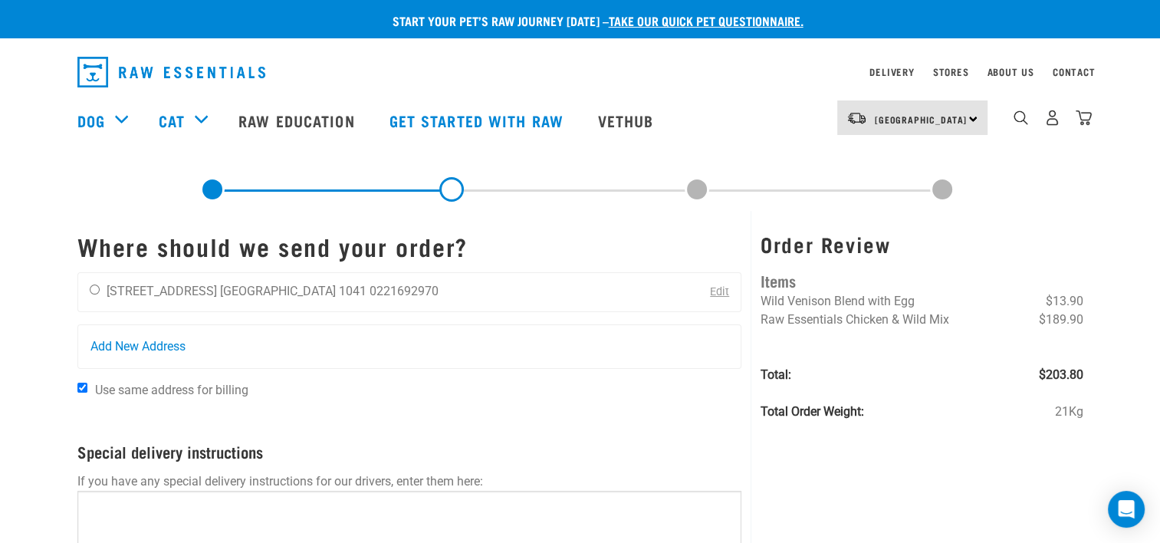
click at [95, 289] on input "radio" at bounding box center [95, 290] width 10 height 10
radio input "true"
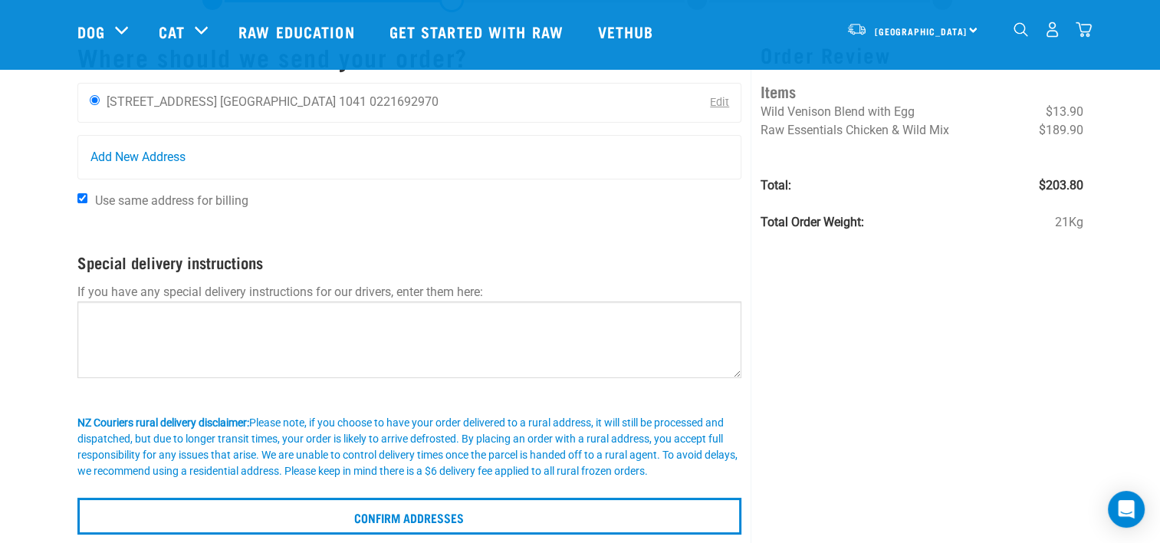
scroll to position [153, 0]
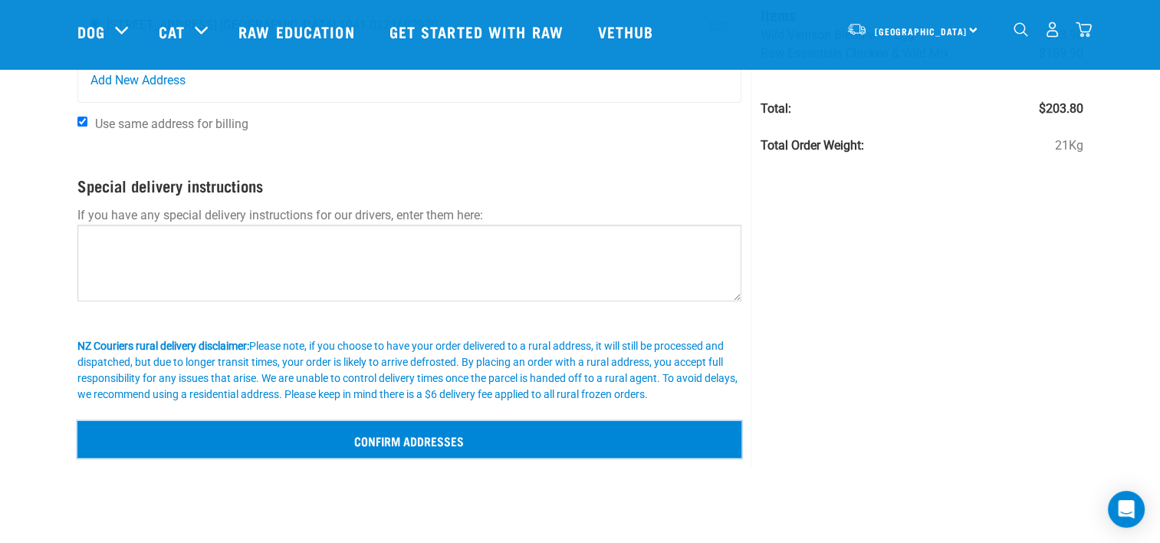
click at [227, 431] on input "Confirm addresses" at bounding box center [409, 439] width 665 height 37
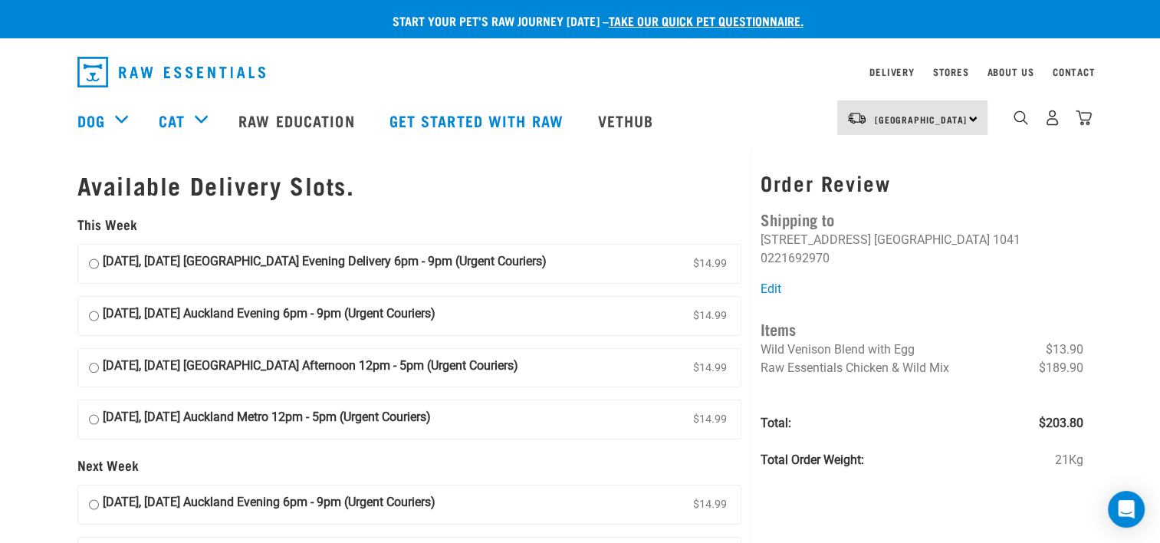
click at [89, 265] on input "25 September, Thursday Auckland Evening Delivery 6pm - 9pm (Urgent Couriers) $1…" at bounding box center [94, 263] width 10 height 23
radio input "true"
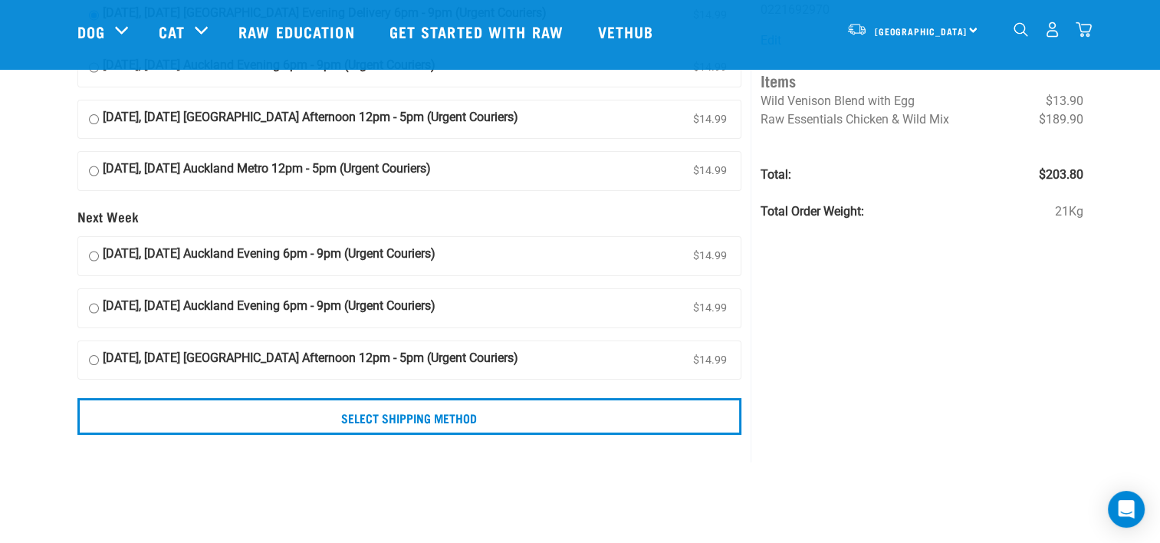
scroll to position [230, 0]
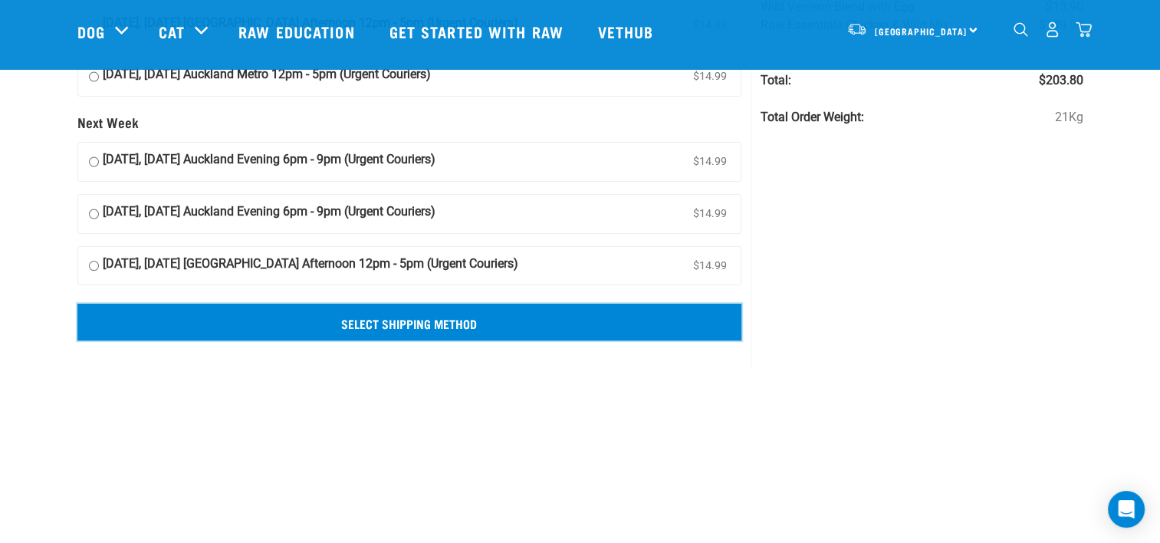
click at [100, 311] on input "Select Shipping Method" at bounding box center [409, 322] width 665 height 37
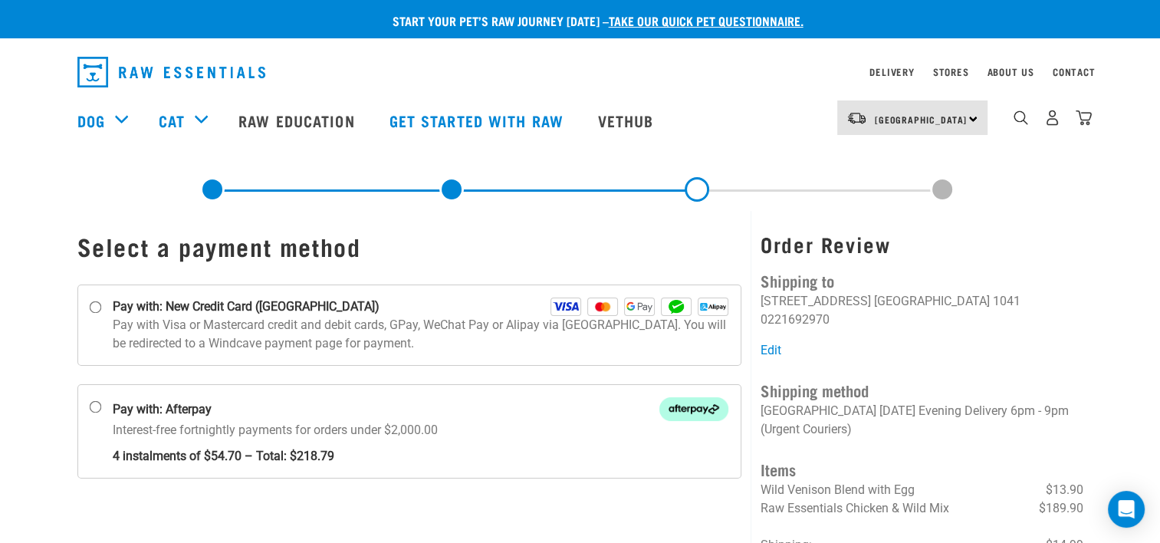
click at [95, 308] on input "Pay with: New Credit Card ([GEOGRAPHIC_DATA])" at bounding box center [95, 307] width 12 height 12
radio input "true"
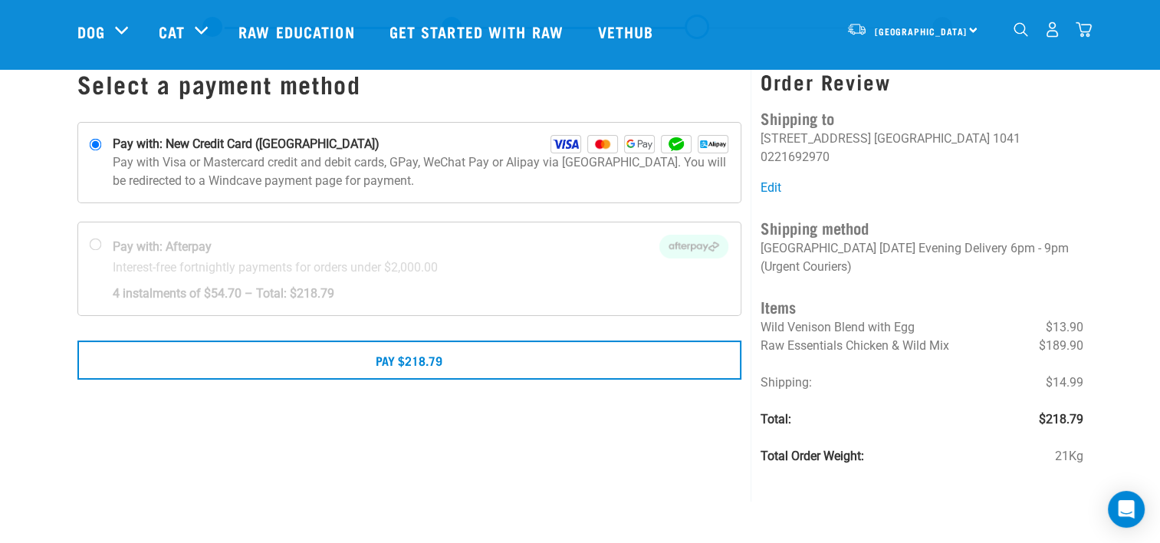
scroll to position [77, 0]
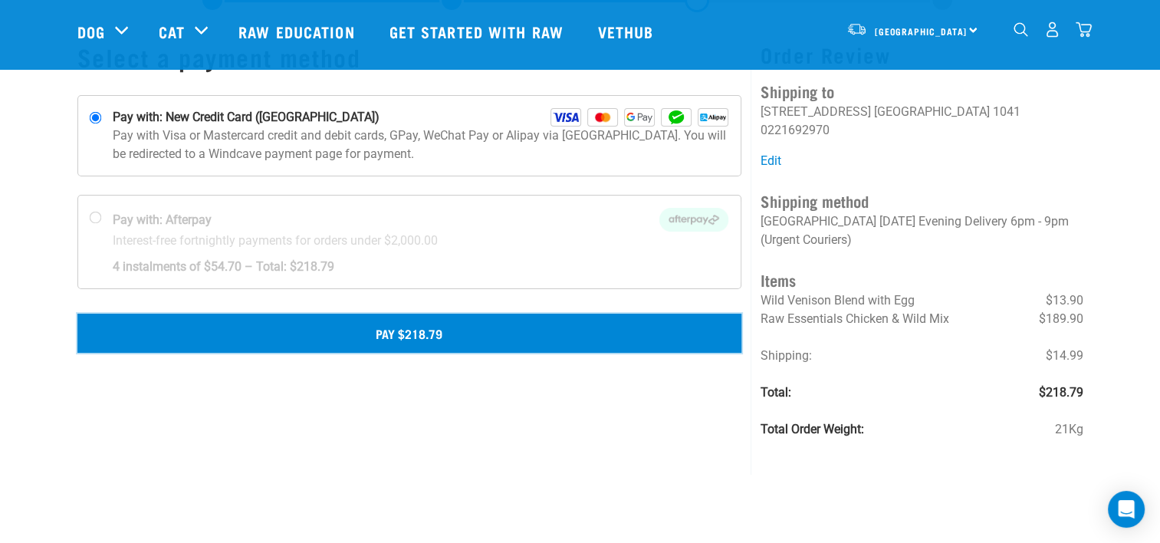
click at [117, 324] on button "Pay $218.79" at bounding box center [409, 333] width 665 height 38
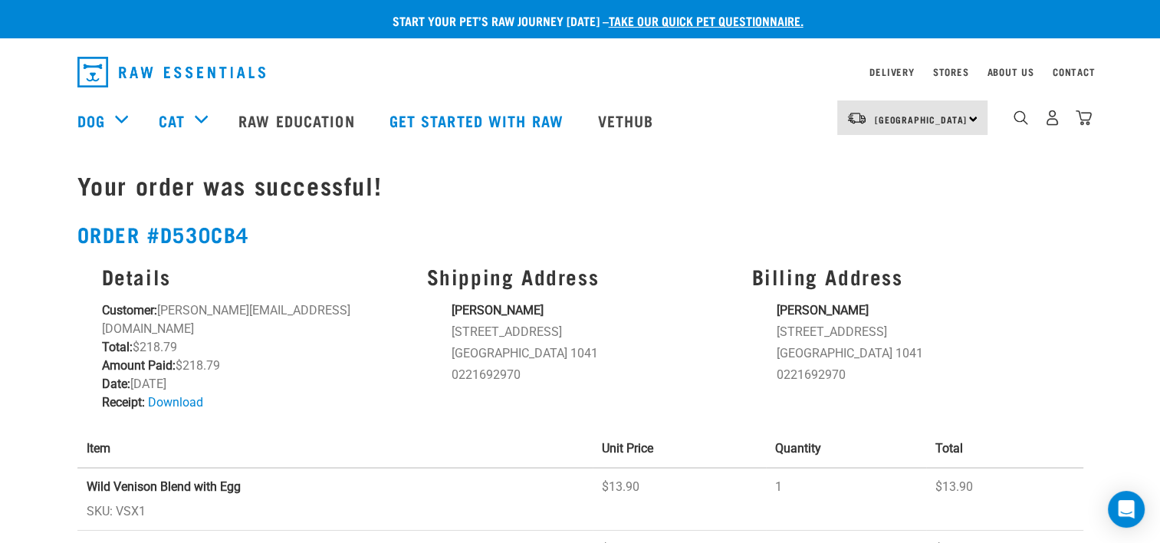
click at [1045, 120] on img "dropdown navigation" at bounding box center [1053, 118] width 16 height 16
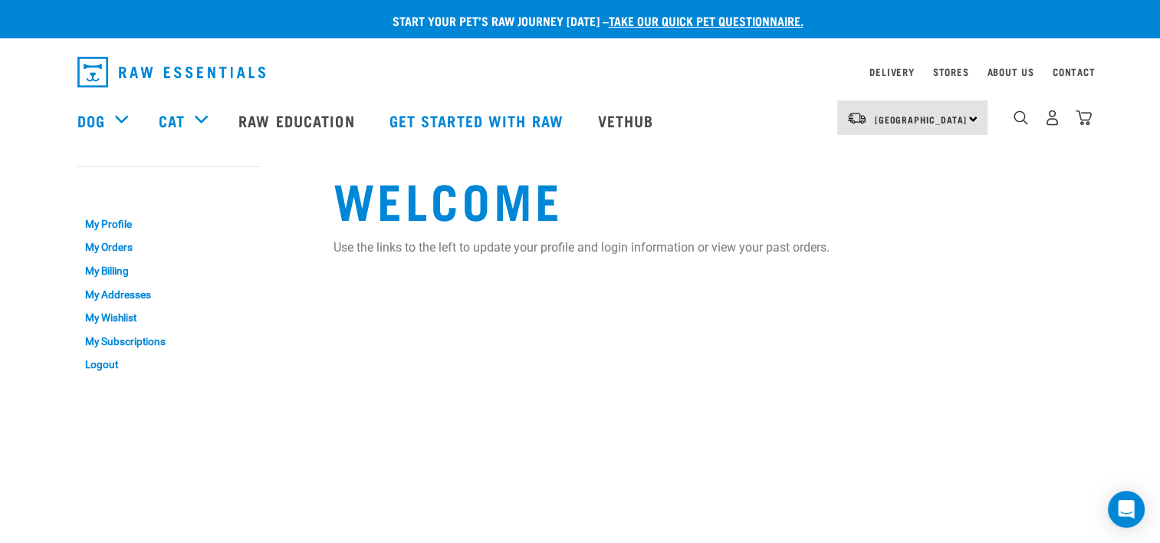
click at [107, 242] on link "My Orders" at bounding box center [169, 248] width 184 height 24
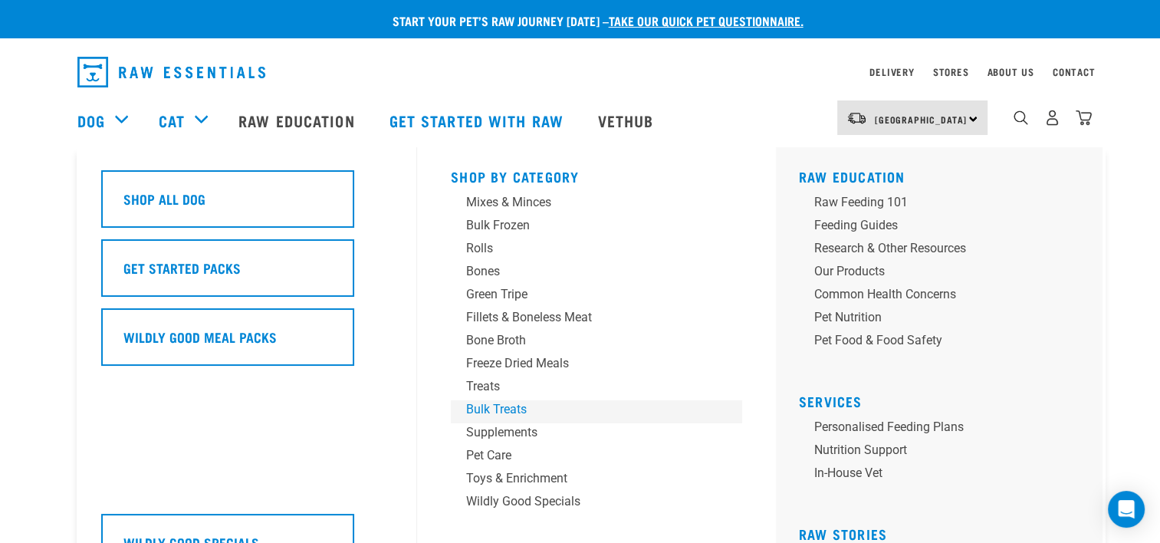
click at [504, 407] on div "Bulk Treats" at bounding box center [585, 409] width 239 height 18
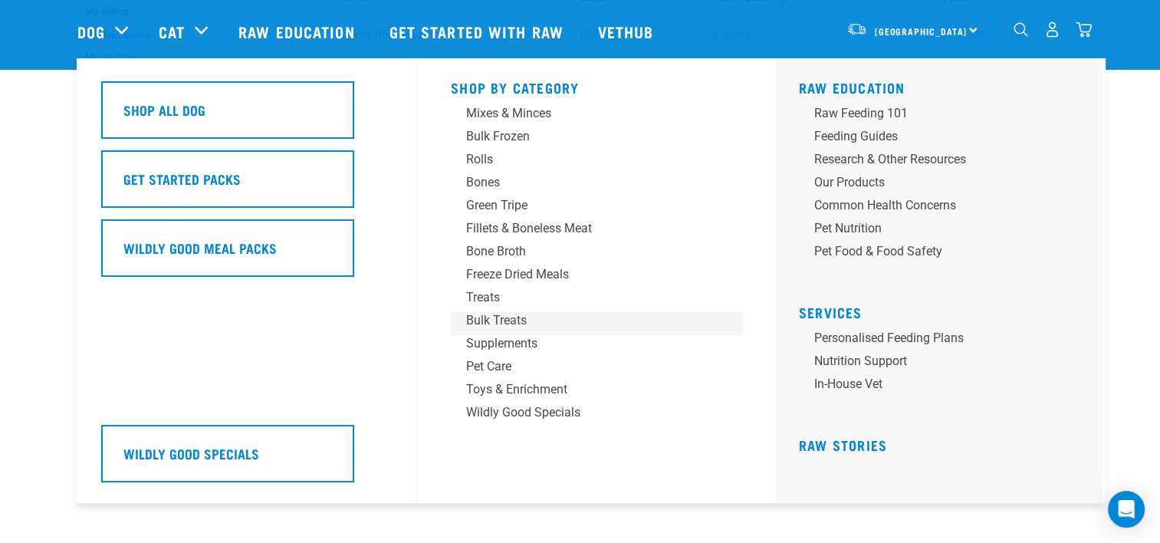
scroll to position [206, 0]
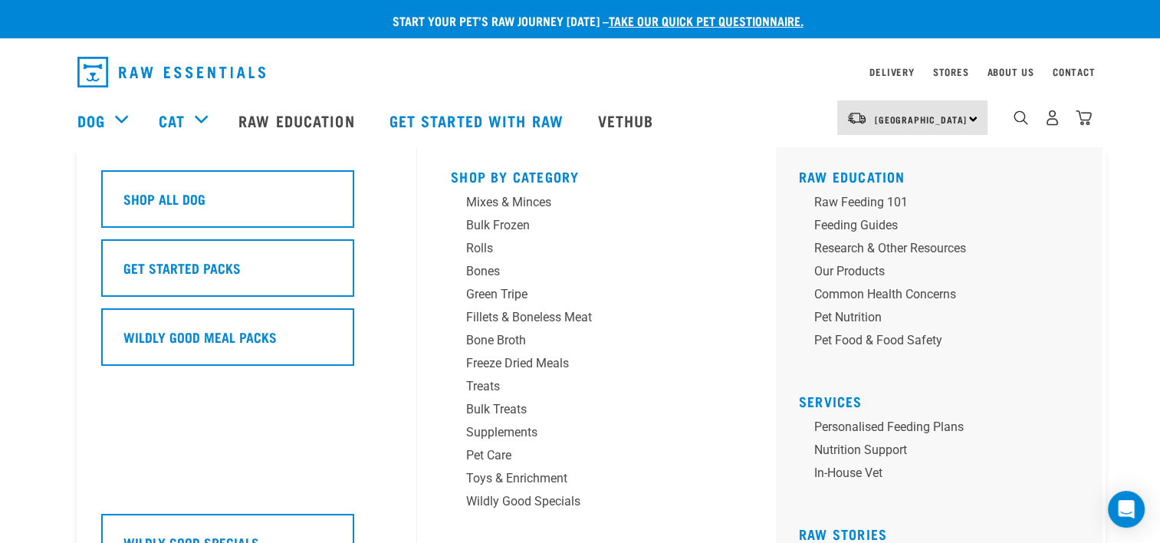
click at [224, 353] on div "Wildly Good Meal Packs" at bounding box center [227, 337] width 253 height 58
click at [509, 495] on div "Wildly Good Specials" at bounding box center [585, 501] width 239 height 18
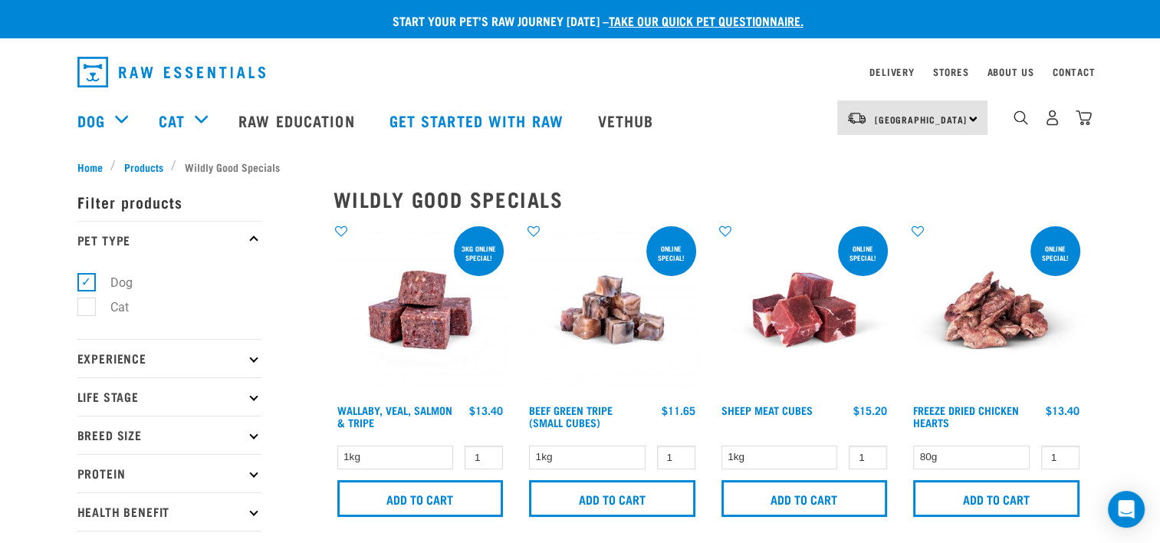
click at [772, 413] on link "Sheep Meat Cubes" at bounding box center [767, 409] width 91 height 5
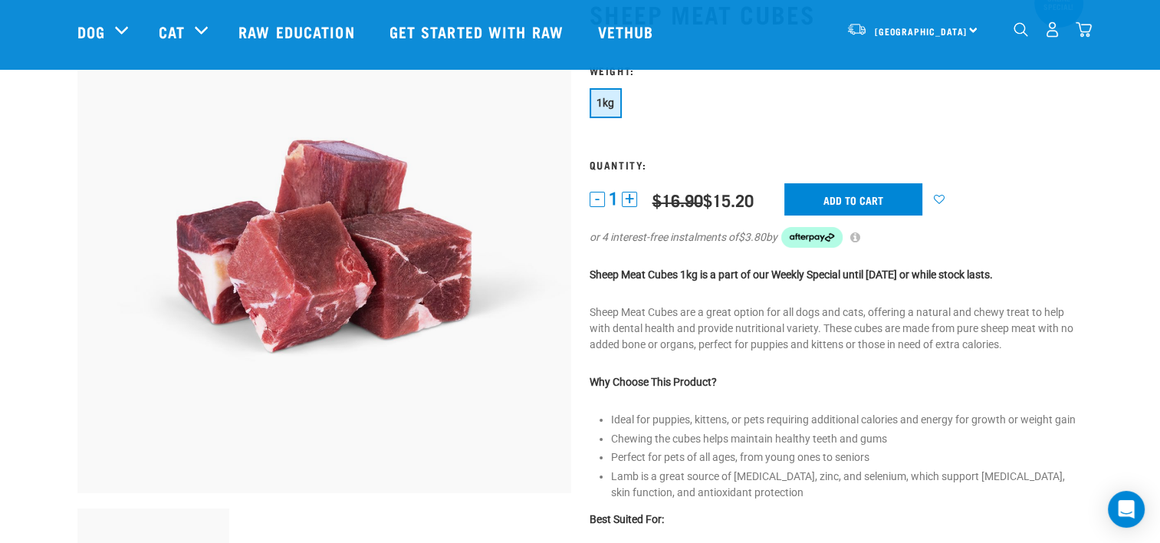
scroll to position [77, 0]
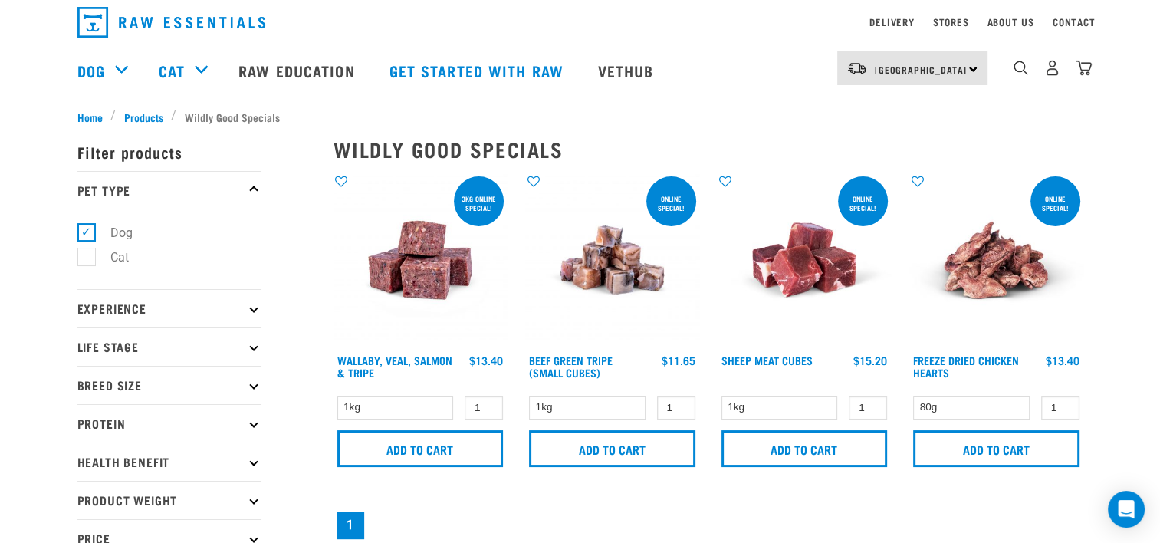
scroll to position [77, 0]
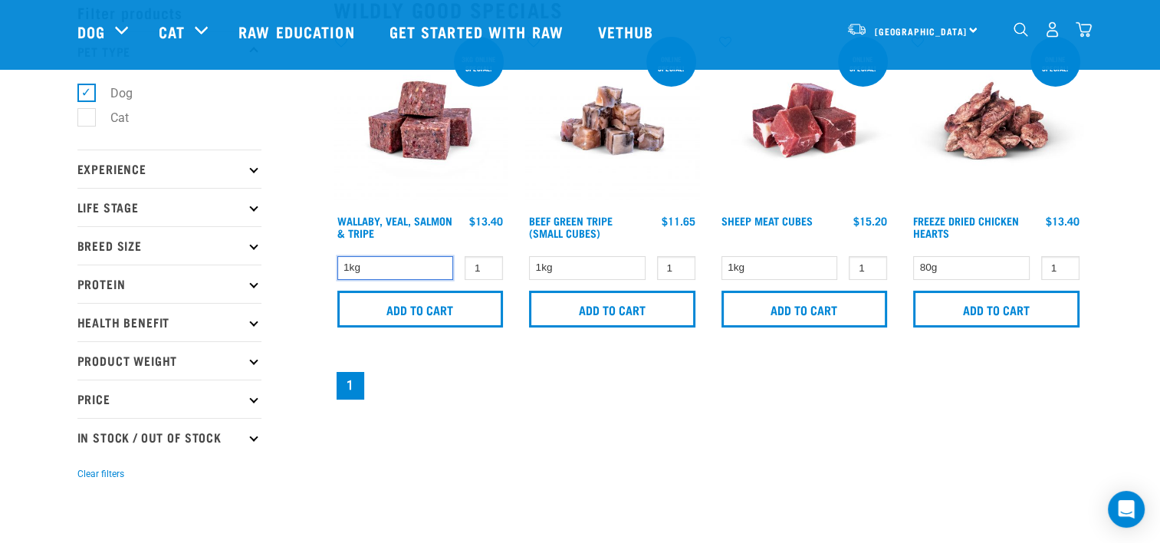
click at [442, 270] on select "1kg" at bounding box center [395, 268] width 117 height 24
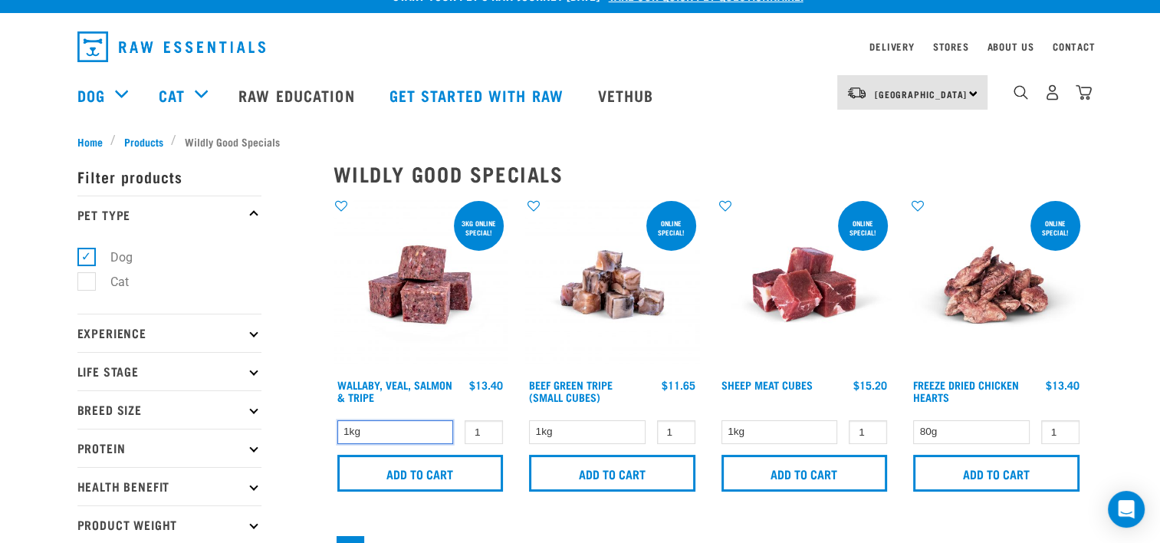
scroll to position [0, 0]
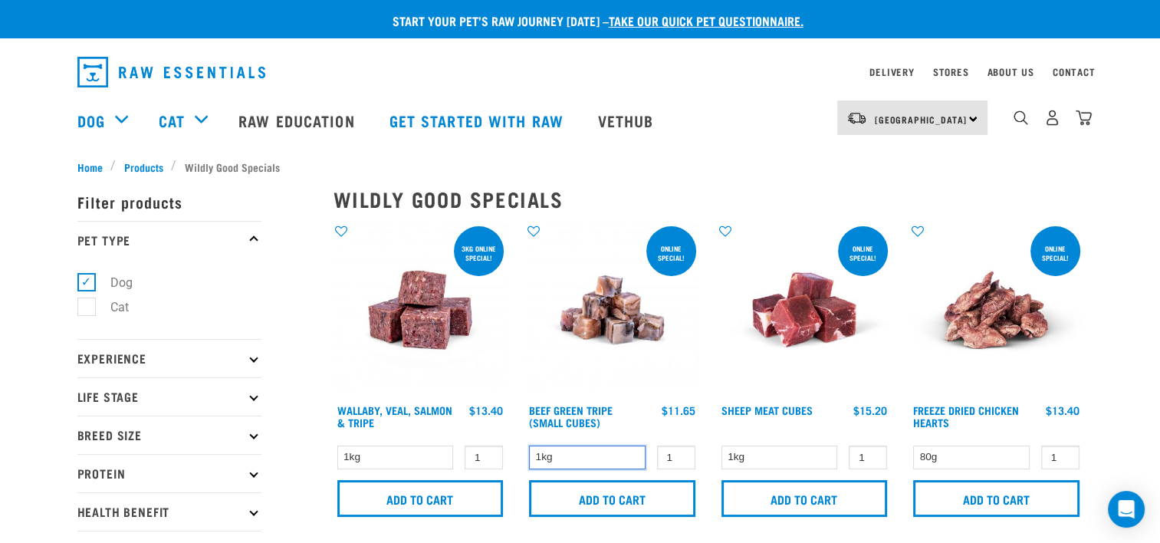
click at [607, 451] on select "1kg" at bounding box center [587, 458] width 117 height 24
